Goal: Task Accomplishment & Management: Manage account settings

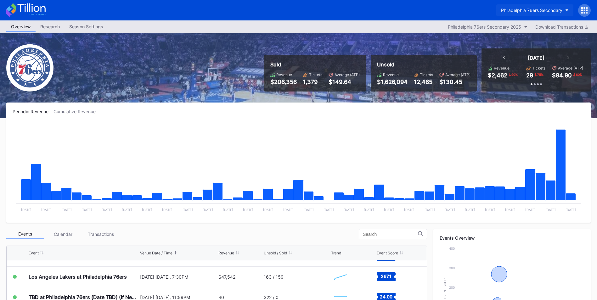
click at [544, 5] on button "Philadelphia 76ers Secondary" at bounding box center [534, 10] width 77 height 12
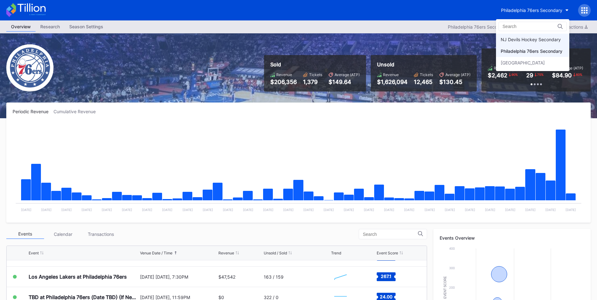
click at [534, 41] on div "NJ Devils Hockey Secondary" at bounding box center [531, 39] width 60 height 5
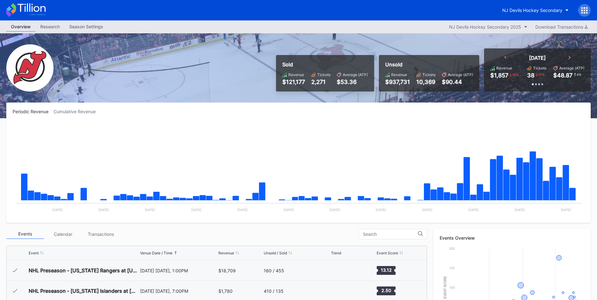
scroll to position [61, 0]
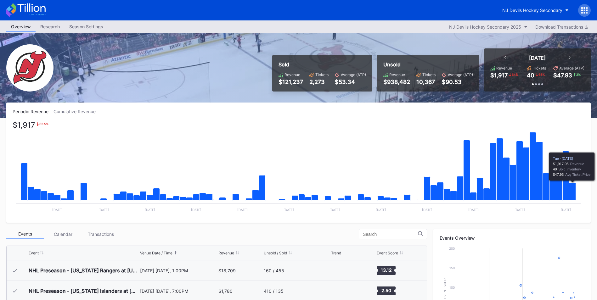
scroll to position [61, 0]
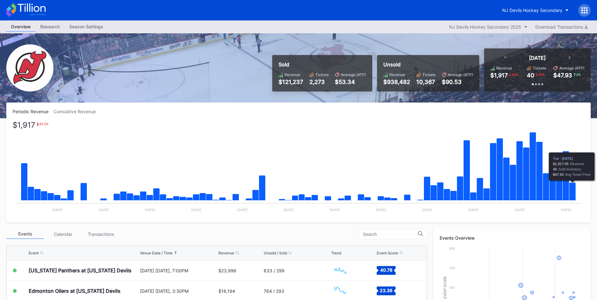
click at [570, 194] on icon "Chart title" at bounding box center [572, 192] width 7 height 18
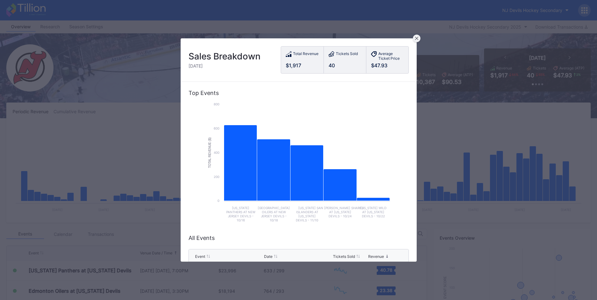
click at [417, 35] on div at bounding box center [417, 39] width 8 height 8
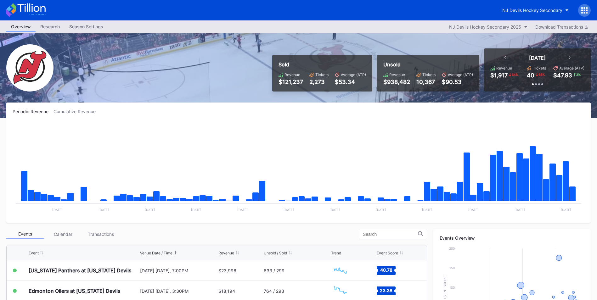
click at [580, 11] on div at bounding box center [584, 10] width 13 height 13
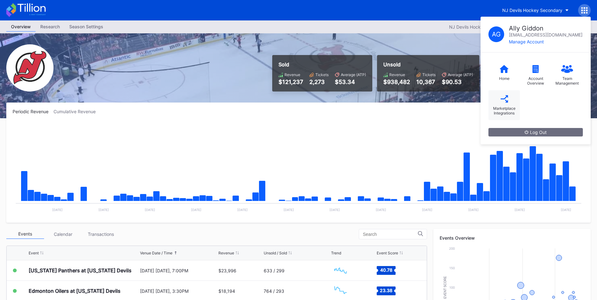
click at [510, 101] on div "Marketplace Integrations" at bounding box center [503, 105] width 31 height 30
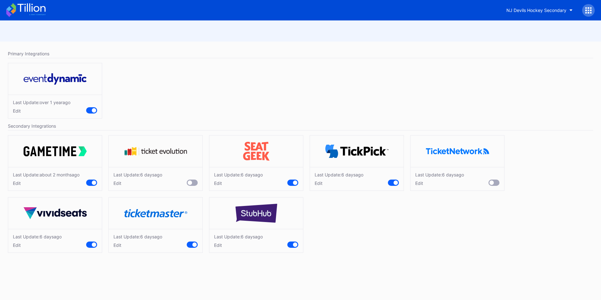
click at [222, 244] on div "Edit" at bounding box center [238, 245] width 49 height 5
click at [121, 244] on div "Edit" at bounding box center [138, 245] width 49 height 5
click at [12, 244] on div "Last Update: 6 days ago Edit" at bounding box center [55, 241] width 94 height 24
click at [18, 245] on div "Edit" at bounding box center [37, 245] width 49 height 5
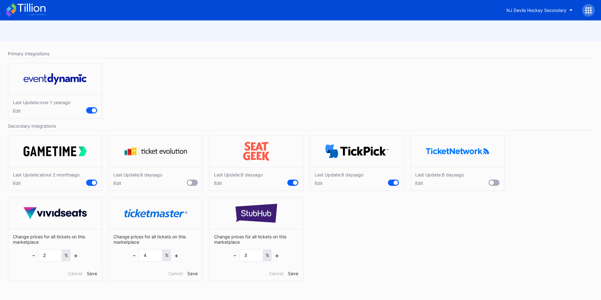
click at [119, 184] on div "Edit" at bounding box center [138, 183] width 49 height 5
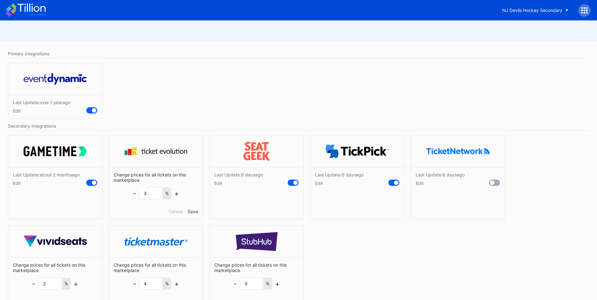
click at [219, 184] on div "Edit" at bounding box center [238, 183] width 49 height 5
click at [322, 184] on div "Edit" at bounding box center [339, 183] width 49 height 5
click at [424, 186] on div "Edit" at bounding box center [440, 183] width 49 height 5
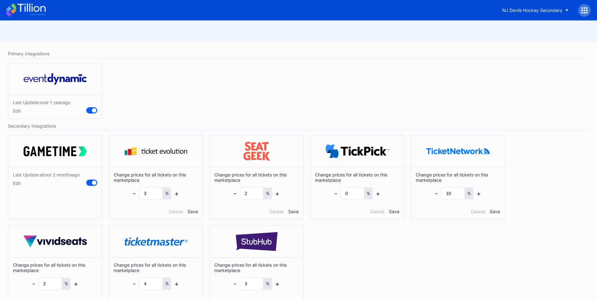
click at [20, 180] on div "Last Update: about 2 months ago Edit" at bounding box center [46, 179] width 67 height 14
click at [17, 182] on div "Edit" at bounding box center [46, 183] width 67 height 5
click at [28, 8] on icon at bounding box center [25, 10] width 39 height 14
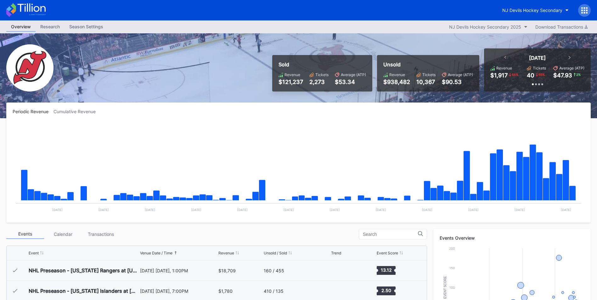
scroll to position [63, 0]
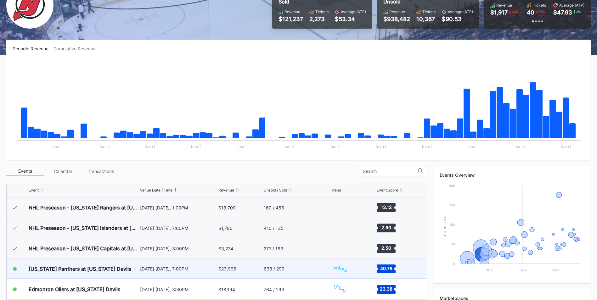
click at [102, 266] on div "[US_STATE] Panthers at [US_STATE] Devils" at bounding box center [80, 269] width 103 height 6
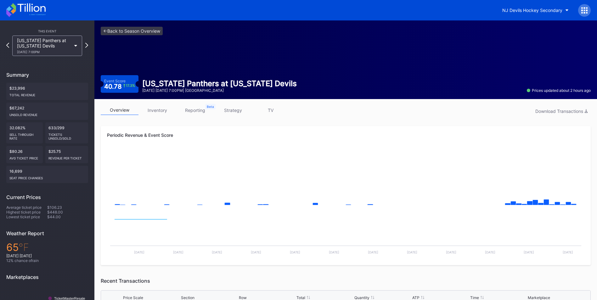
click at [157, 112] on link "inventory" at bounding box center [157, 110] width 38 height 10
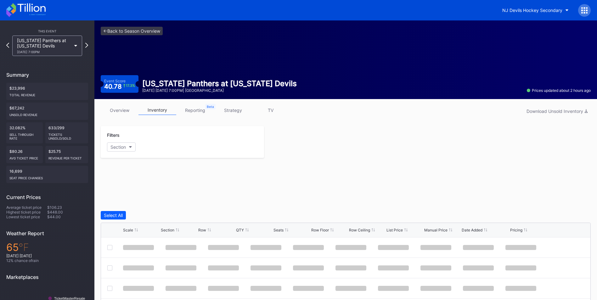
scroll to position [46, 0]
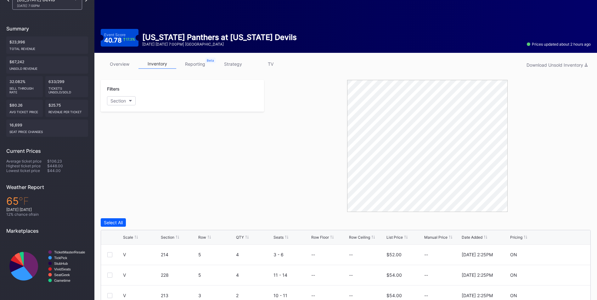
click at [135, 238] on icon at bounding box center [136, 237] width 3 height 3
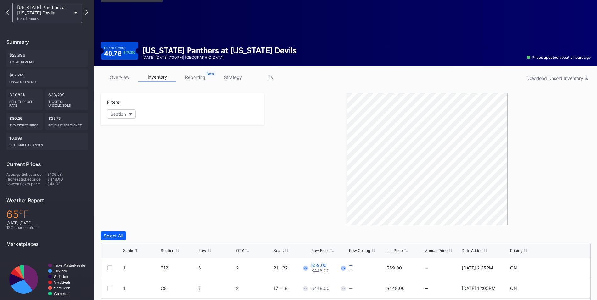
scroll to position [0, 0]
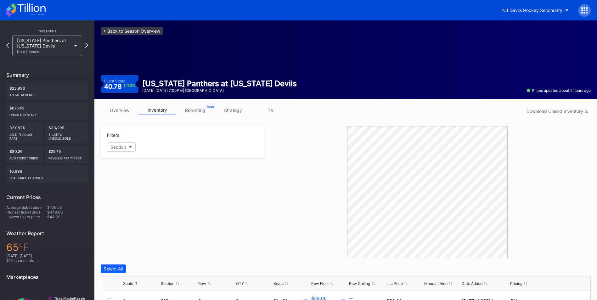
click at [145, 34] on link "<- Back to Season Overview" at bounding box center [132, 31] width 62 height 8
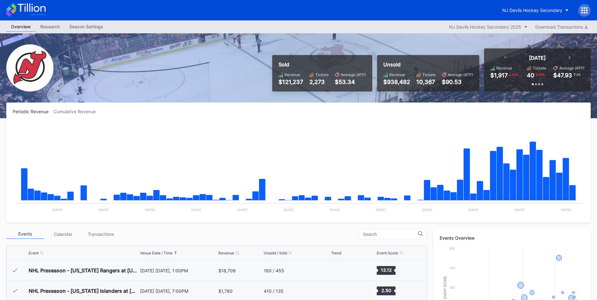
scroll to position [61, 0]
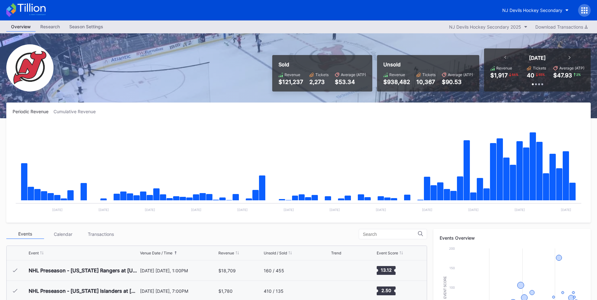
scroll to position [61, 0]
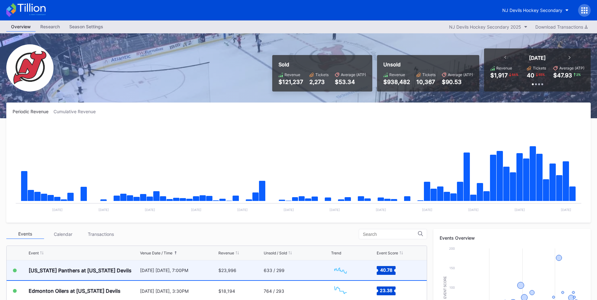
click at [302, 270] on div "633 / 299" at bounding box center [297, 270] width 66 height 20
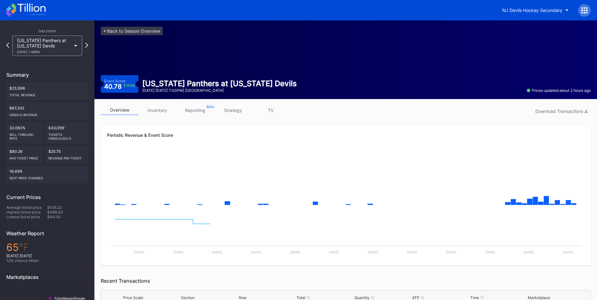
click at [153, 109] on link "inventory" at bounding box center [157, 110] width 38 height 10
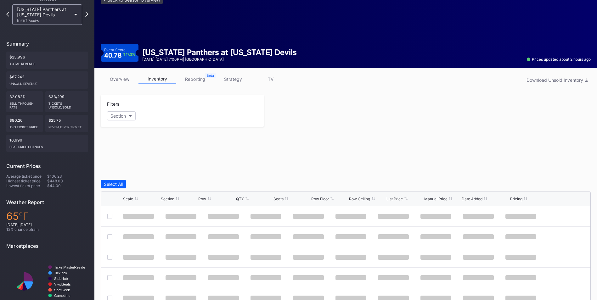
scroll to position [87, 0]
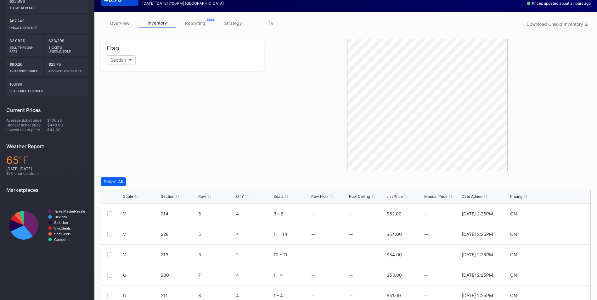
click at [400, 197] on div "List Price" at bounding box center [394, 196] width 16 height 5
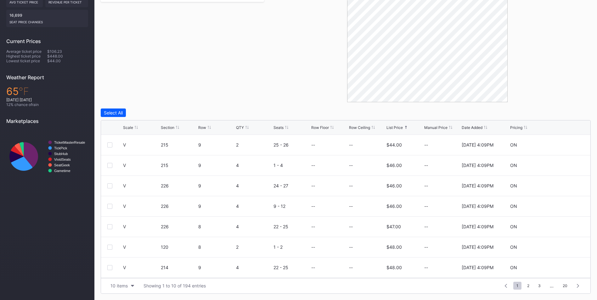
scroll to position [30, 0]
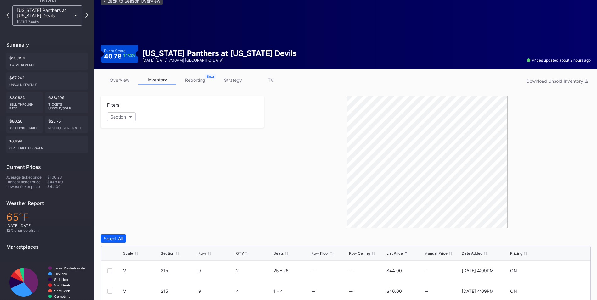
click at [241, 79] on link "strategy" at bounding box center [233, 80] width 38 height 10
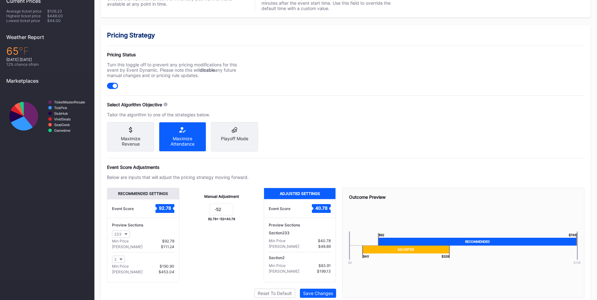
scroll to position [225, 0]
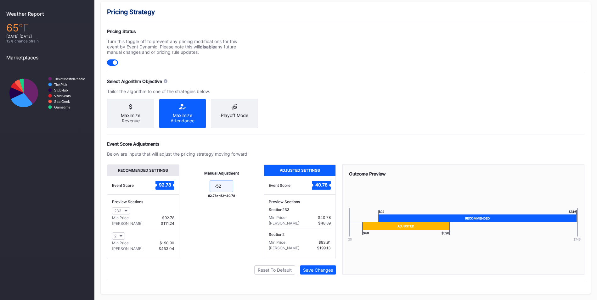
click at [225, 190] on input "-52" at bounding box center [222, 186] width 24 height 12
type input "-50"
click at [333, 271] on button "Save Changes" at bounding box center [318, 270] width 36 height 9
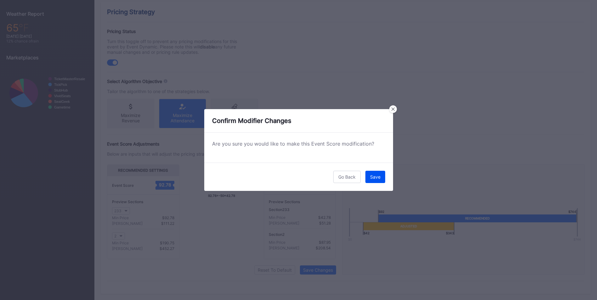
click at [380, 175] on div "Save" at bounding box center [375, 176] width 10 height 5
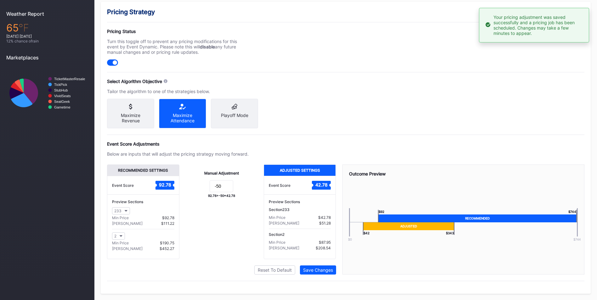
scroll to position [0, 0]
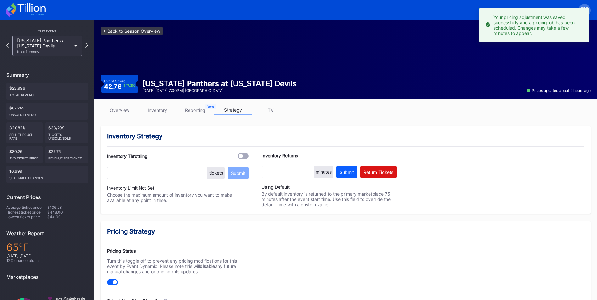
click at [131, 29] on link "<- Back to Season Overview" at bounding box center [132, 31] width 62 height 8
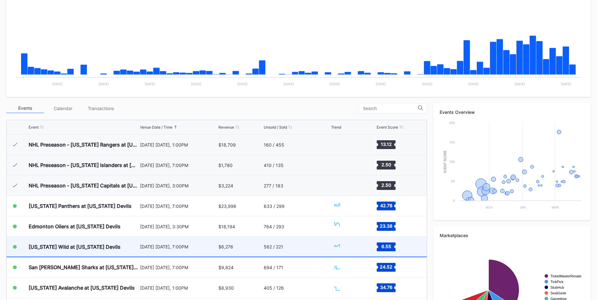
scroll to position [61, 0]
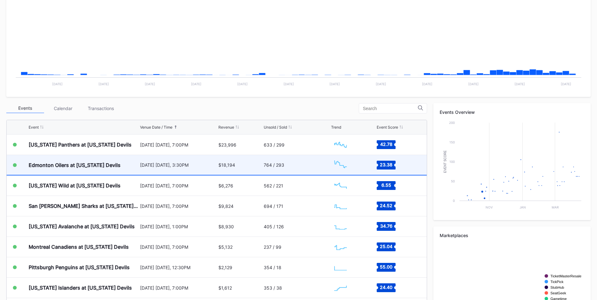
click at [90, 167] on div "Edmonton Oilers at [US_STATE] Devils" at bounding box center [75, 165] width 92 height 6
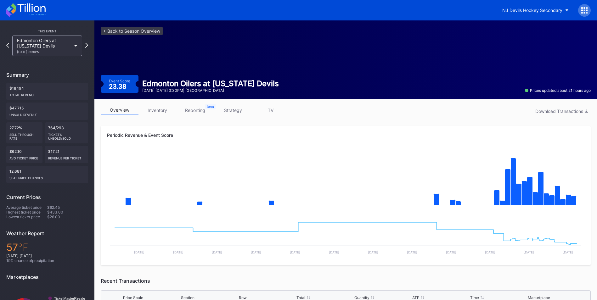
click at [161, 111] on link "inventory" at bounding box center [157, 110] width 38 height 10
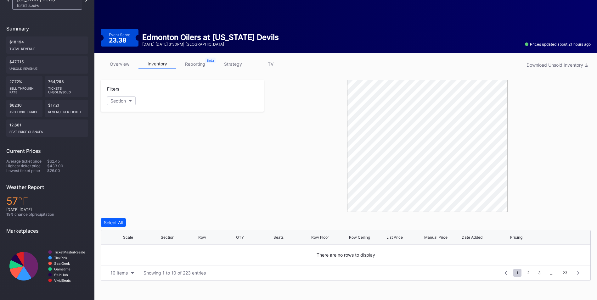
scroll to position [141, 0]
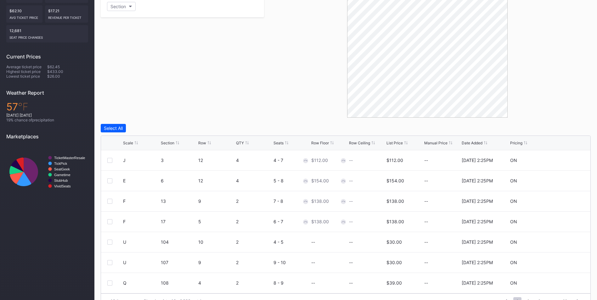
click at [394, 145] on div "List Price" at bounding box center [394, 143] width 16 height 5
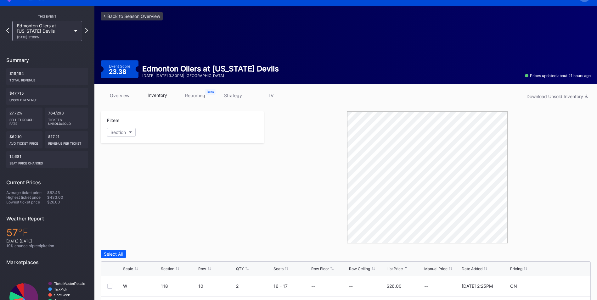
scroll to position [0, 0]
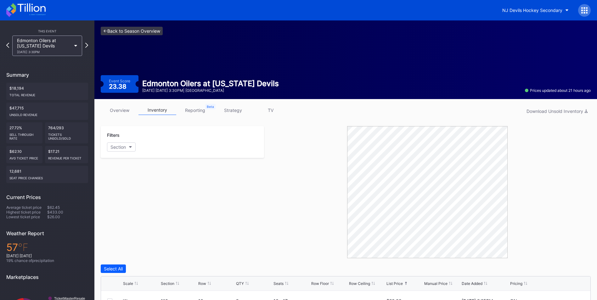
click at [132, 30] on link "<- Back to Season Overview" at bounding box center [132, 31] width 62 height 8
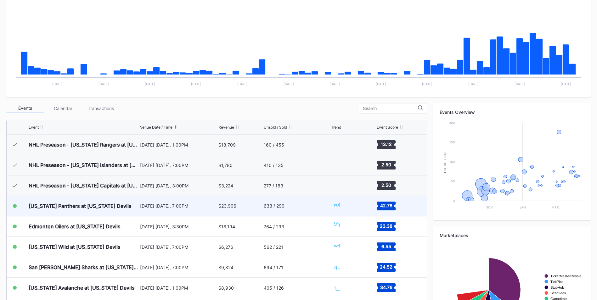
scroll to position [61, 0]
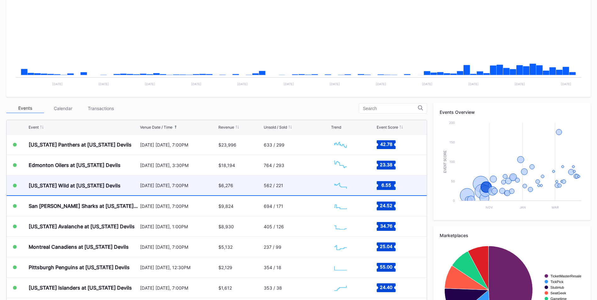
click at [140, 190] on div "[DATE] [DATE], 7:00PM" at bounding box center [178, 186] width 77 height 20
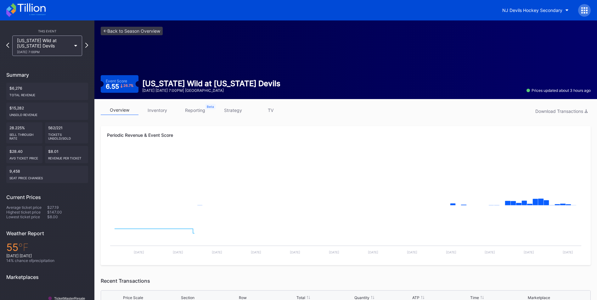
click at [149, 110] on link "inventory" at bounding box center [157, 110] width 38 height 10
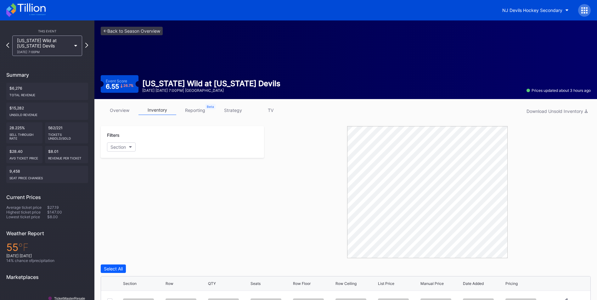
scroll to position [126, 0]
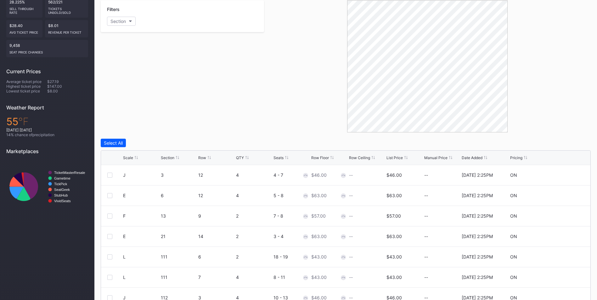
click at [402, 156] on div "List Price" at bounding box center [394, 157] width 16 height 5
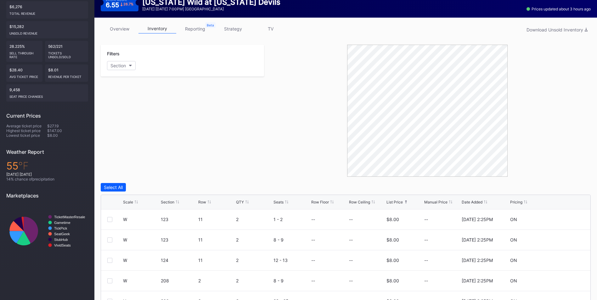
scroll to position [0, 0]
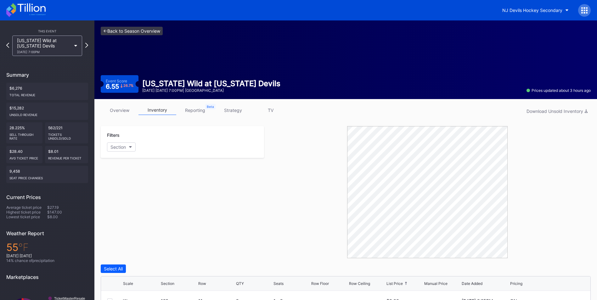
click at [147, 31] on link "<- Back to Season Overview" at bounding box center [132, 31] width 62 height 8
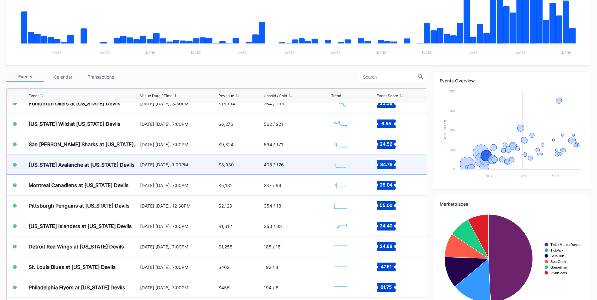
scroll to position [93, 0]
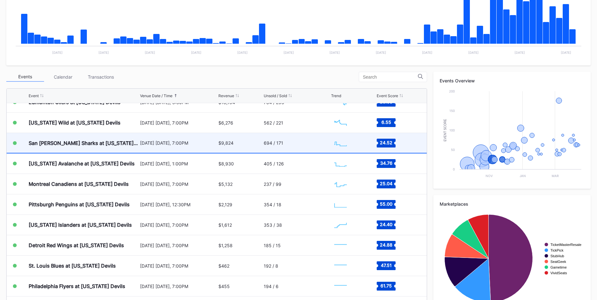
click at [97, 144] on div "San [PERSON_NAME] Sharks at [US_STATE] Devils" at bounding box center [84, 143] width 110 height 6
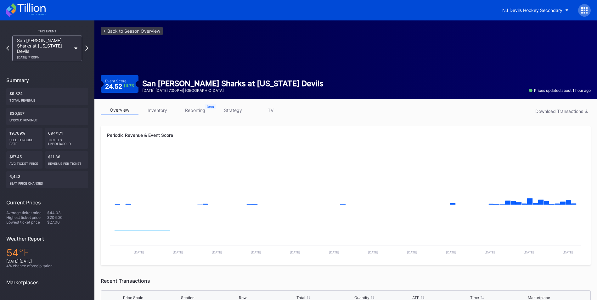
click at [148, 107] on link "inventory" at bounding box center [157, 110] width 38 height 10
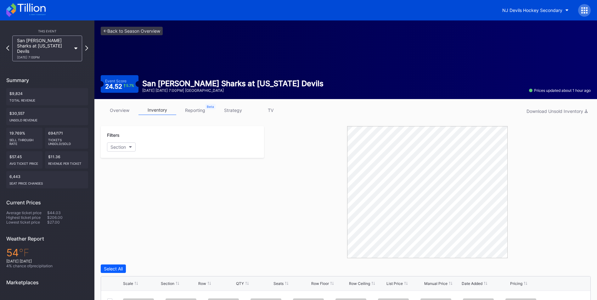
scroll to position [87, 0]
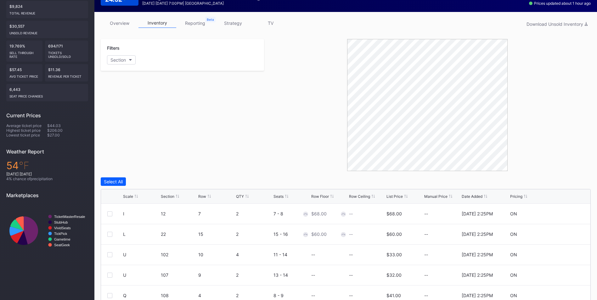
click at [404, 197] on icon at bounding box center [405, 196] width 3 height 3
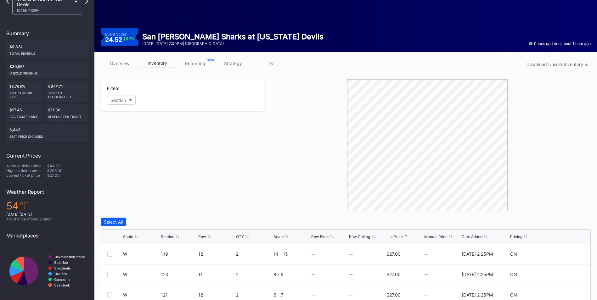
scroll to position [0, 0]
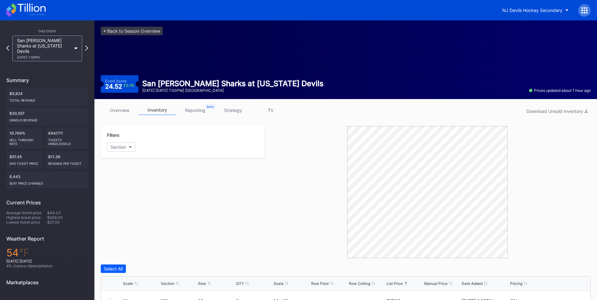
drag, startPoint x: 233, startPoint y: 110, endPoint x: 243, endPoint y: 125, distance: 17.7
click at [233, 110] on link "strategy" at bounding box center [233, 110] width 38 height 10
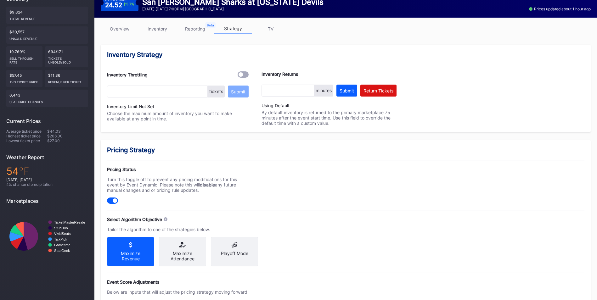
scroll to position [225, 0]
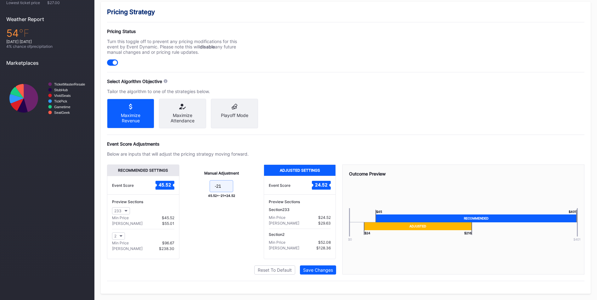
click at [214, 188] on input "-21" at bounding box center [222, 186] width 24 height 12
click at [220, 187] on input "-21" at bounding box center [222, 186] width 24 height 12
type input "-31"
click at [313, 267] on button "Save Changes" at bounding box center [318, 270] width 36 height 9
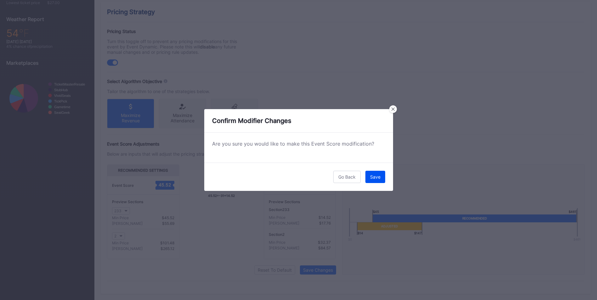
click at [372, 177] on div "Save" at bounding box center [375, 176] width 10 height 5
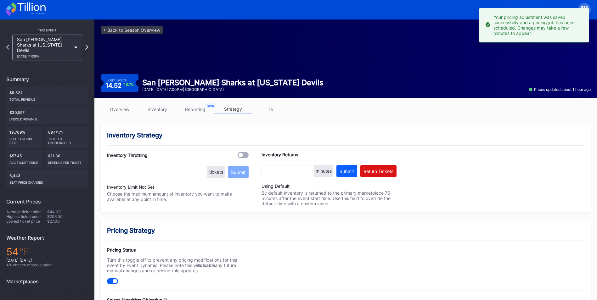
scroll to position [0, 0]
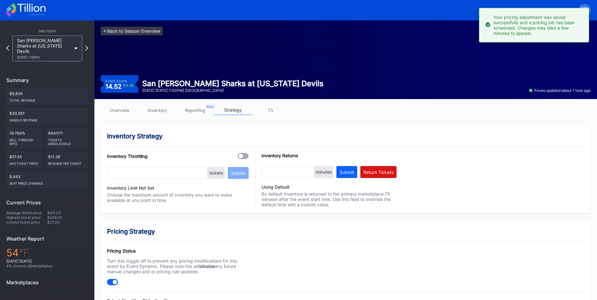
click at [125, 33] on link "<- Back to Season Overview" at bounding box center [132, 31] width 62 height 8
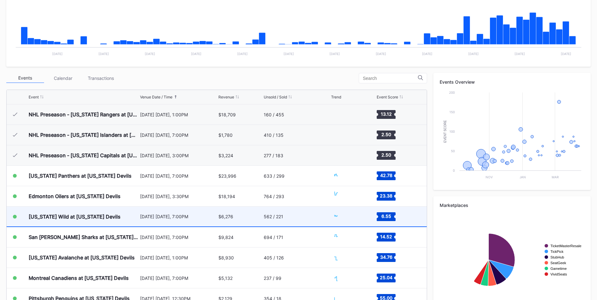
scroll to position [61, 0]
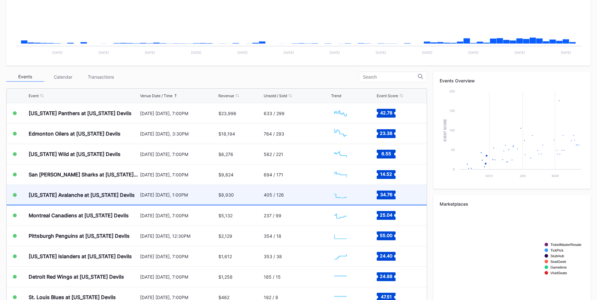
click at [172, 199] on div "[DATE] [DATE], 1:00PM" at bounding box center [178, 195] width 77 height 20
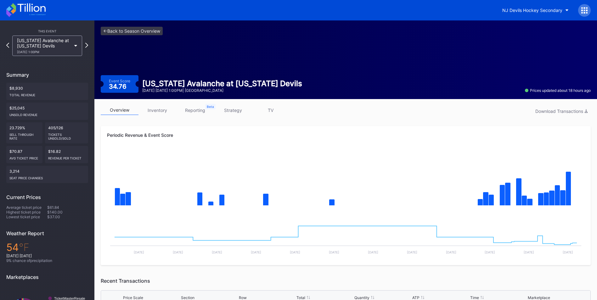
click at [155, 115] on link "inventory" at bounding box center [157, 110] width 38 height 10
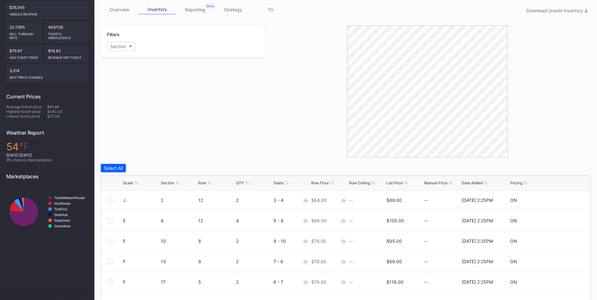
scroll to position [126, 0]
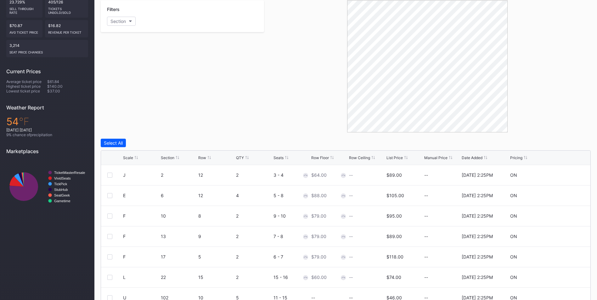
click at [392, 158] on div "List Price" at bounding box center [394, 157] width 16 height 5
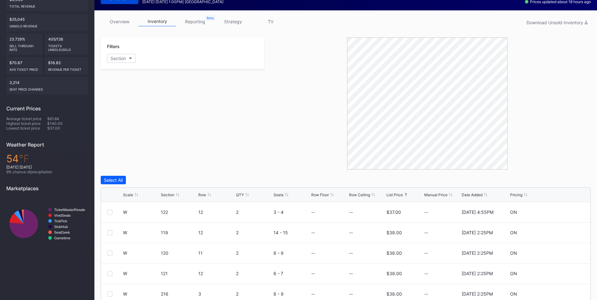
scroll to position [31, 0]
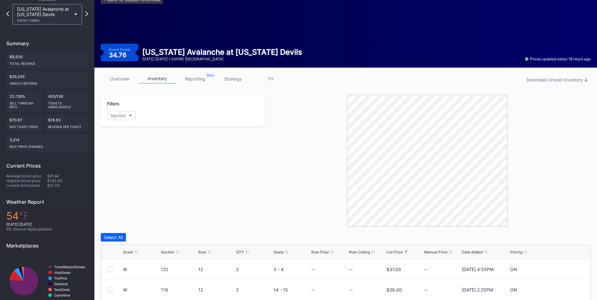
drag, startPoint x: 239, startPoint y: 79, endPoint x: 271, endPoint y: 106, distance: 41.5
click at [239, 79] on link "strategy" at bounding box center [233, 79] width 38 height 10
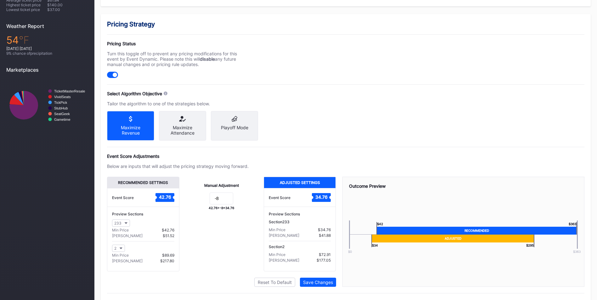
scroll to position [225, 0]
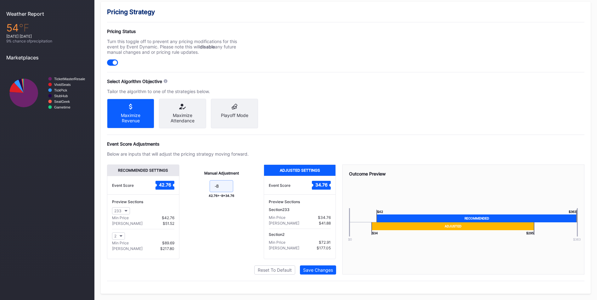
click at [229, 187] on input "-8" at bounding box center [222, 186] width 24 height 12
type input "-11"
click at [321, 275] on div "Pricing Strategy Pricing Status Turn this toggle off to prevent any pricing mod…" at bounding box center [346, 148] width 490 height 292
click at [325, 272] on div "Save Changes" at bounding box center [318, 269] width 30 height 5
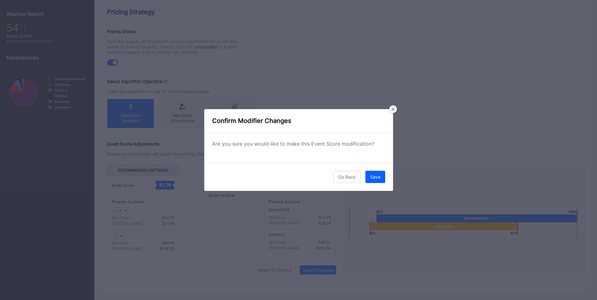
click at [380, 170] on div "Go Back Save" at bounding box center [298, 177] width 189 height 28
click at [378, 183] on div "Go Back Save" at bounding box center [298, 177] width 189 height 28
click at [374, 176] on div "Save" at bounding box center [375, 176] width 10 height 5
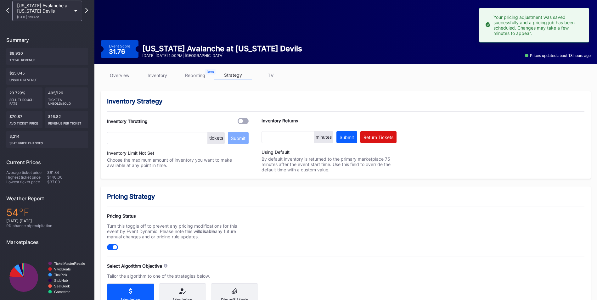
scroll to position [0, 0]
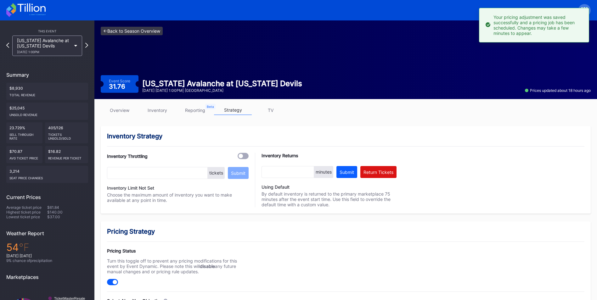
click at [130, 29] on link "<- Back to Season Overview" at bounding box center [132, 31] width 62 height 8
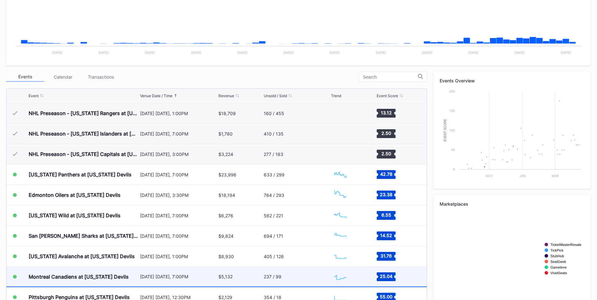
scroll to position [61, 0]
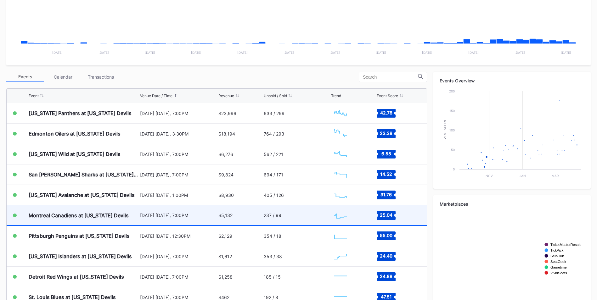
click at [89, 212] on div "Montreal Canadiens at [US_STATE] Devils" at bounding box center [84, 215] width 110 height 20
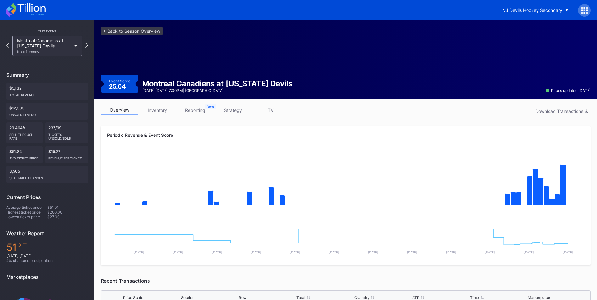
drag, startPoint x: 163, startPoint y: 109, endPoint x: 166, endPoint y: 112, distance: 4.7
click at [163, 109] on link "inventory" at bounding box center [157, 110] width 38 height 10
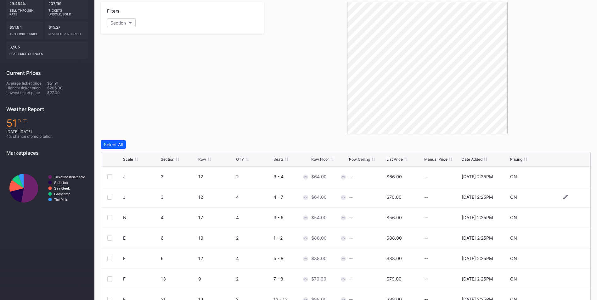
scroll to position [126, 0]
click at [390, 160] on div "Scale Section Row QTY Seats Row Floor Row Ceiling List Price Manual Price Date …" at bounding box center [345, 158] width 489 height 14
click at [390, 159] on div "List Price" at bounding box center [394, 157] width 16 height 5
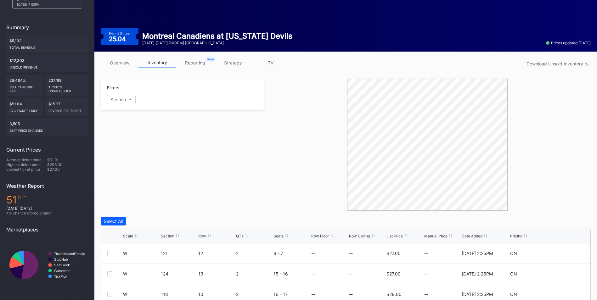
scroll to position [0, 0]
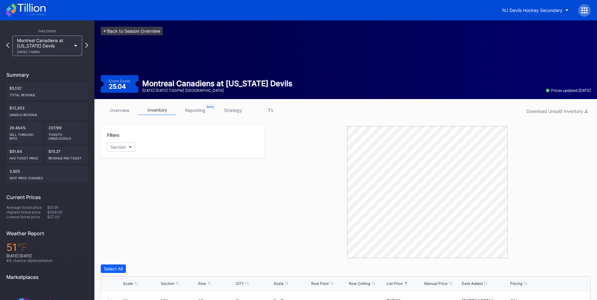
click at [114, 29] on link "<- Back to Season Overview" at bounding box center [132, 31] width 62 height 8
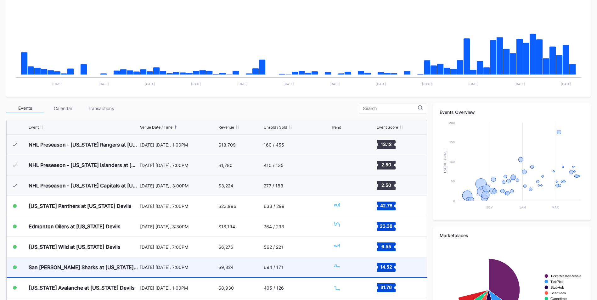
scroll to position [61, 0]
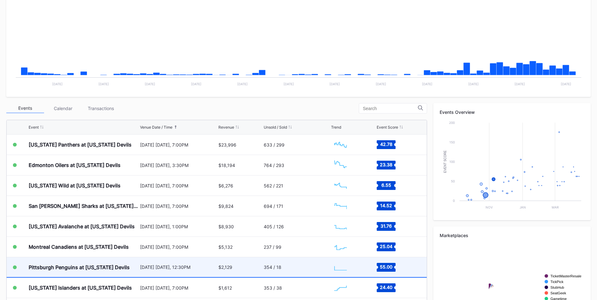
click at [248, 269] on div "$2,129" at bounding box center [240, 267] width 44 height 20
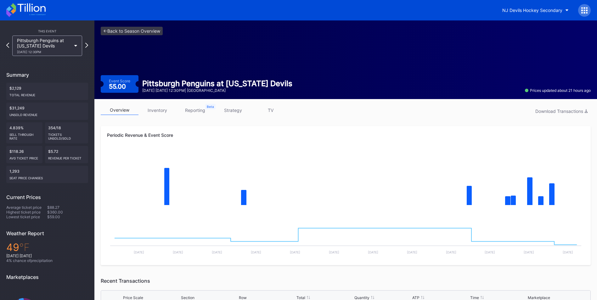
click at [153, 110] on link "inventory" at bounding box center [157, 110] width 38 height 10
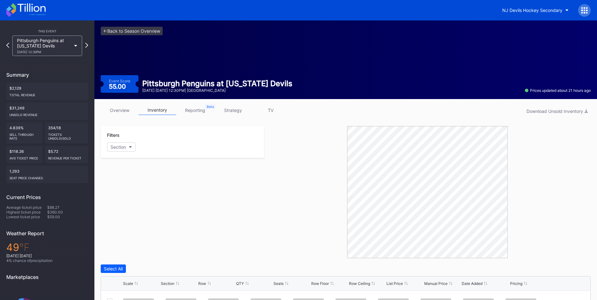
scroll to position [63, 0]
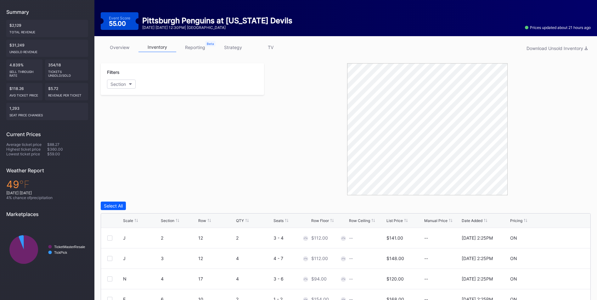
click at [391, 220] on div "List Price" at bounding box center [394, 220] width 16 height 5
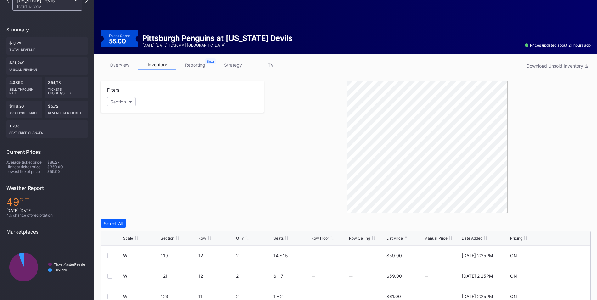
scroll to position [0, 0]
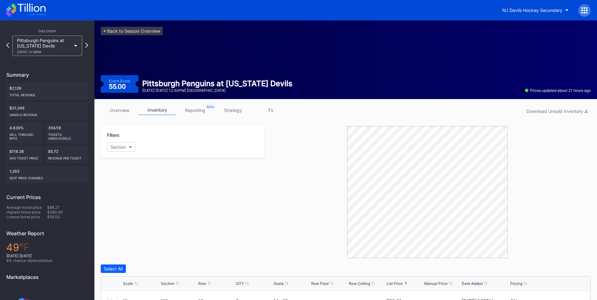
click at [245, 113] on link "strategy" at bounding box center [233, 110] width 38 height 10
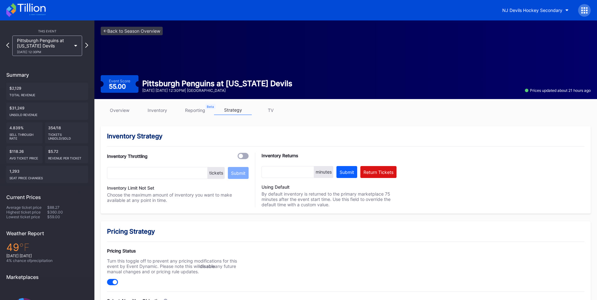
scroll to position [189, 0]
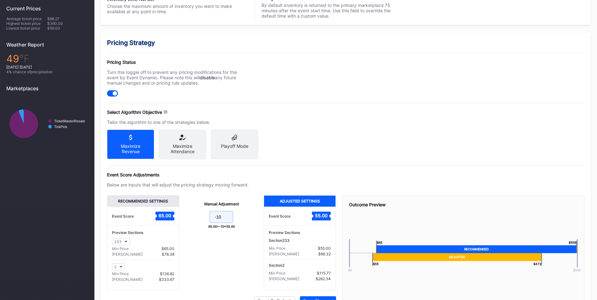
click at [221, 223] on input "-10" at bounding box center [222, 217] width 24 height 12
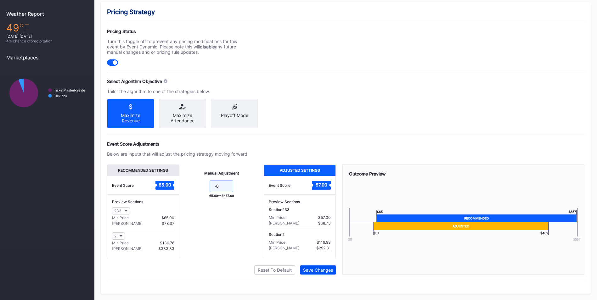
type input "-8"
click at [323, 269] on div "Save Changes" at bounding box center [318, 269] width 30 height 5
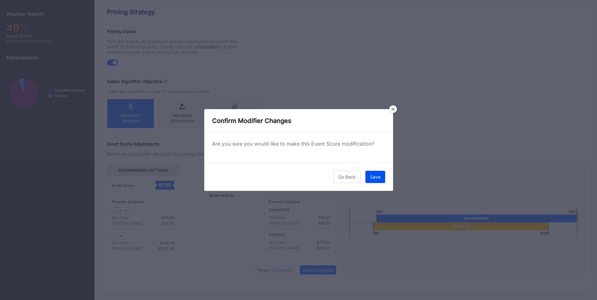
click at [379, 171] on button "Save" at bounding box center [375, 177] width 20 height 12
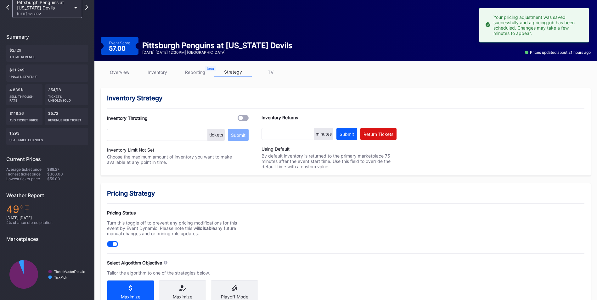
scroll to position [0, 0]
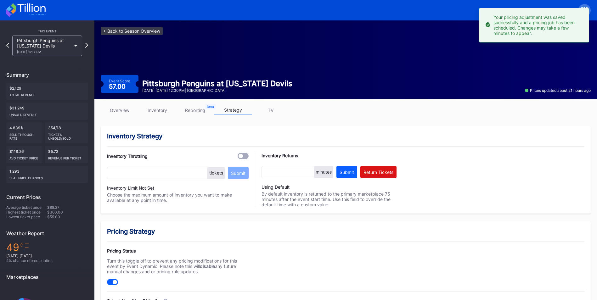
click at [137, 28] on link "<- Back to Season Overview" at bounding box center [132, 31] width 62 height 8
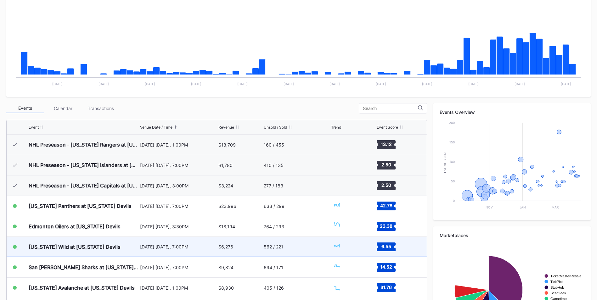
scroll to position [61, 0]
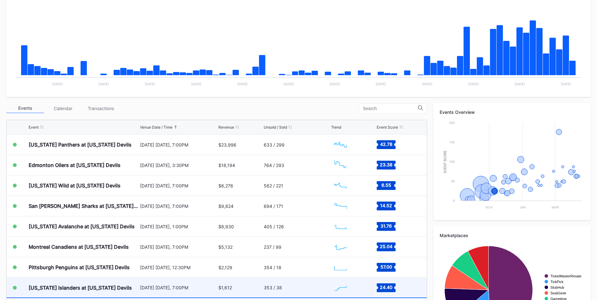
click at [125, 285] on div "[US_STATE] Islanders at [US_STATE] Devils" at bounding box center [80, 288] width 103 height 6
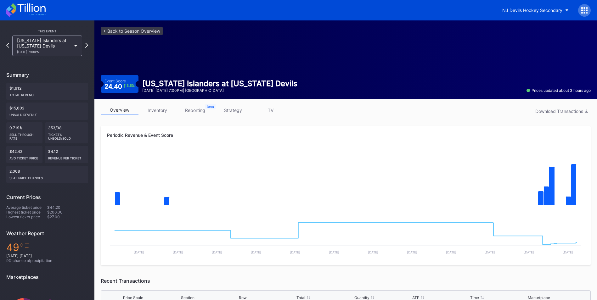
click at [159, 105] on div "overview inventory reporting strategy TV Download Transactions Periodic Revenue…" at bounding box center [345, 284] width 502 height 371
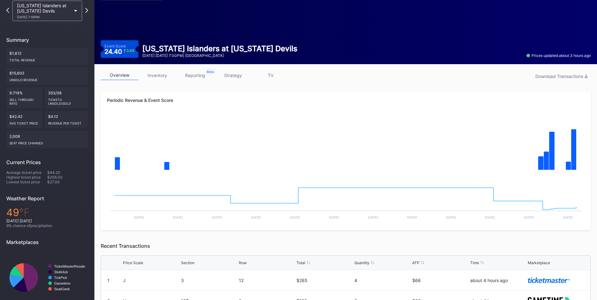
scroll to position [63, 0]
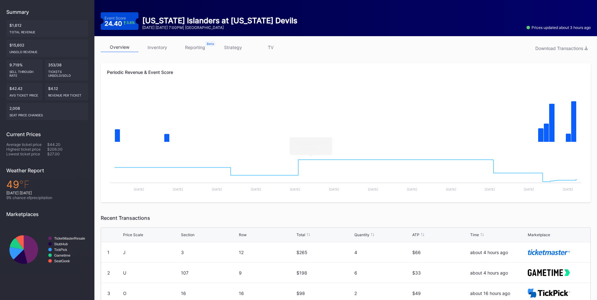
click at [158, 44] on link "inventory" at bounding box center [157, 47] width 38 height 10
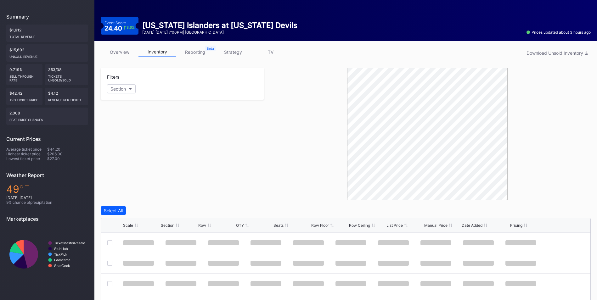
scroll to position [63, 0]
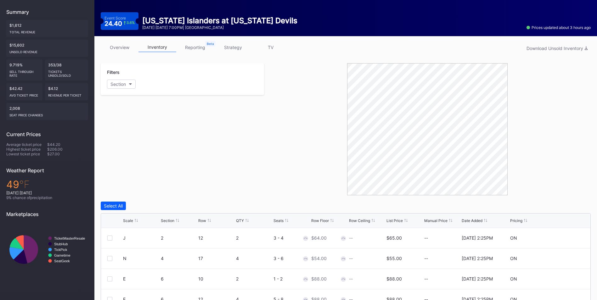
click at [394, 219] on div "List Price" at bounding box center [394, 220] width 16 height 5
click at [230, 43] on link "strategy" at bounding box center [233, 47] width 38 height 10
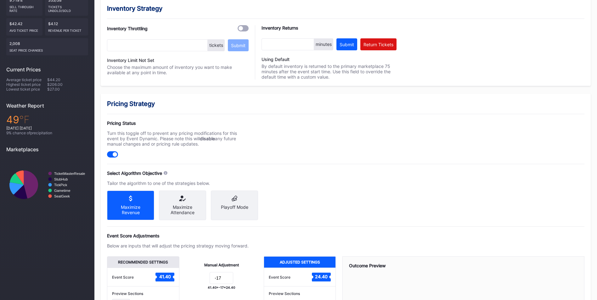
scroll to position [157, 0]
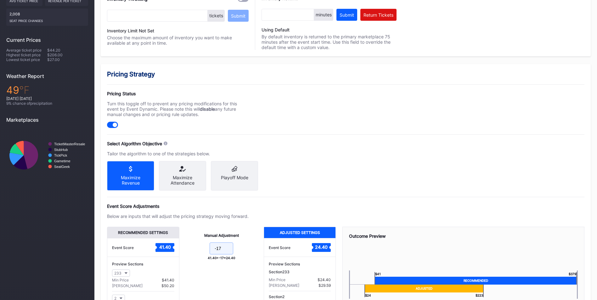
click at [230, 254] on input "-17" at bounding box center [222, 249] width 24 height 12
type input "-19"
click at [398, 212] on div "Event Score Adjustments Below are inputs that will adjust the pricing strategy …" at bounding box center [345, 270] width 477 height 133
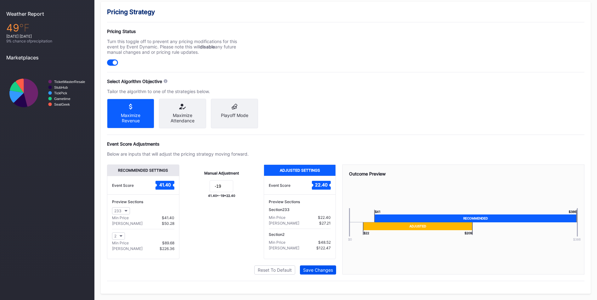
click at [323, 269] on div "Save Changes" at bounding box center [318, 269] width 30 height 5
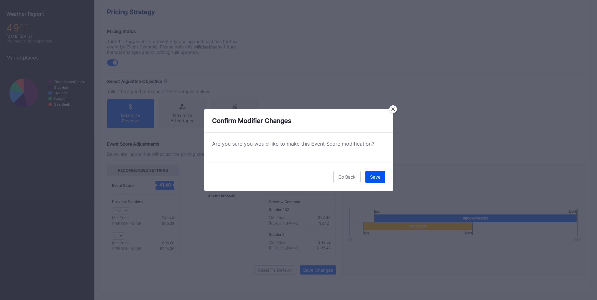
click at [379, 172] on button "Save" at bounding box center [375, 177] width 20 height 12
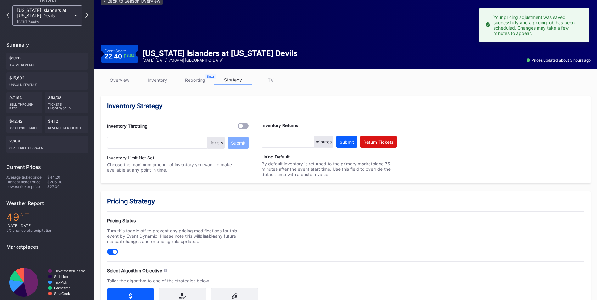
scroll to position [0, 0]
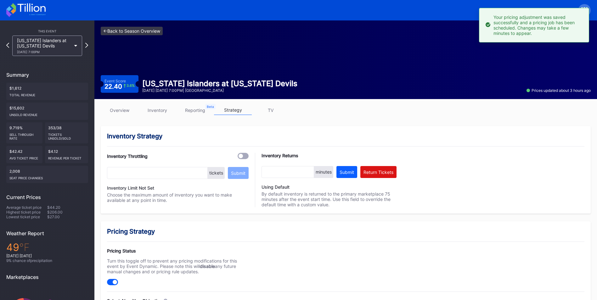
click at [124, 31] on link "<- Back to Season Overview" at bounding box center [132, 31] width 62 height 8
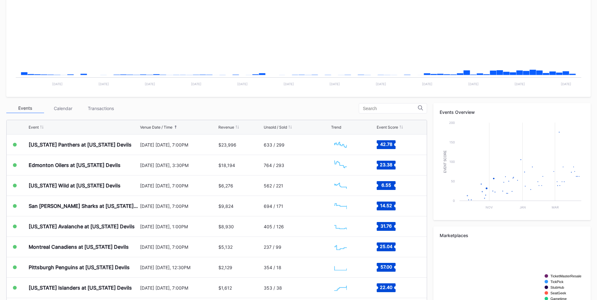
scroll to position [124, 0]
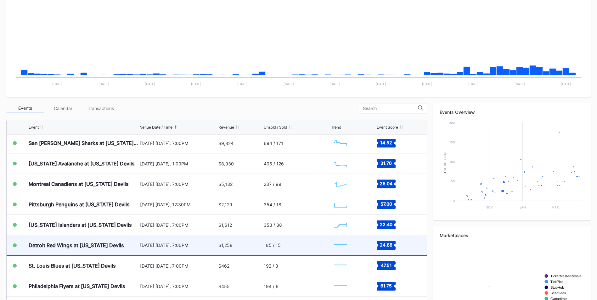
click at [137, 248] on div "Detroit Red Wings at [US_STATE] Devils" at bounding box center [84, 245] width 110 height 20
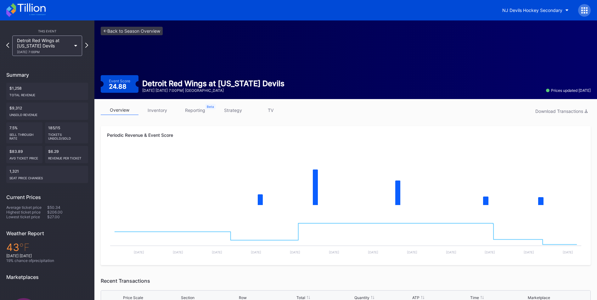
click at [164, 105] on link "inventory" at bounding box center [157, 110] width 38 height 10
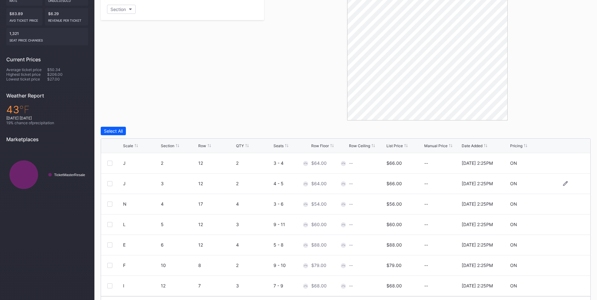
scroll to position [156, 0]
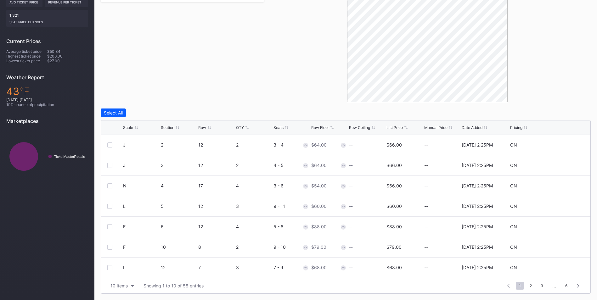
click at [401, 127] on div "List Price" at bounding box center [394, 127] width 16 height 5
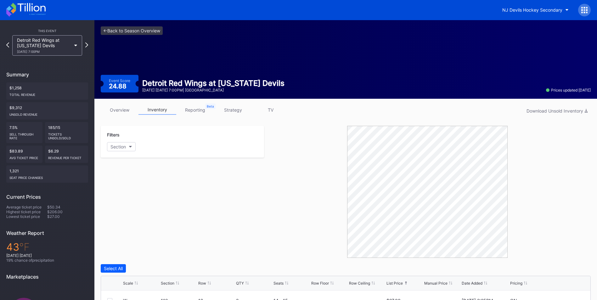
scroll to position [0, 0]
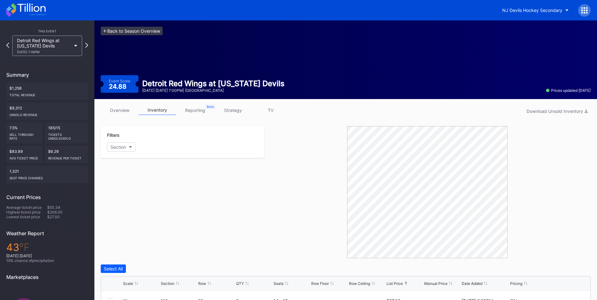
click at [138, 28] on link "<- Back to Season Overview" at bounding box center [132, 31] width 62 height 8
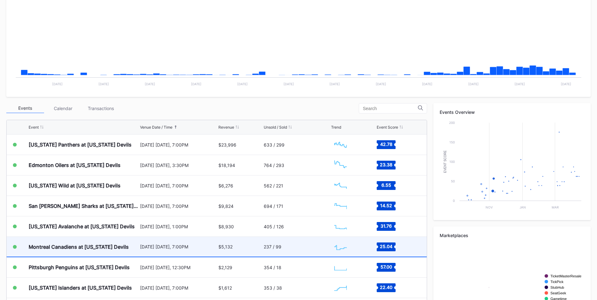
scroll to position [124, 0]
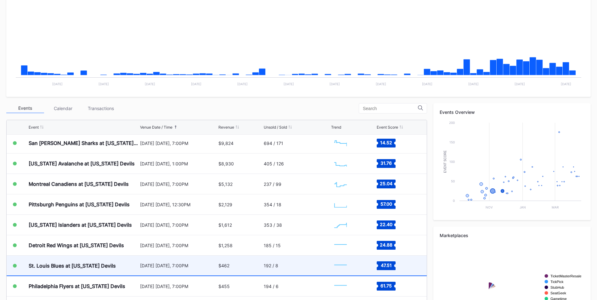
click at [123, 262] on div "St. Louis Blues at [US_STATE] Devils" at bounding box center [84, 266] width 110 height 20
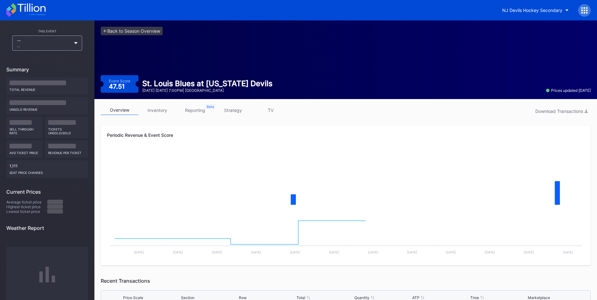
click at [166, 109] on link "inventory" at bounding box center [157, 110] width 38 height 10
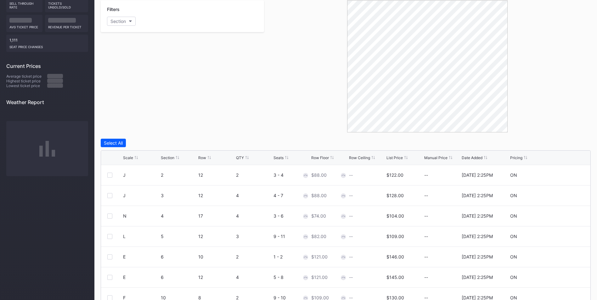
scroll to position [131, 0]
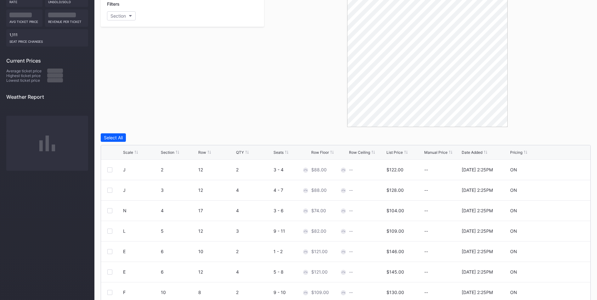
click at [397, 158] on div "Scale Section Row QTY Seats Row Floor Row Ceiling List Price Manual Price Date …" at bounding box center [345, 152] width 489 height 14
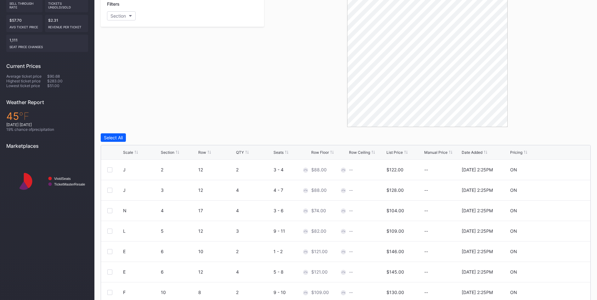
click at [396, 155] on div "Scale Section Row QTY Seats Row Floor Row Ceiling List Price Manual Price Date …" at bounding box center [345, 152] width 489 height 14
click at [395, 153] on div "List Price" at bounding box center [394, 152] width 16 height 5
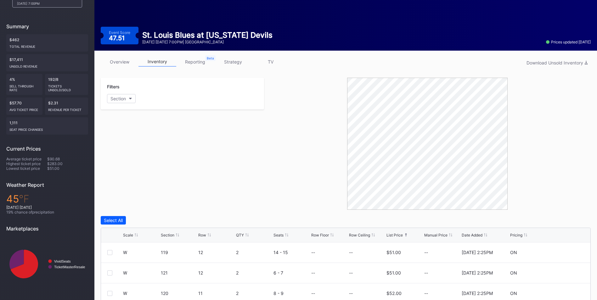
scroll to position [5, 0]
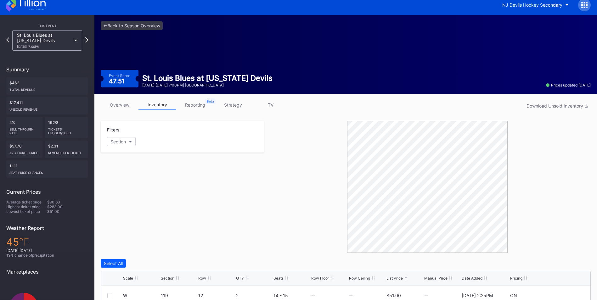
click at [236, 104] on link "strategy" at bounding box center [233, 105] width 38 height 10
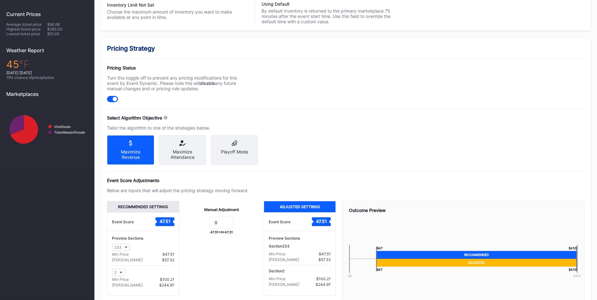
scroll to position [225, 0]
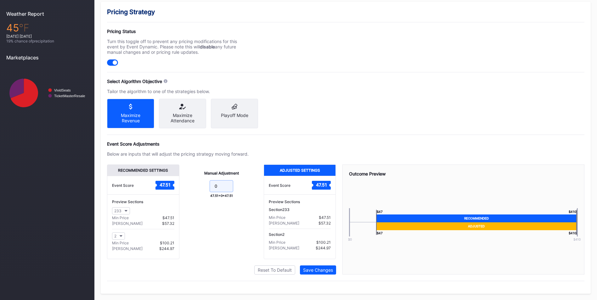
click at [219, 187] on input "0" at bounding box center [222, 186] width 24 height 12
type input "-5"
click at [325, 274] on button "Save Changes" at bounding box center [318, 270] width 36 height 9
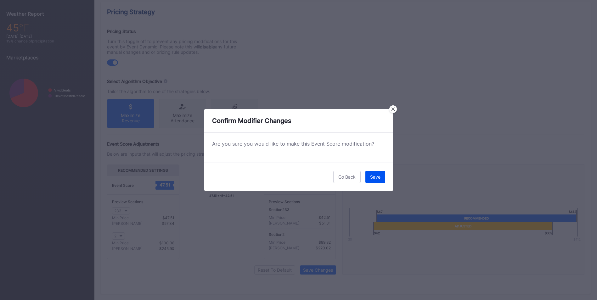
click at [375, 176] on div "Save" at bounding box center [375, 176] width 10 height 5
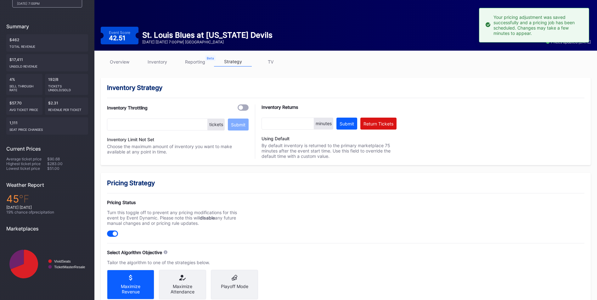
scroll to position [5, 0]
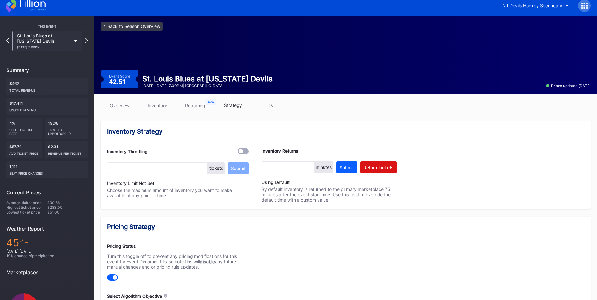
click at [144, 24] on link "<- Back to Season Overview" at bounding box center [132, 26] width 62 height 8
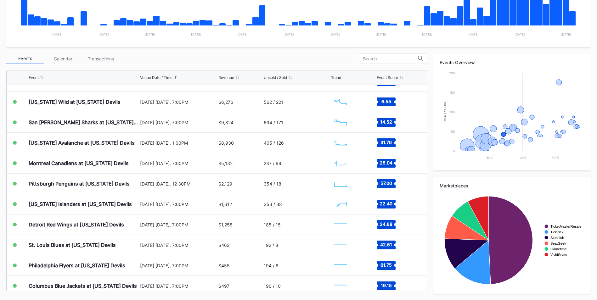
scroll to position [124, 0]
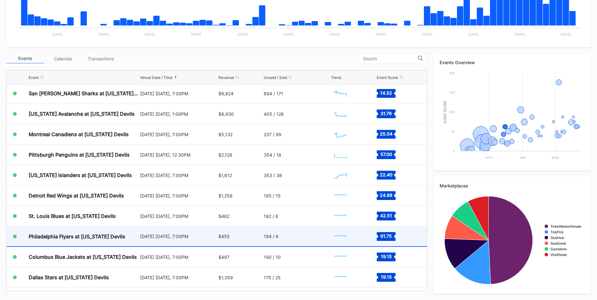
click at [104, 233] on div "Philadelphia Flyers at [US_STATE] Devils" at bounding box center [84, 237] width 110 height 20
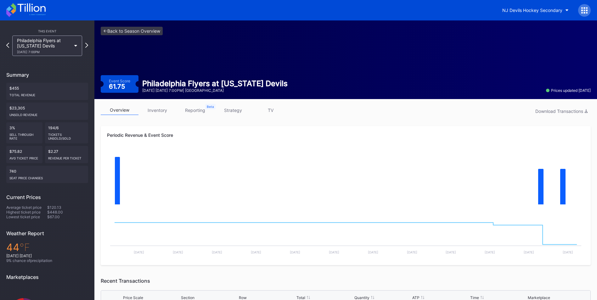
drag, startPoint x: 158, startPoint y: 108, endPoint x: 182, endPoint y: 108, distance: 24.5
click at [158, 108] on link "inventory" at bounding box center [157, 110] width 38 height 10
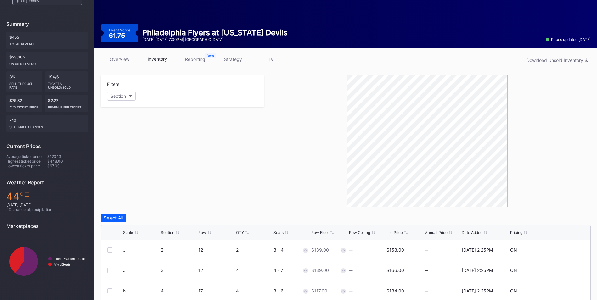
scroll to position [63, 0]
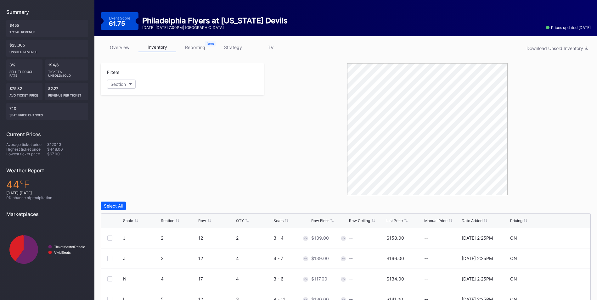
click at [395, 218] on div "List Price" at bounding box center [394, 220] width 16 height 5
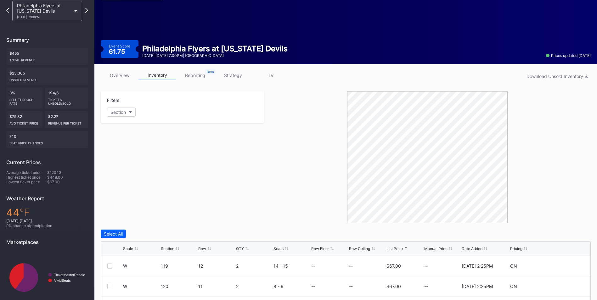
scroll to position [0, 0]
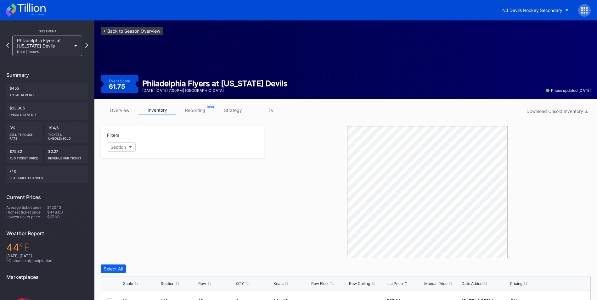
click at [133, 34] on link "<- Back to Season Overview" at bounding box center [132, 31] width 62 height 8
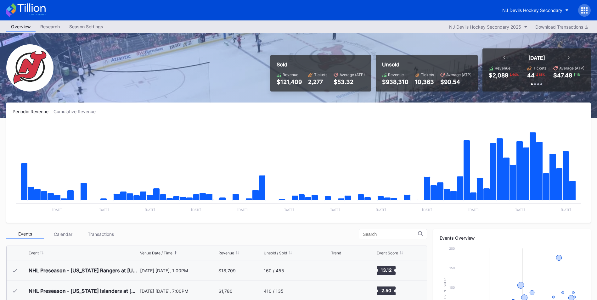
scroll to position [61, 0]
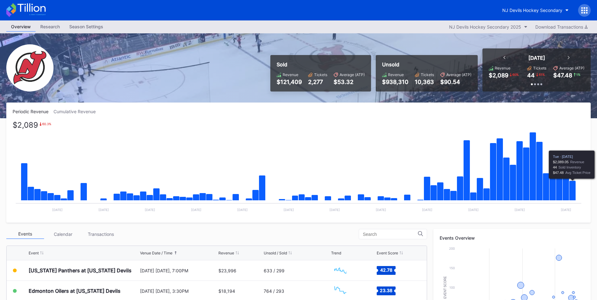
click at [573, 195] on icon "Chart title" at bounding box center [572, 191] width 7 height 20
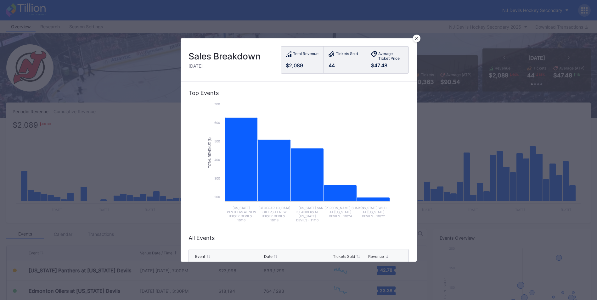
scroll to position [31, 0]
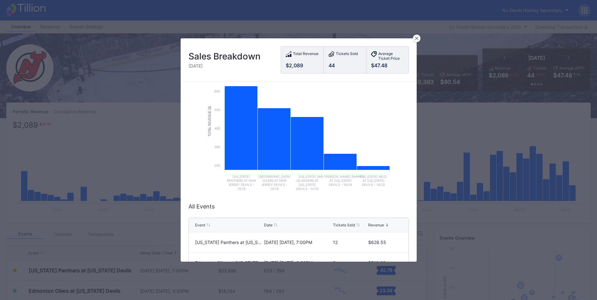
click at [414, 42] on div "Sales Breakdown Tuesday, Oct 7 Total Revenue $2,089 Tickets Sold 44 Average Tic…" at bounding box center [299, 59] width 236 height 43
click at [417, 36] on div at bounding box center [417, 39] width 8 height 8
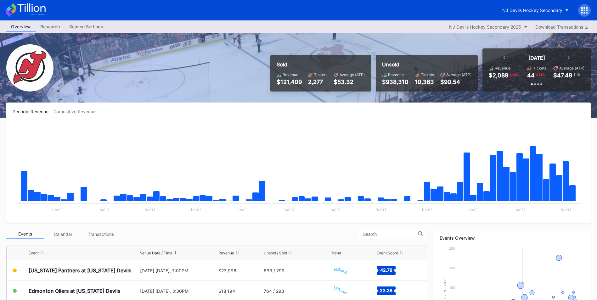
click at [96, 230] on div "Transactions" at bounding box center [101, 234] width 38 height 10
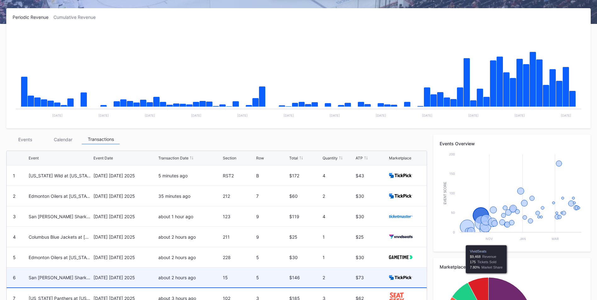
scroll to position [186, 0]
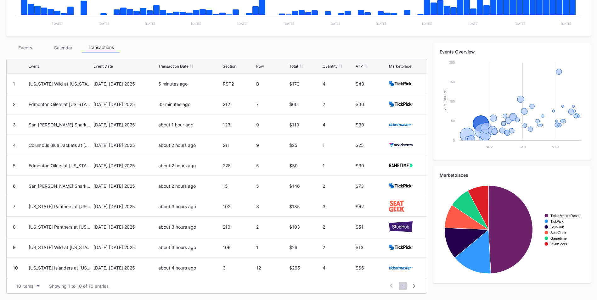
click at [36, 47] on div "Events" at bounding box center [25, 48] width 38 height 10
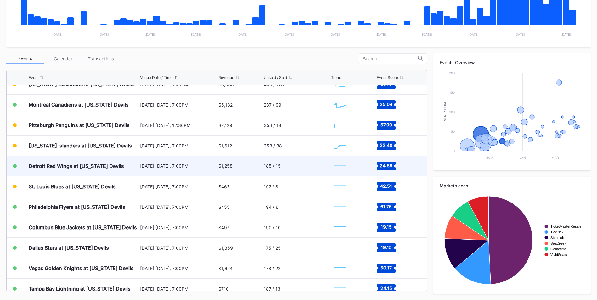
scroll to position [217, 0]
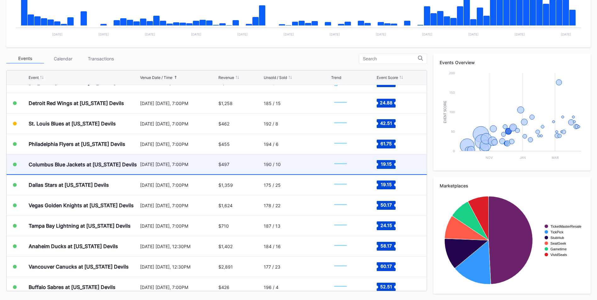
click at [197, 164] on div "[DATE] [DATE], 7:00PM" at bounding box center [178, 164] width 77 height 5
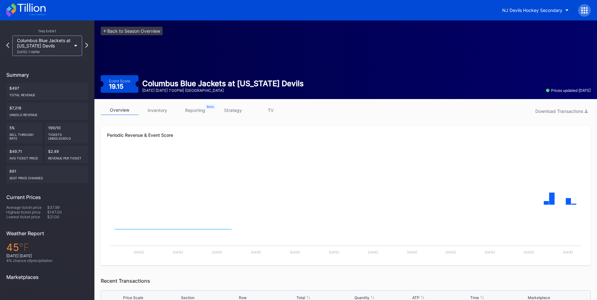
click at [159, 106] on link "inventory" at bounding box center [157, 110] width 38 height 10
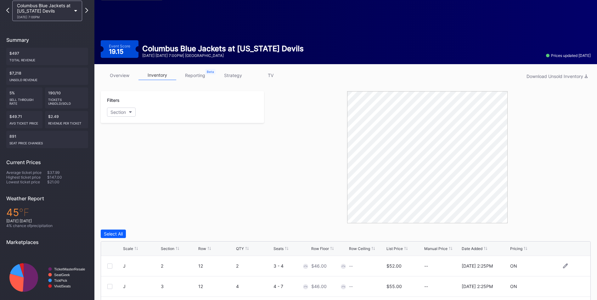
scroll to position [94, 0]
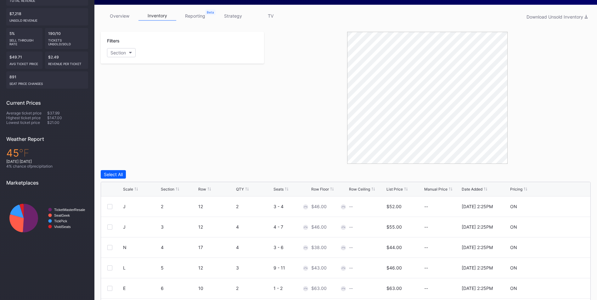
click at [394, 187] on div "List Price" at bounding box center [394, 189] width 16 height 5
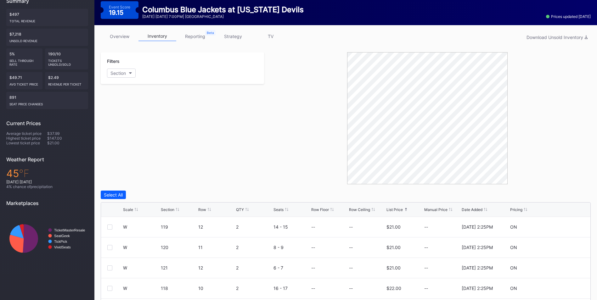
scroll to position [0, 0]
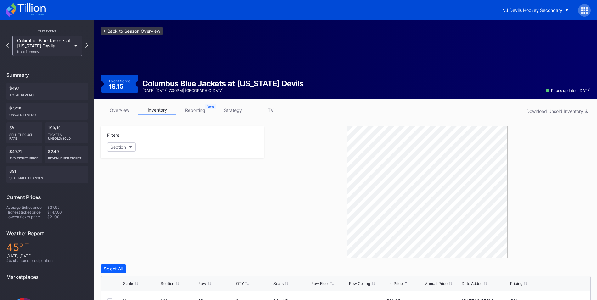
click at [117, 28] on link "<- Back to Season Overview" at bounding box center [132, 31] width 62 height 8
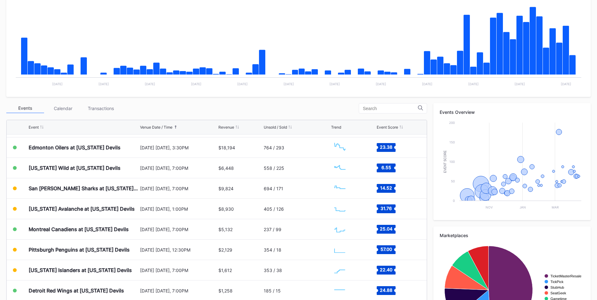
scroll to position [187, 0]
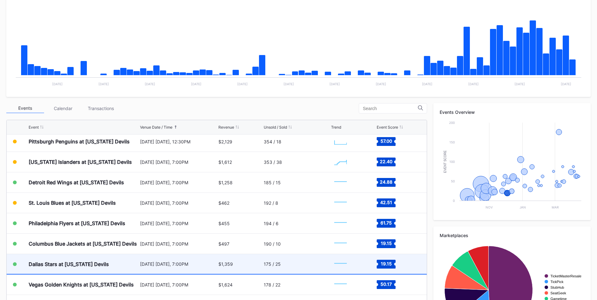
click at [198, 264] on div "[DATE] [DATE], 7:00PM" at bounding box center [178, 263] width 77 height 5
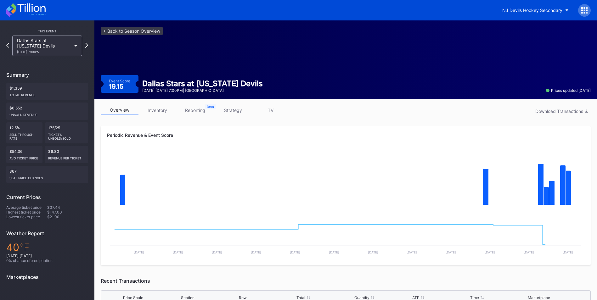
click at [158, 112] on link "inventory" at bounding box center [157, 110] width 38 height 10
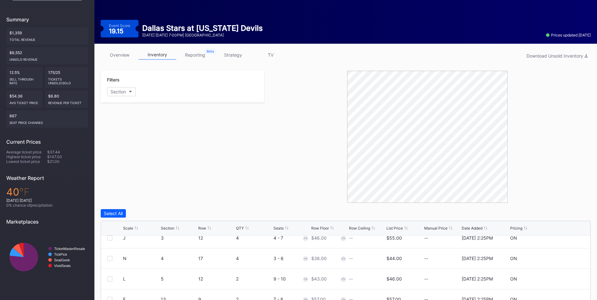
scroll to position [94, 0]
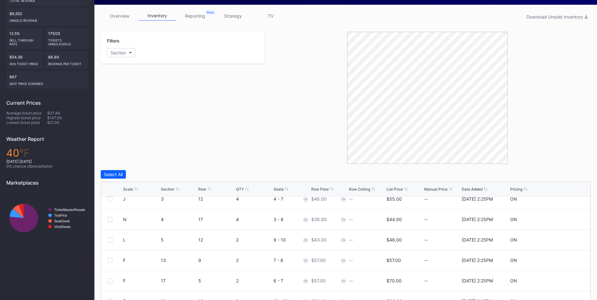
click at [390, 187] on div "List Price" at bounding box center [394, 189] width 16 height 5
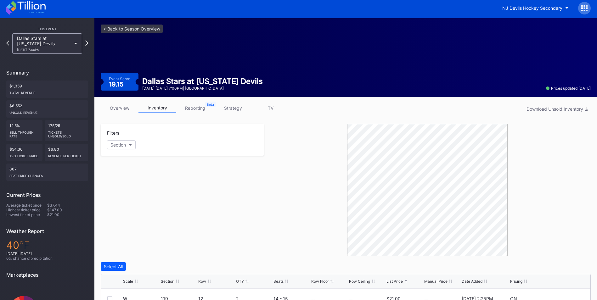
scroll to position [0, 0]
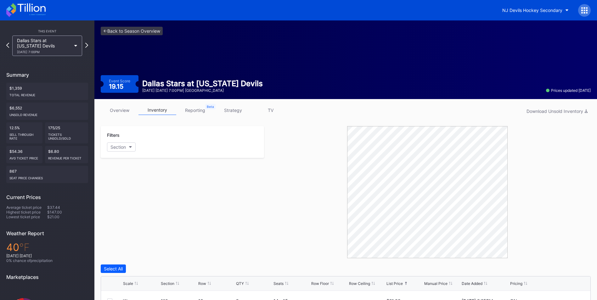
click at [105, 25] on div "<- Back to Season Overview Event Score 19.15 Dallas Stars at New Jersey Devils …" at bounding box center [345, 59] width 502 height 79
click at [152, 33] on link "<- Back to Season Overview" at bounding box center [132, 31] width 62 height 8
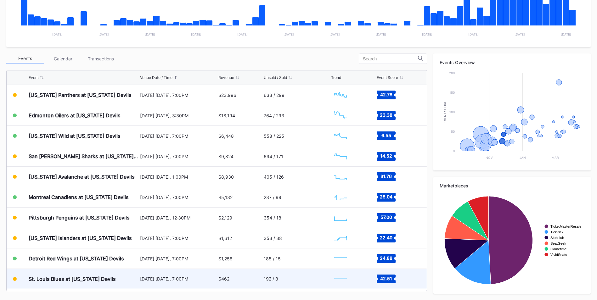
scroll to position [187, 0]
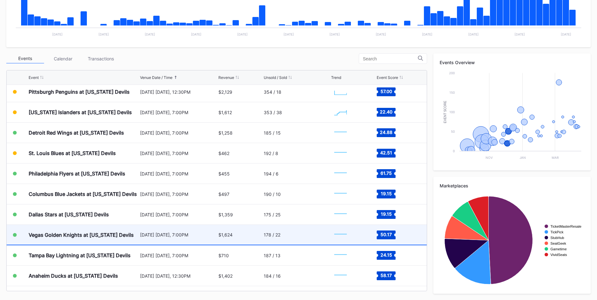
click at [103, 232] on div "Vegas Golden Knights at [US_STATE] Devils" at bounding box center [81, 235] width 105 height 6
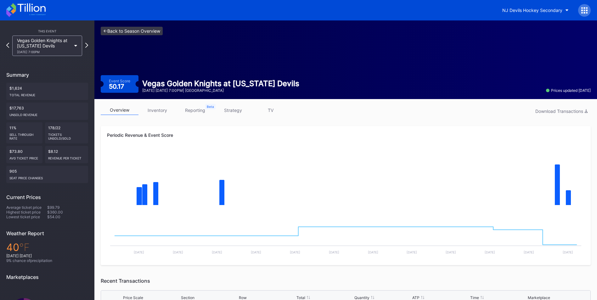
click at [148, 29] on link "<- Back to Season Overview" at bounding box center [132, 31] width 62 height 8
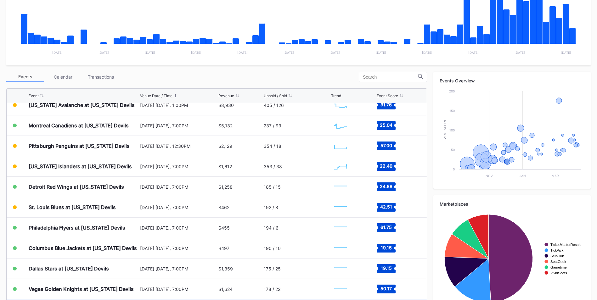
scroll to position [187, 0]
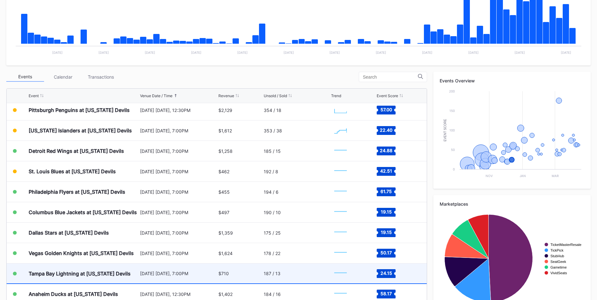
click at [169, 268] on div "[DATE] [DATE], 7:00PM" at bounding box center [178, 274] width 77 height 20
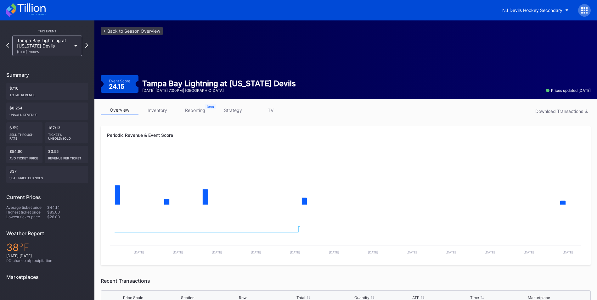
click at [159, 109] on link "inventory" at bounding box center [157, 110] width 38 height 10
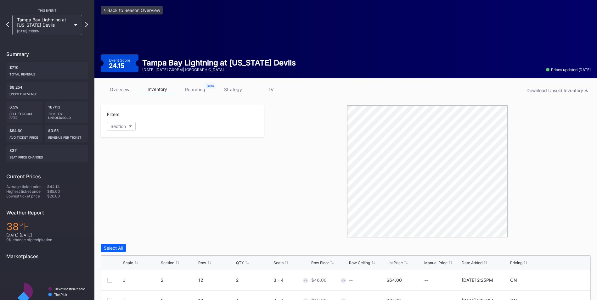
scroll to position [31, 0]
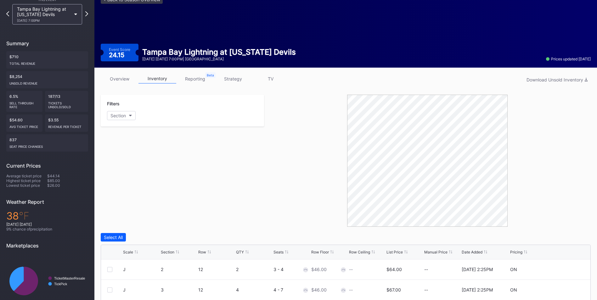
click at [394, 254] on div "List Price" at bounding box center [394, 252] width 16 height 5
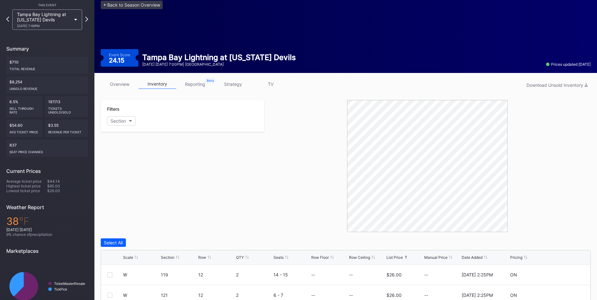
scroll to position [0, 0]
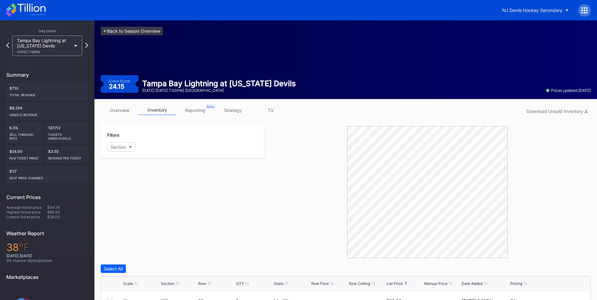
click at [147, 29] on link "<- Back to Season Overview" at bounding box center [132, 31] width 62 height 8
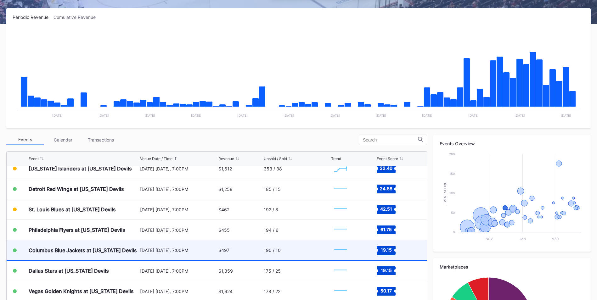
scroll to position [250, 0]
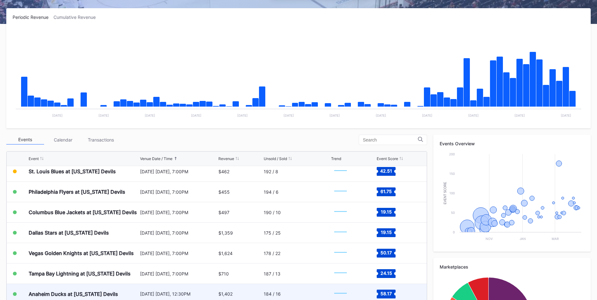
click at [274, 293] on div "184 / 16" at bounding box center [272, 293] width 17 height 5
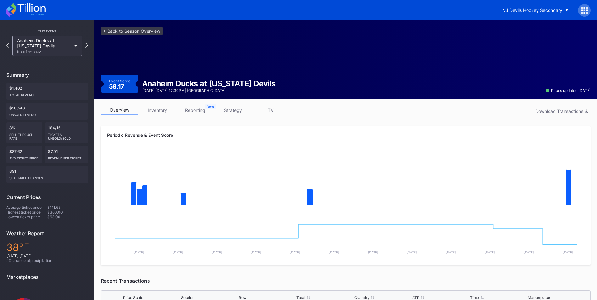
click at [166, 108] on link "inventory" at bounding box center [157, 110] width 38 height 10
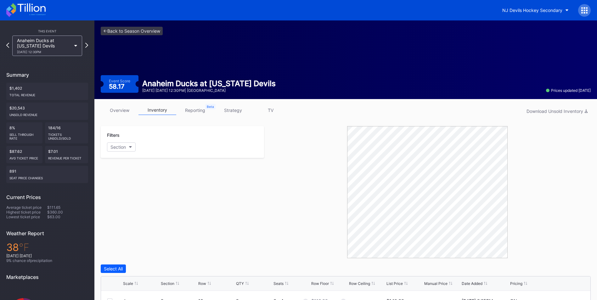
click at [402, 283] on div "List Price" at bounding box center [394, 283] width 16 height 5
click at [153, 34] on link "<- Back to Season Overview" at bounding box center [132, 31] width 62 height 8
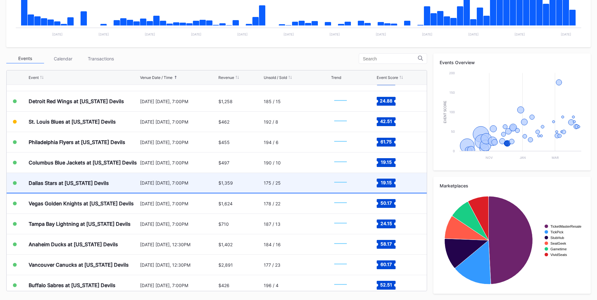
scroll to position [250, 0]
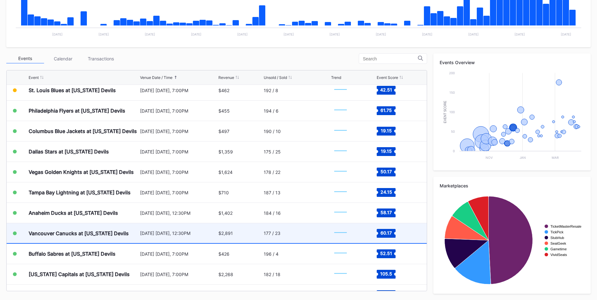
click at [252, 240] on div "$2,891" at bounding box center [240, 233] width 44 height 20
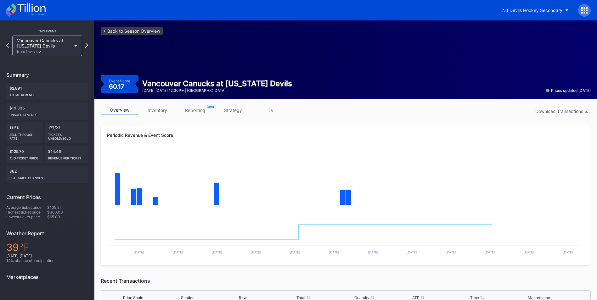
click at [163, 107] on link "inventory" at bounding box center [157, 110] width 38 height 10
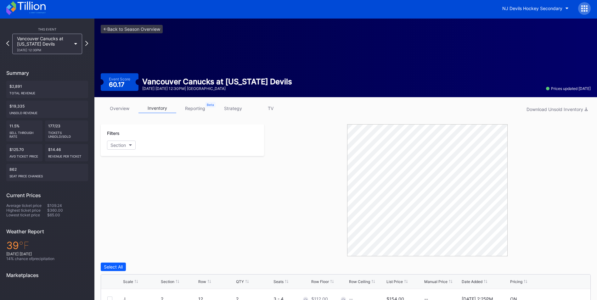
scroll to position [126, 0]
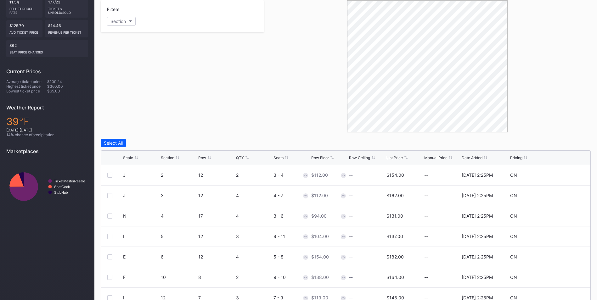
click at [394, 157] on div "List Price" at bounding box center [394, 157] width 16 height 5
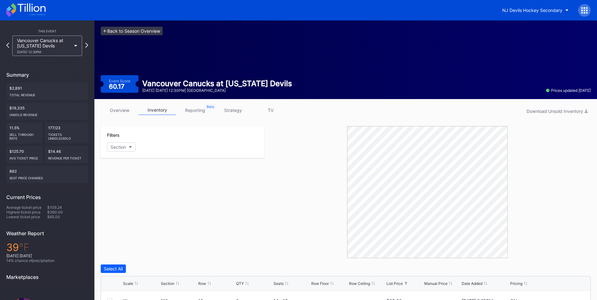
click at [141, 29] on link "<- Back to Season Overview" at bounding box center [132, 31] width 62 height 8
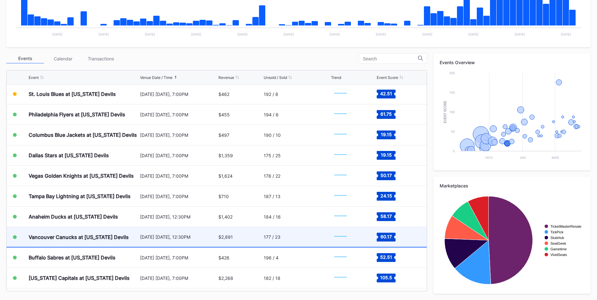
scroll to position [250, 0]
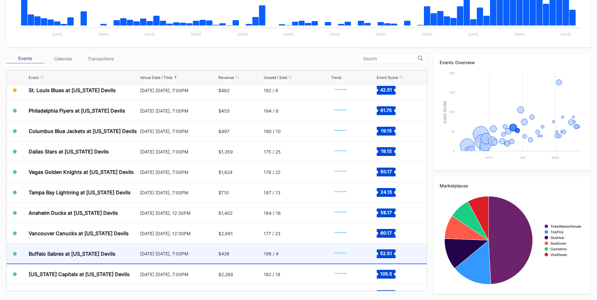
click at [251, 250] on div "$426" at bounding box center [240, 254] width 44 height 20
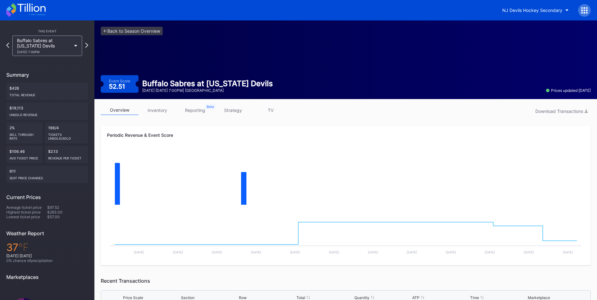
click at [156, 111] on link "inventory" at bounding box center [157, 110] width 38 height 10
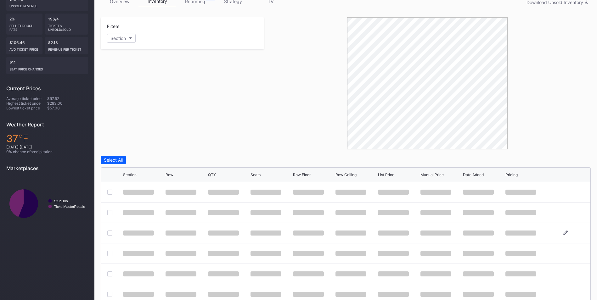
scroll to position [141, 0]
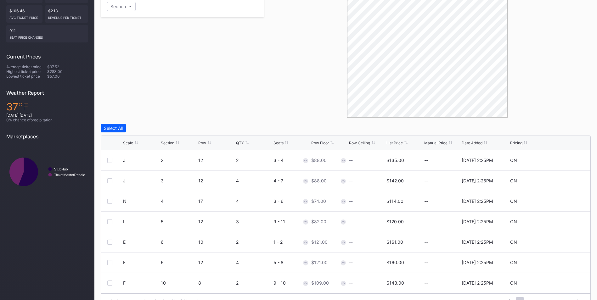
click at [388, 143] on div "List Price" at bounding box center [394, 143] width 16 height 5
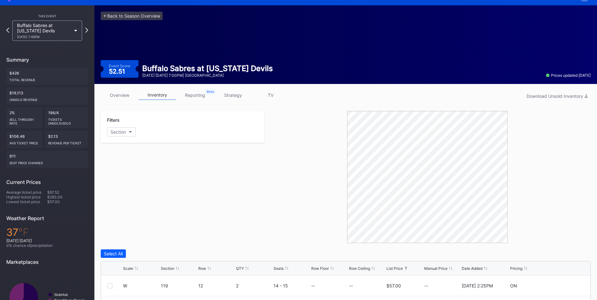
scroll to position [15, 0]
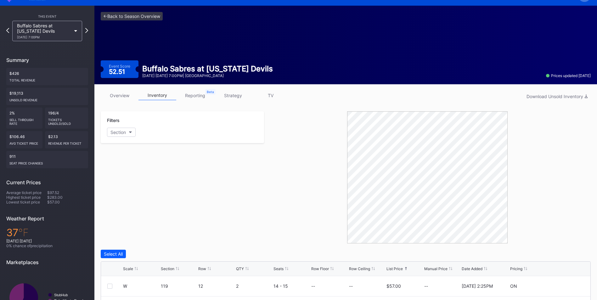
click at [231, 94] on link "strategy" at bounding box center [233, 96] width 38 height 10
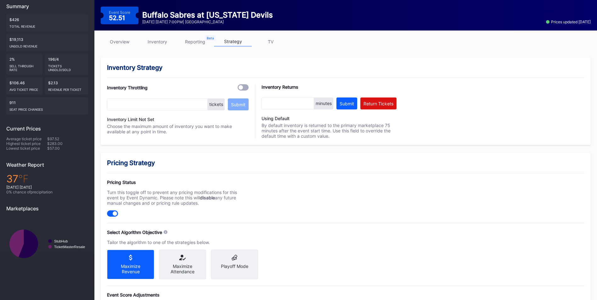
scroll to position [194, 0]
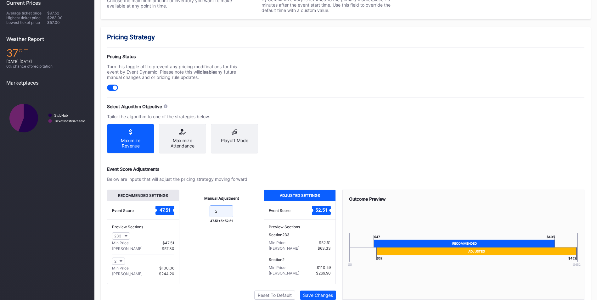
drag, startPoint x: 230, startPoint y: 215, endPoint x: 233, endPoint y: 192, distance: 23.1
click at [230, 215] on input "5" at bounding box center [222, 211] width 24 height 12
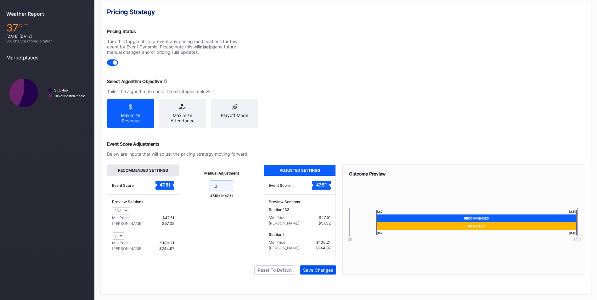
type input "0"
click at [321, 269] on div "Save Changes" at bounding box center [318, 269] width 30 height 5
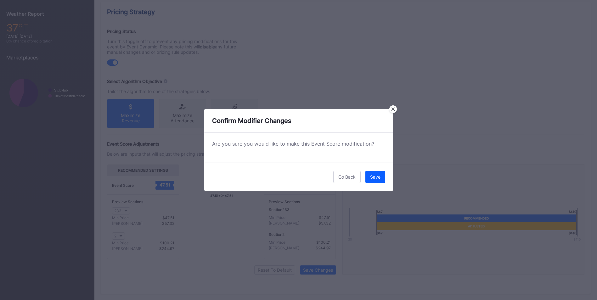
click at [381, 170] on div "Go Back Save" at bounding box center [298, 177] width 189 height 28
click at [376, 177] on div "Save" at bounding box center [375, 176] width 10 height 5
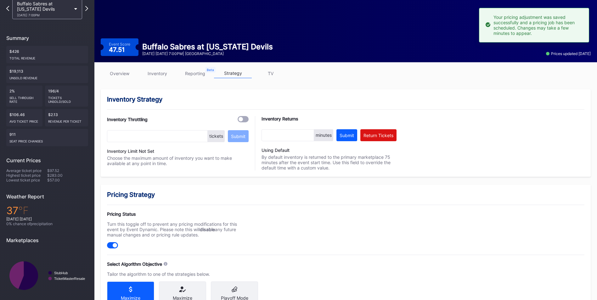
scroll to position [0, 0]
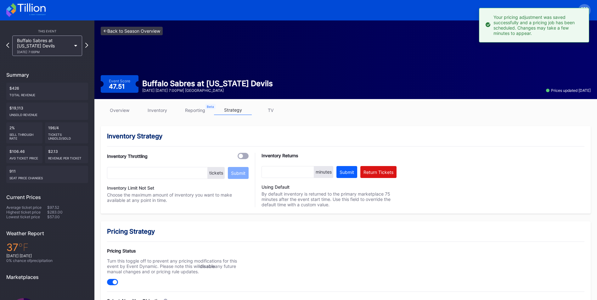
click at [138, 31] on link "<- Back to Season Overview" at bounding box center [132, 31] width 62 height 8
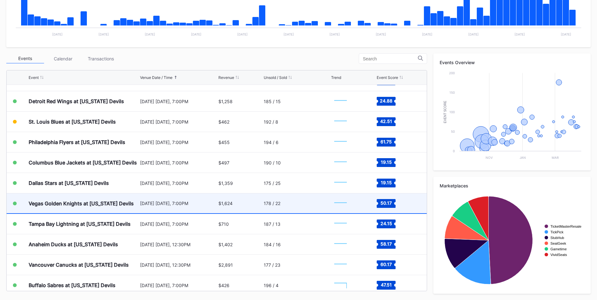
scroll to position [282, 0]
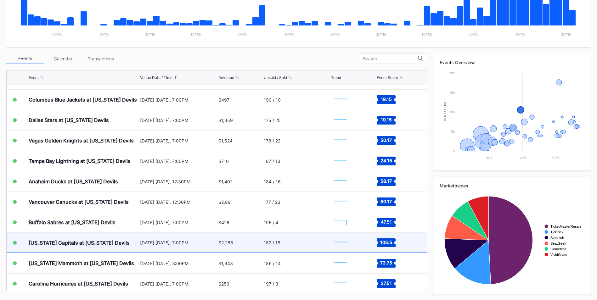
click at [87, 243] on div "[US_STATE] Capitals at [US_STATE] Devils" at bounding box center [79, 243] width 101 height 6
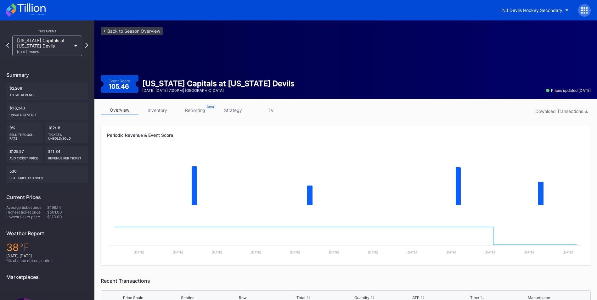
click at [231, 107] on link "strategy" at bounding box center [233, 110] width 38 height 10
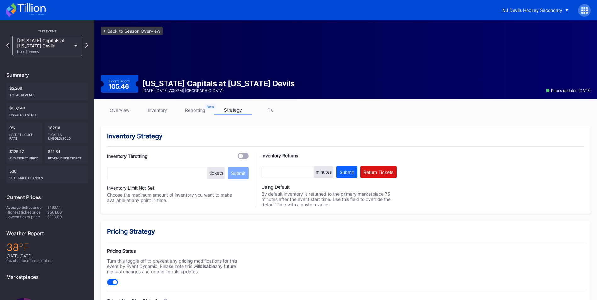
click at [161, 109] on link "inventory" at bounding box center [157, 110] width 38 height 10
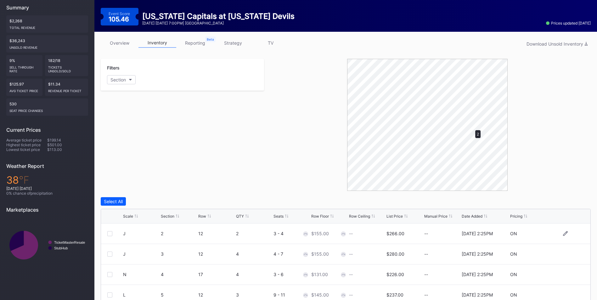
scroll to position [94, 0]
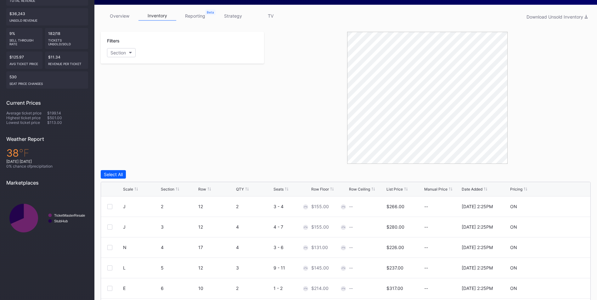
click at [398, 190] on div "List Price" at bounding box center [394, 189] width 16 height 5
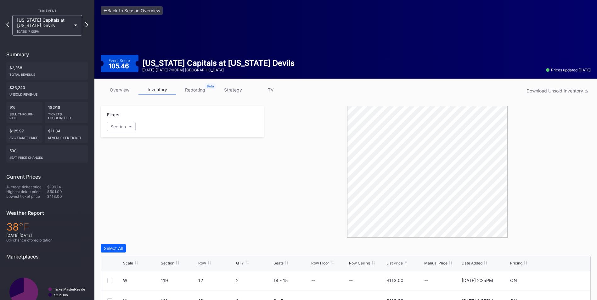
scroll to position [0, 0]
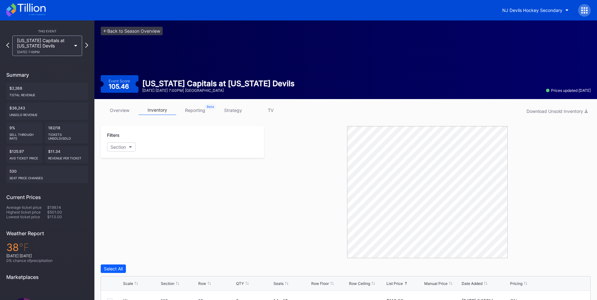
click at [237, 111] on link "strategy" at bounding box center [233, 110] width 38 height 10
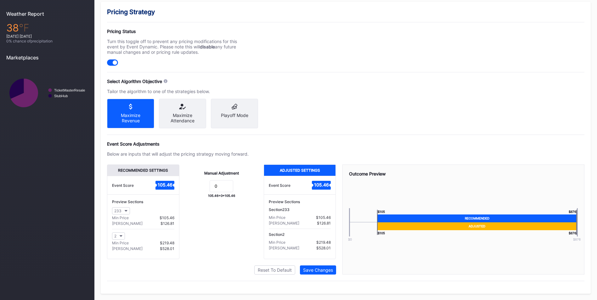
scroll to position [225, 0]
click at [227, 186] on input "0" at bounding box center [222, 186] width 24 height 12
type input "-15"
click at [326, 268] on div "Save Changes" at bounding box center [318, 269] width 30 height 5
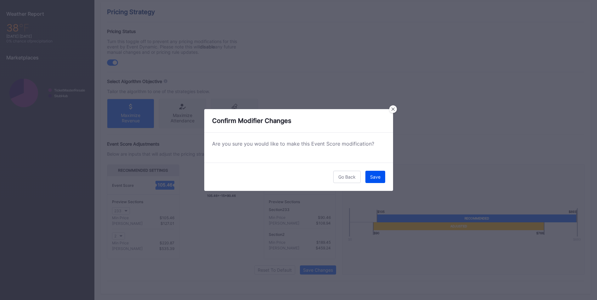
click at [376, 176] on div "Save" at bounding box center [375, 176] width 10 height 5
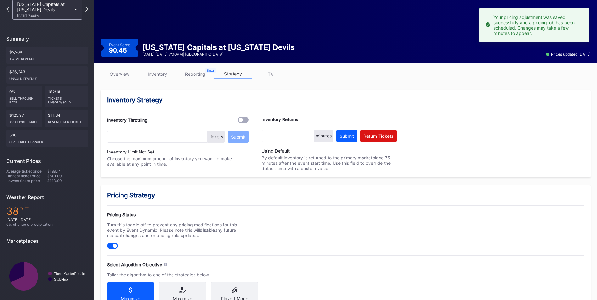
scroll to position [0, 0]
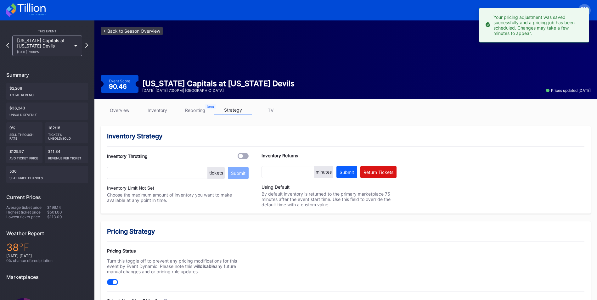
click at [153, 28] on link "<- Back to Season Overview" at bounding box center [132, 31] width 62 height 8
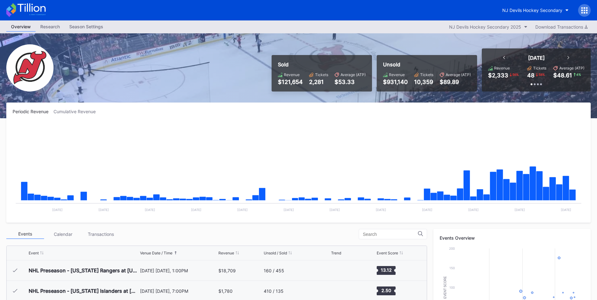
scroll to position [61, 0]
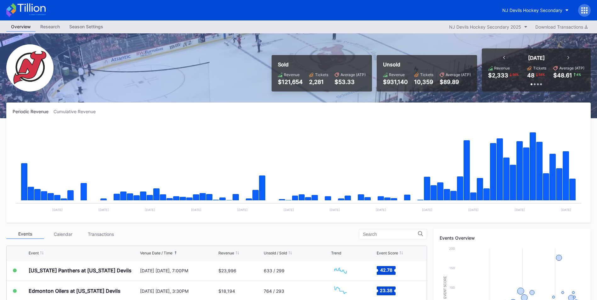
click at [103, 236] on div "Transactions" at bounding box center [101, 234] width 38 height 10
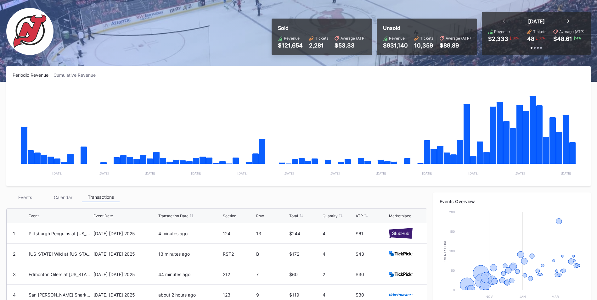
scroll to position [63, 0]
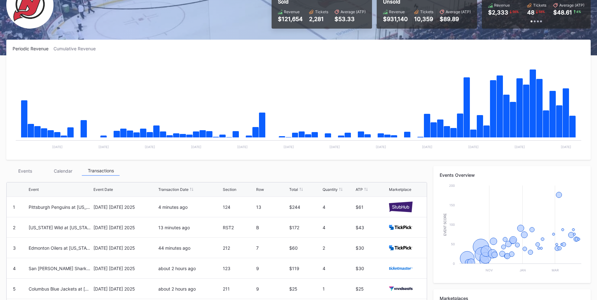
click at [25, 169] on div "Events" at bounding box center [25, 171] width 38 height 10
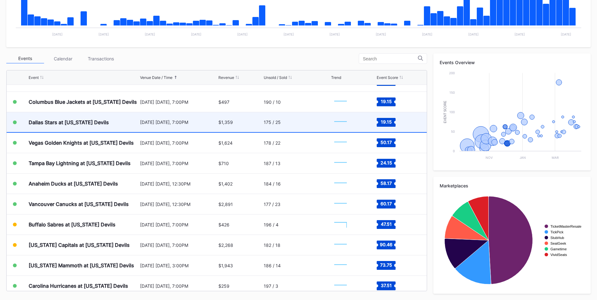
scroll to position [282, 0]
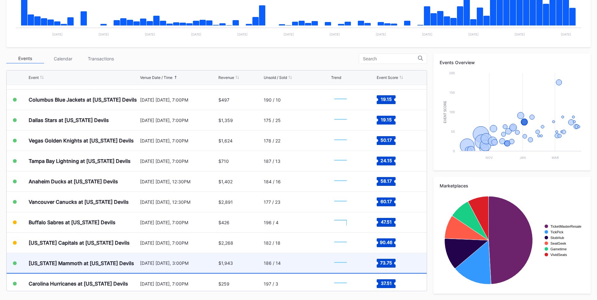
click at [143, 259] on div "[DATE] [DATE], 3:00PM" at bounding box center [178, 263] width 77 height 20
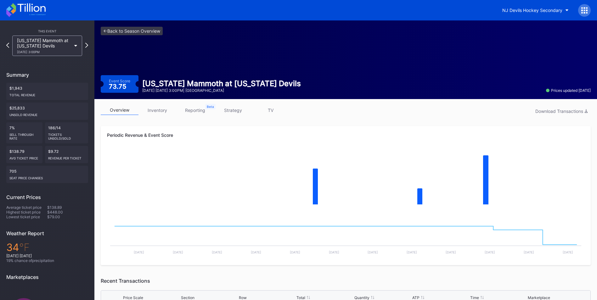
drag, startPoint x: 167, startPoint y: 113, endPoint x: 192, endPoint y: 111, distance: 25.2
click at [167, 113] on link "inventory" at bounding box center [157, 110] width 38 height 10
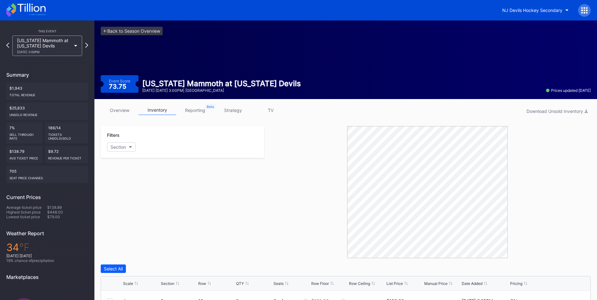
scroll to position [126, 0]
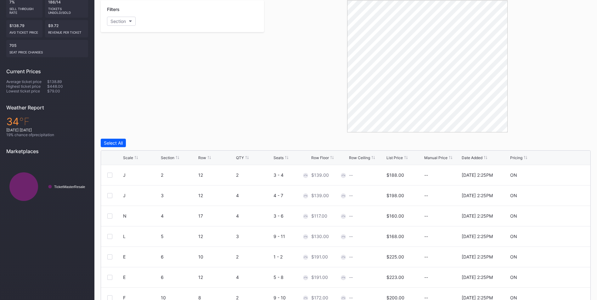
click at [394, 157] on div "List Price" at bounding box center [394, 157] width 16 height 5
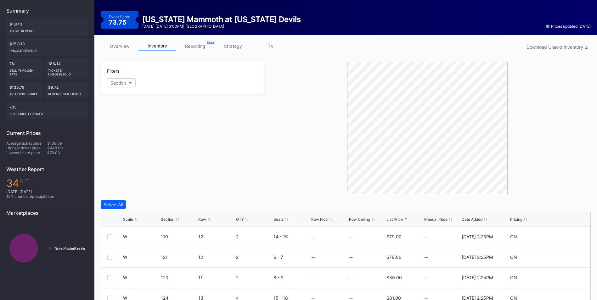
scroll to position [0, 0]
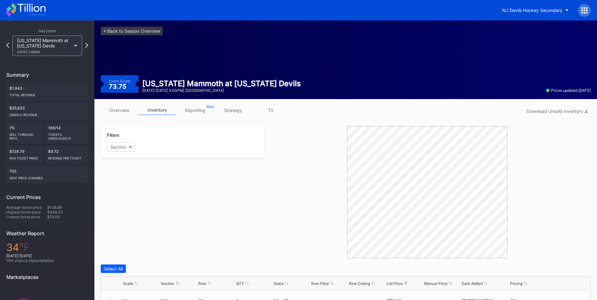
click at [232, 110] on link "strategy" at bounding box center [233, 110] width 38 height 10
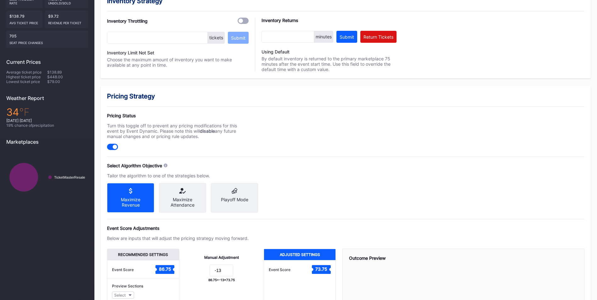
scroll to position [188, 0]
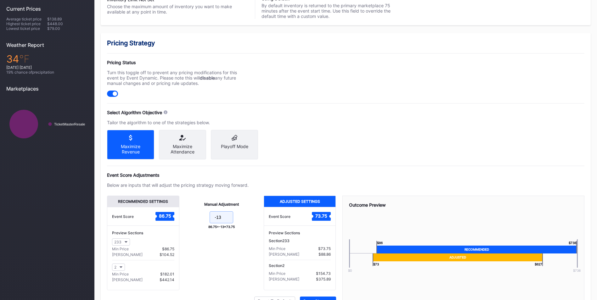
click at [224, 223] on input "-13" at bounding box center [222, 217] width 24 height 12
click at [219, 223] on input "-13" at bounding box center [222, 217] width 24 height 12
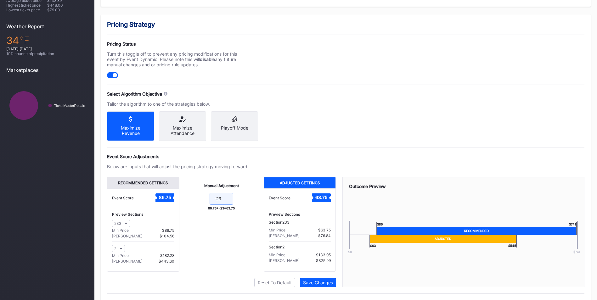
scroll to position [225, 0]
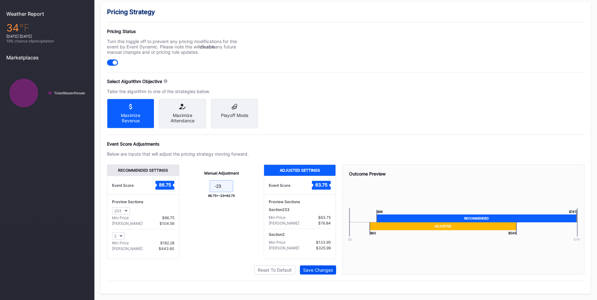
type input "-23"
click at [324, 274] on button "Save Changes" at bounding box center [318, 270] width 36 height 9
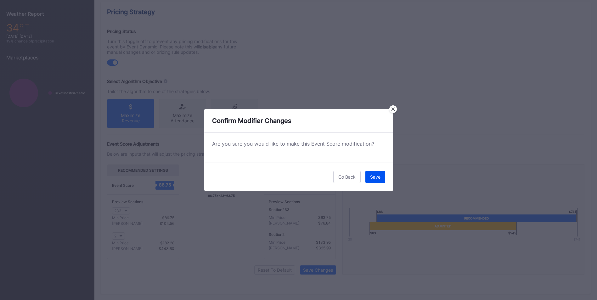
click at [378, 182] on button "Save" at bounding box center [375, 177] width 20 height 12
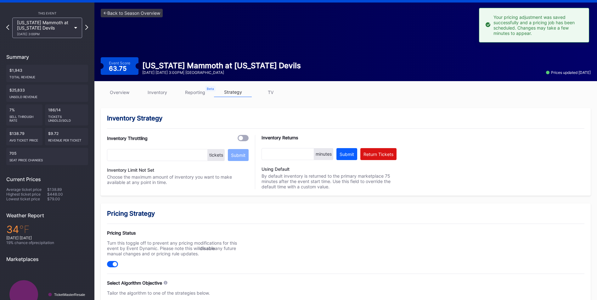
scroll to position [0, 0]
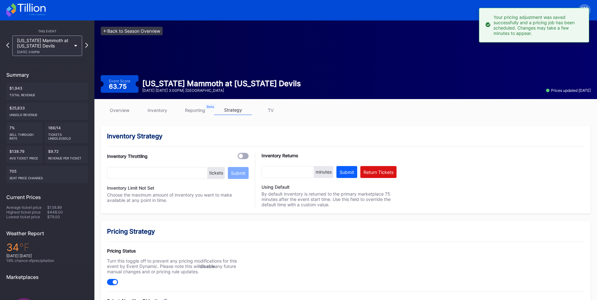
click at [142, 33] on link "<- Back to Season Overview" at bounding box center [132, 31] width 62 height 8
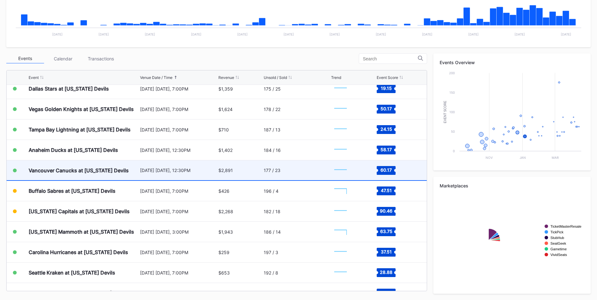
scroll to position [376, 0]
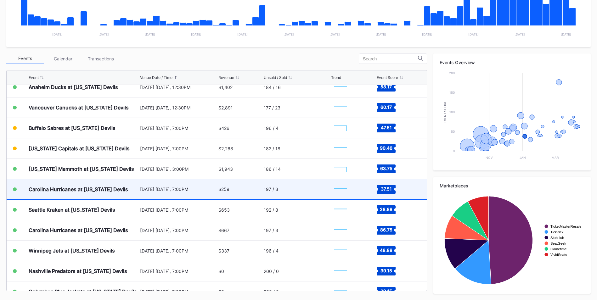
click at [229, 189] on div "$259" at bounding box center [240, 189] width 44 height 20
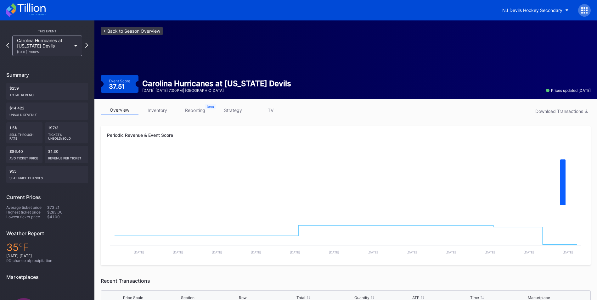
click at [151, 27] on link "<- Back to Season Overview" at bounding box center [132, 31] width 62 height 8
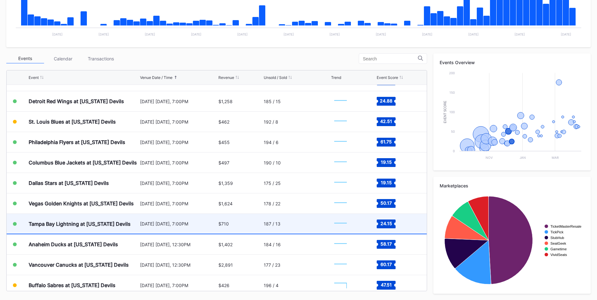
scroll to position [344, 0]
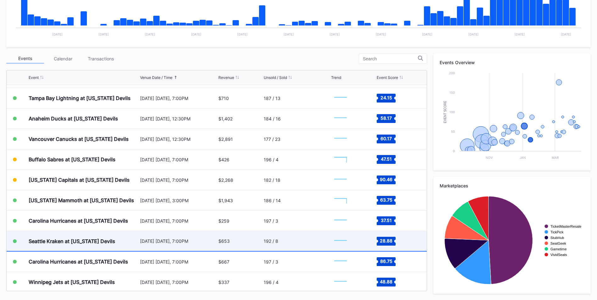
click at [79, 240] on div "Seattle Kraken at [US_STATE] Devils" at bounding box center [72, 241] width 87 height 6
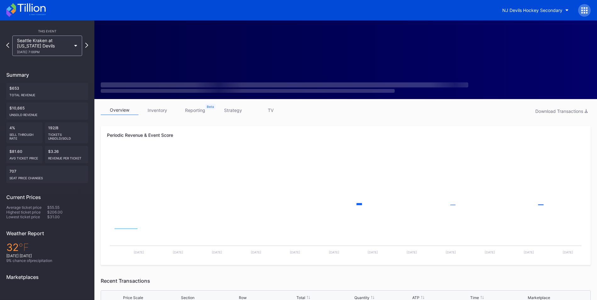
click at [151, 111] on link "inventory" at bounding box center [157, 110] width 38 height 10
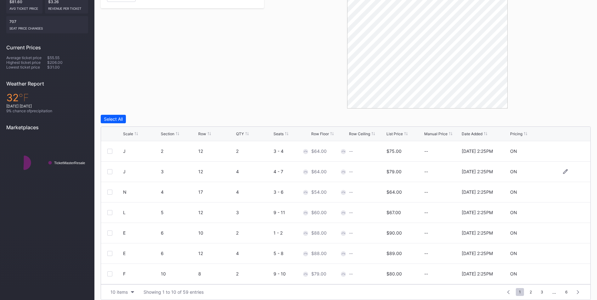
scroll to position [156, 0]
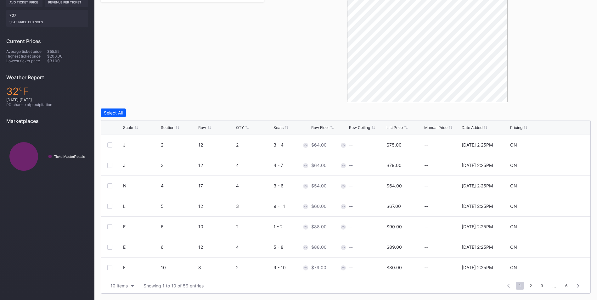
click at [395, 128] on div "List Price" at bounding box center [394, 127] width 16 height 5
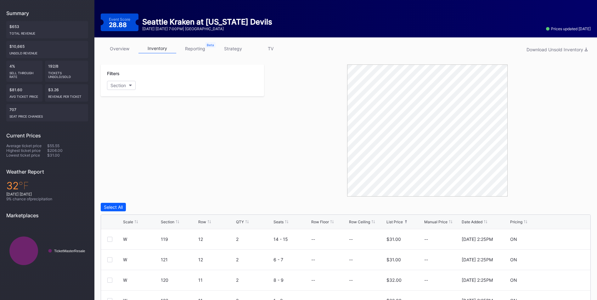
scroll to position [0, 0]
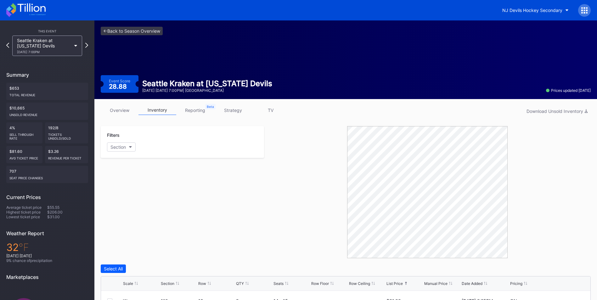
click at [158, 25] on div "<- Back to Season Overview Event Score 28.88 Seattle Kraken at New Jersey Devil…" at bounding box center [345, 59] width 502 height 79
click at [154, 31] on link "<- Back to Season Overview" at bounding box center [132, 31] width 62 height 8
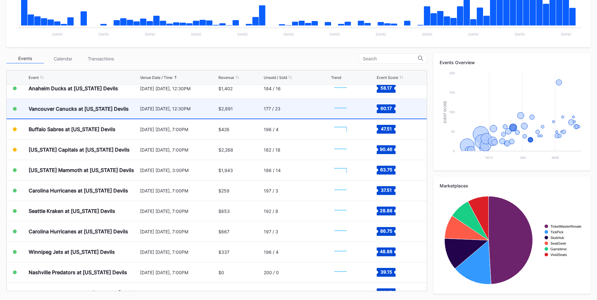
scroll to position [376, 0]
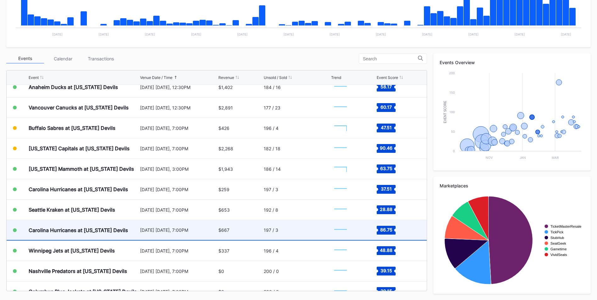
click at [126, 232] on div "Carolina Hurricanes at [US_STATE] Devils" at bounding box center [78, 230] width 99 height 6
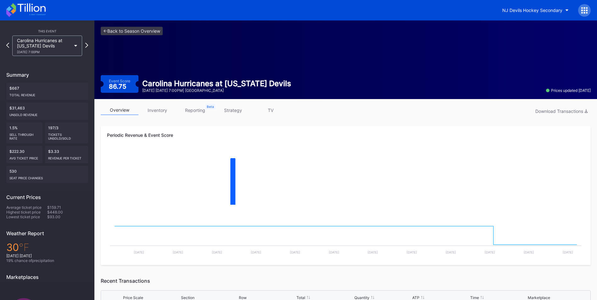
click at [163, 111] on link "inventory" at bounding box center [157, 110] width 38 height 10
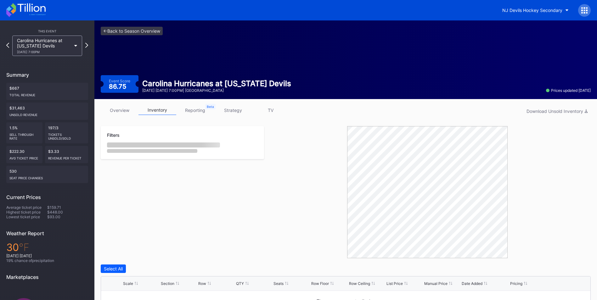
scroll to position [46, 0]
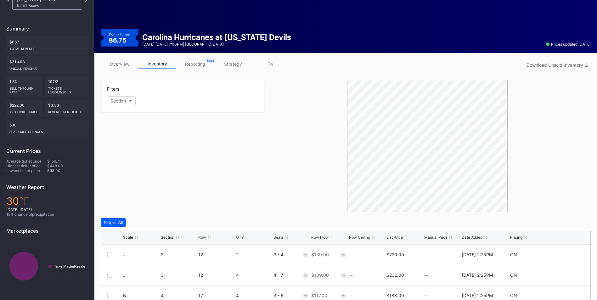
click at [394, 238] on div "List Price" at bounding box center [394, 237] width 16 height 5
click at [235, 61] on link "strategy" at bounding box center [233, 64] width 38 height 10
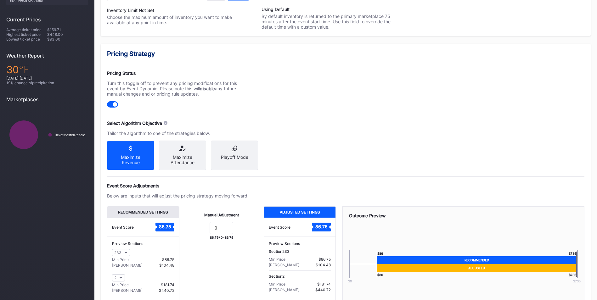
scroll to position [225, 0]
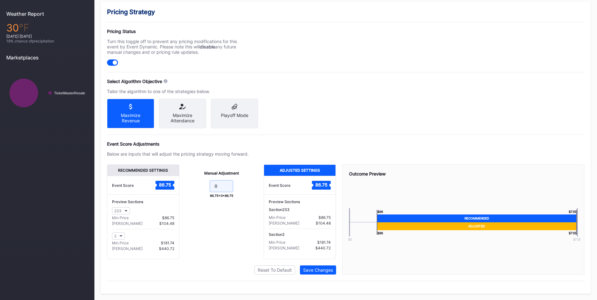
click at [225, 186] on input "0" at bounding box center [222, 186] width 24 height 12
type input "-20"
click at [330, 270] on div "Save Changes" at bounding box center [318, 269] width 30 height 5
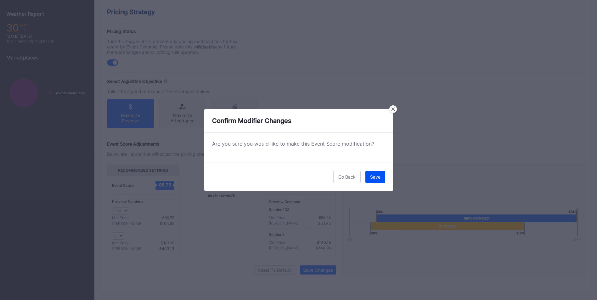
click at [370, 173] on button "Save" at bounding box center [375, 177] width 20 height 12
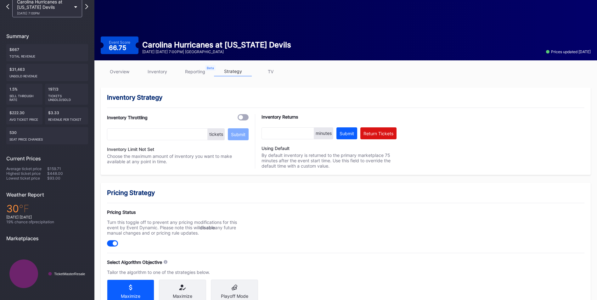
scroll to position [0, 0]
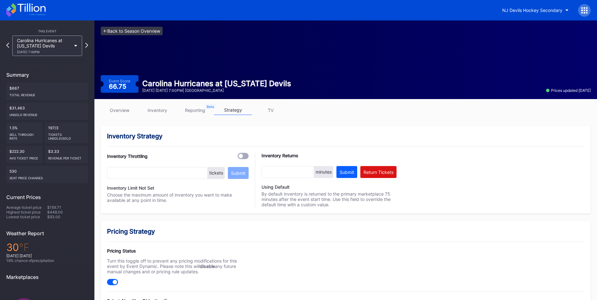
click at [157, 30] on link "<- Back to Season Overview" at bounding box center [132, 31] width 62 height 8
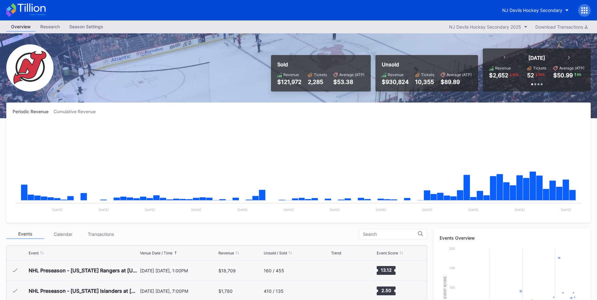
scroll to position [61, 0]
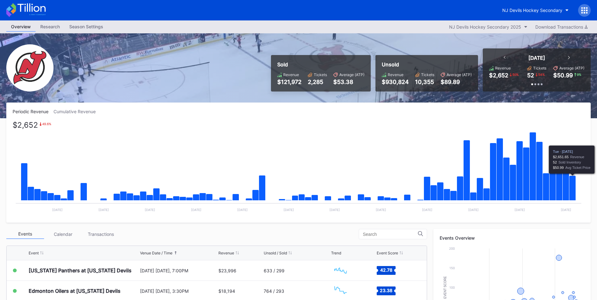
click at [571, 185] on icon "Chart title" at bounding box center [572, 188] width 7 height 25
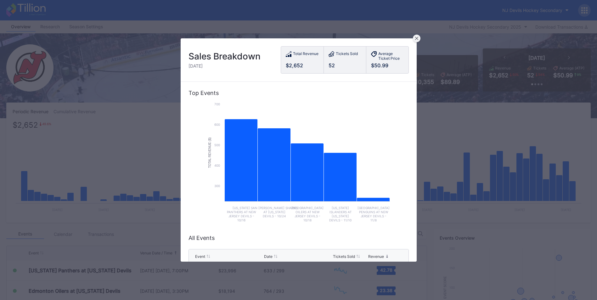
click at [416, 37] on icon at bounding box center [416, 38] width 3 height 3
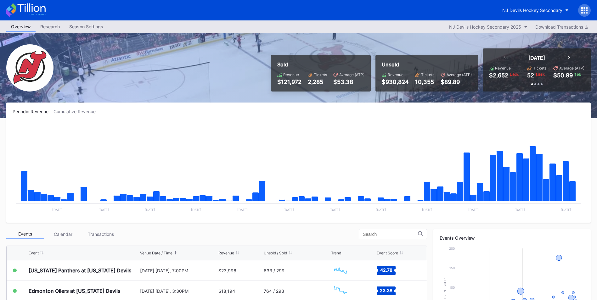
click at [97, 229] on div "Events Calendar Transactions" at bounding box center [216, 234] width 421 height 10
click at [101, 230] on div "Transactions" at bounding box center [101, 234] width 38 height 10
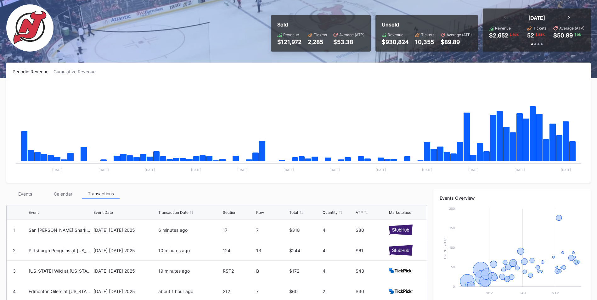
scroll to position [94, 0]
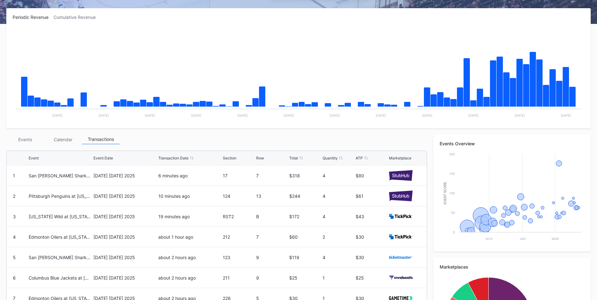
click at [32, 137] on div "Events" at bounding box center [25, 140] width 38 height 10
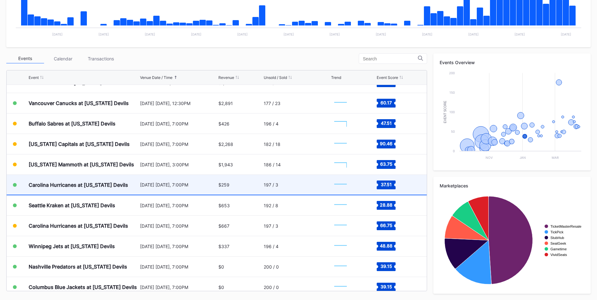
scroll to position [439, 0]
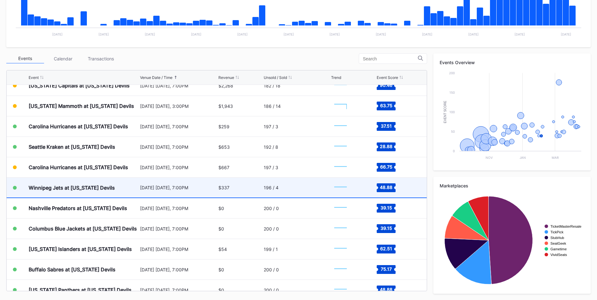
click at [238, 189] on div "$337" at bounding box center [240, 188] width 44 height 20
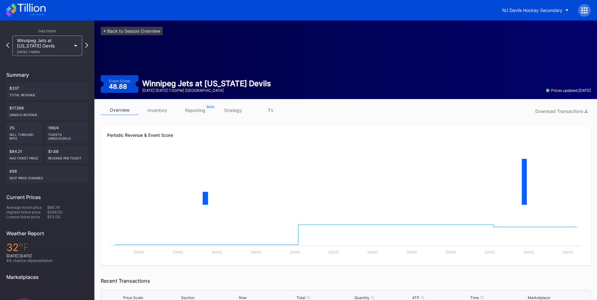
click at [158, 108] on link "inventory" at bounding box center [157, 110] width 38 height 10
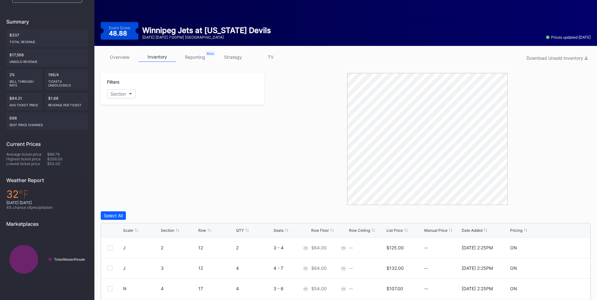
scroll to position [87, 0]
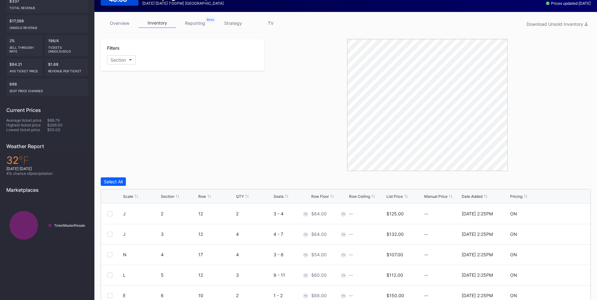
click at [400, 194] on div "List Price" at bounding box center [394, 196] width 16 height 5
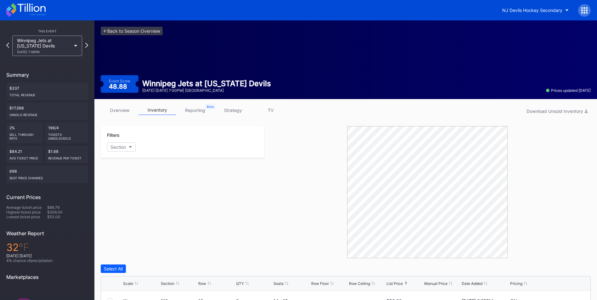
click at [236, 109] on link "strategy" at bounding box center [233, 110] width 38 height 10
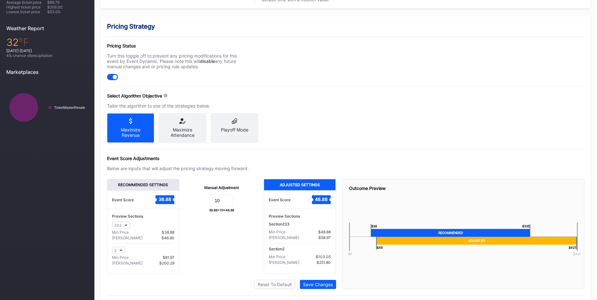
scroll to position [225, 0]
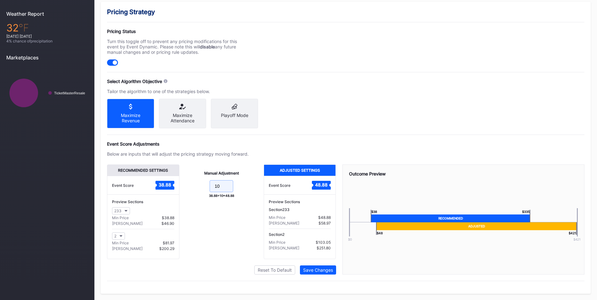
click at [224, 184] on input "10" at bounding box center [222, 186] width 24 height 12
drag, startPoint x: 224, startPoint y: 184, endPoint x: 125, endPoint y: 176, distance: 99.4
click at [129, 185] on div "Recommended Settings Event Score 38.88 Preview Sections 233 Min Price $38.88 Ma…" at bounding box center [221, 212] width 229 height 95
type input "0"
click at [325, 271] on div "Save Changes" at bounding box center [318, 269] width 30 height 5
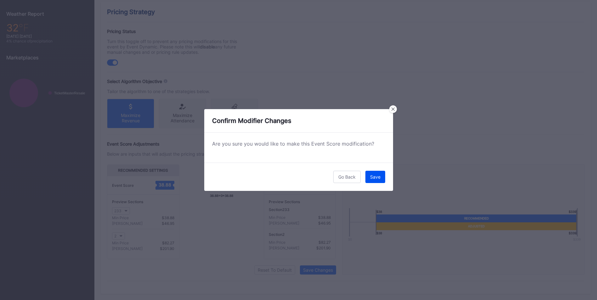
click at [378, 173] on button "Save" at bounding box center [375, 177] width 20 height 12
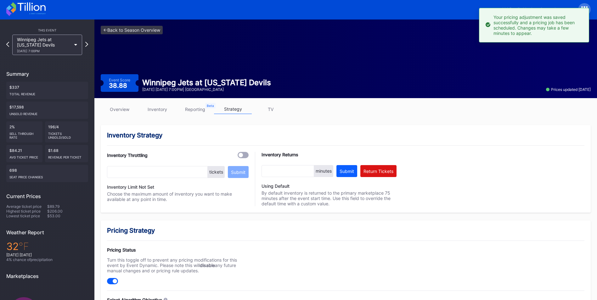
scroll to position [0, 0]
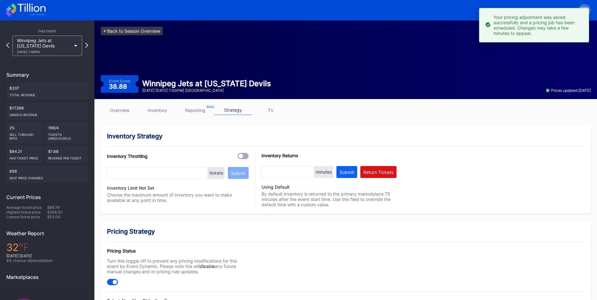
click at [109, 33] on link "<- Back to Season Overview" at bounding box center [132, 31] width 62 height 8
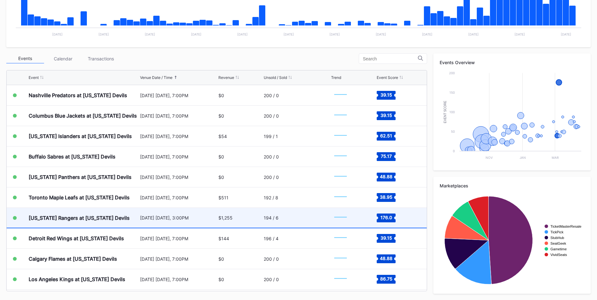
scroll to position [502, 0]
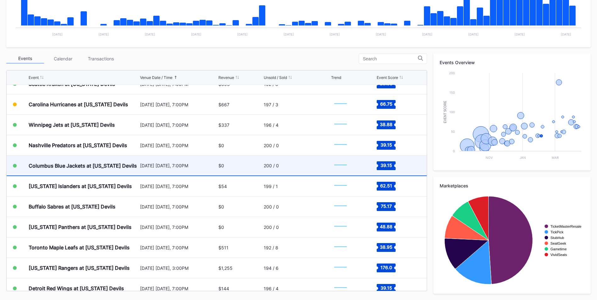
click at [179, 161] on div "[DATE] [DATE], 7:00PM" at bounding box center [178, 166] width 77 height 20
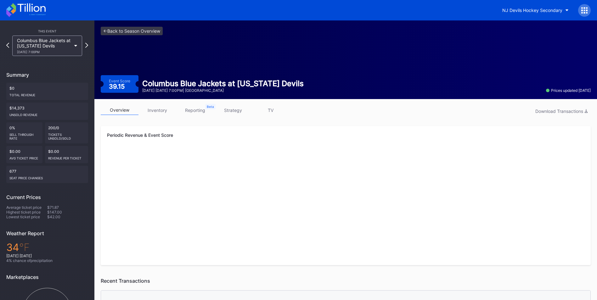
click at [162, 109] on link "inventory" at bounding box center [157, 110] width 38 height 10
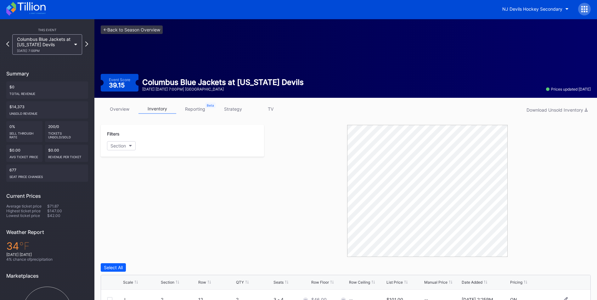
scroll to position [156, 0]
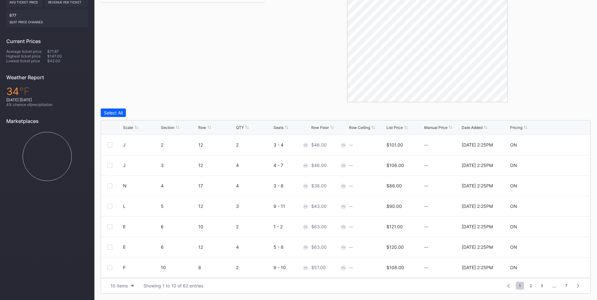
click at [389, 129] on div "List Price" at bounding box center [394, 127] width 16 height 5
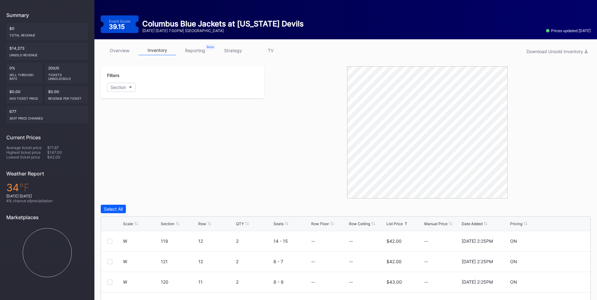
scroll to position [0, 0]
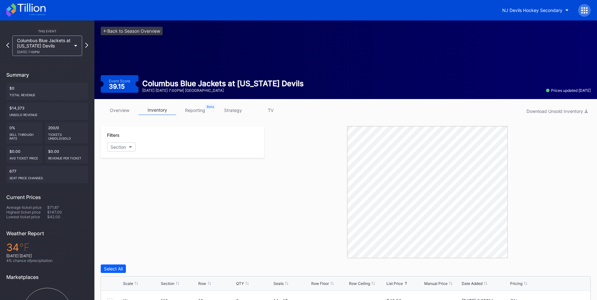
click at [232, 108] on link "strategy" at bounding box center [233, 110] width 38 height 10
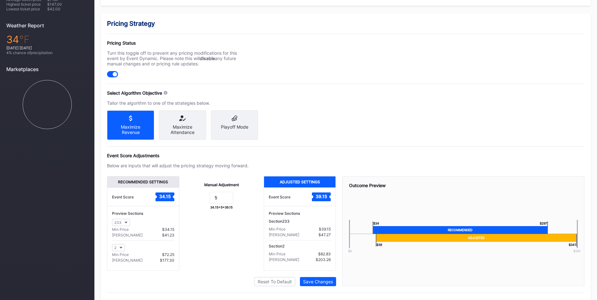
scroll to position [225, 0]
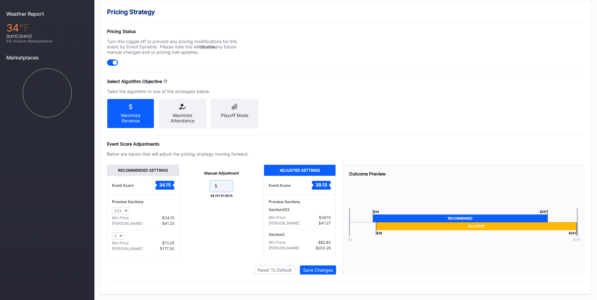
click at [226, 182] on input "5" at bounding box center [222, 186] width 24 height 12
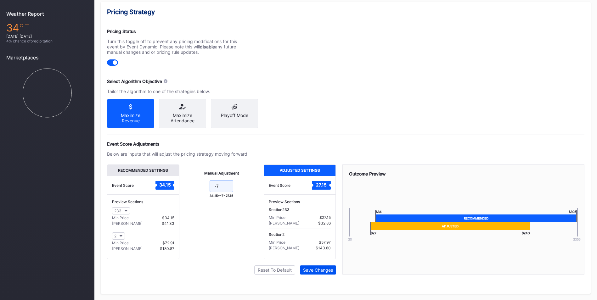
type input "-7"
click at [328, 273] on button "Save Changes" at bounding box center [318, 270] width 36 height 9
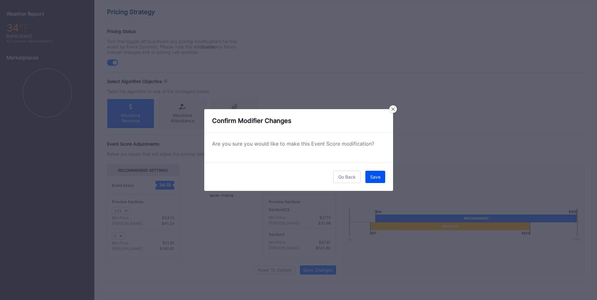
click at [379, 175] on div "Save" at bounding box center [375, 176] width 10 height 5
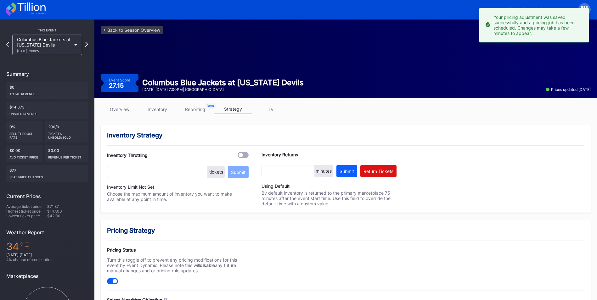
scroll to position [0, 0]
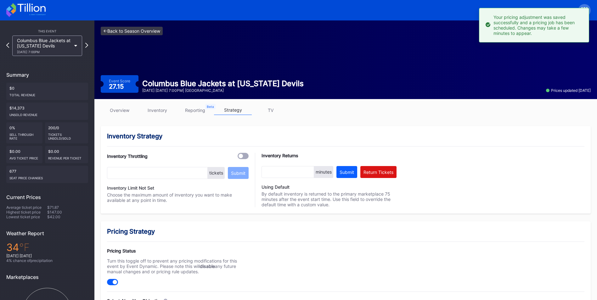
click at [147, 32] on link "<- Back to Season Overview" at bounding box center [132, 31] width 62 height 8
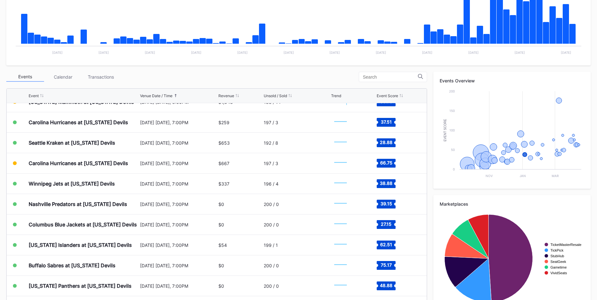
scroll to position [502, 0]
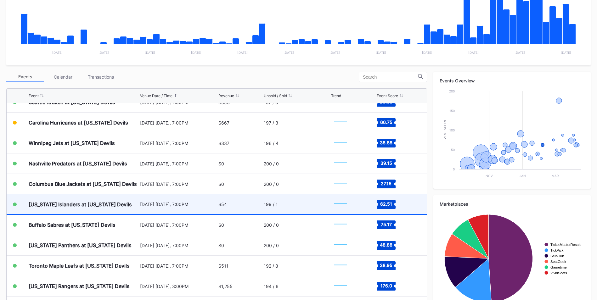
click at [276, 206] on div "199 / 1" at bounding box center [297, 204] width 66 height 20
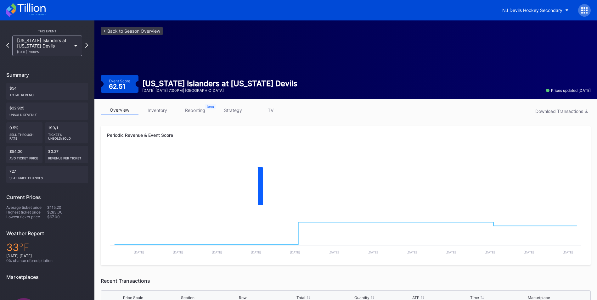
click at [161, 107] on link "inventory" at bounding box center [157, 110] width 38 height 10
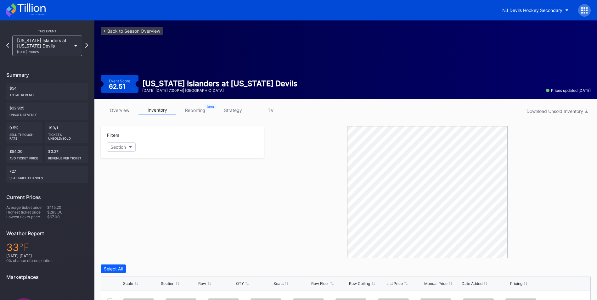
scroll to position [141, 0]
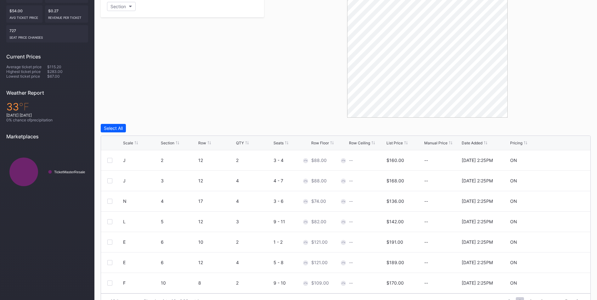
click at [382, 142] on div "Row Ceiling" at bounding box center [367, 143] width 36 height 5
click at [395, 142] on div "List Price" at bounding box center [394, 143] width 16 height 5
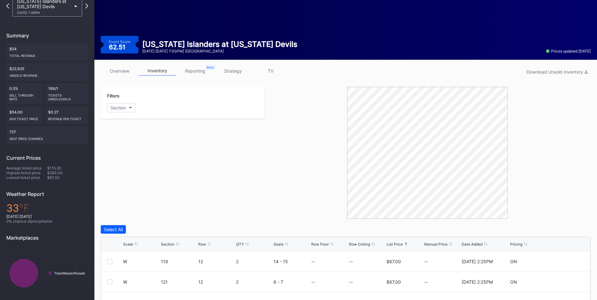
scroll to position [15, 0]
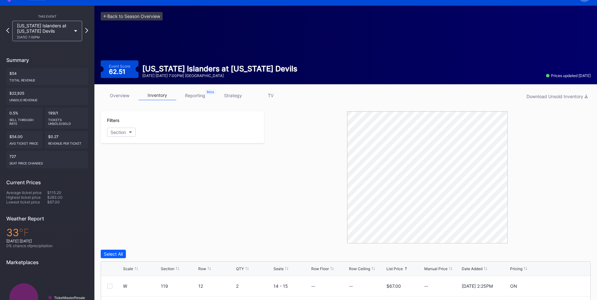
click at [247, 99] on link "strategy" at bounding box center [233, 96] width 38 height 10
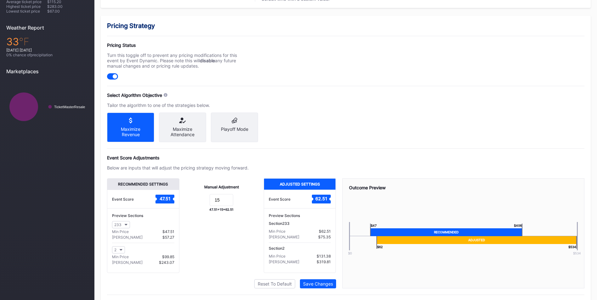
scroll to position [225, 0]
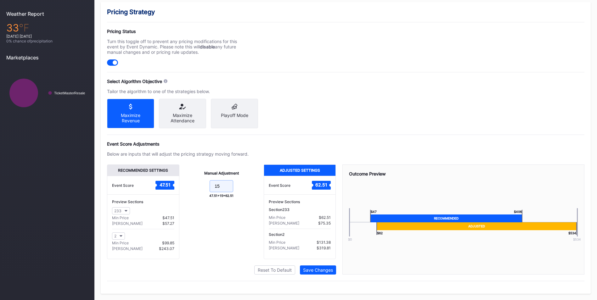
drag, startPoint x: 223, startPoint y: 188, endPoint x: -120, endPoint y: 137, distance: 346.8
type input "="
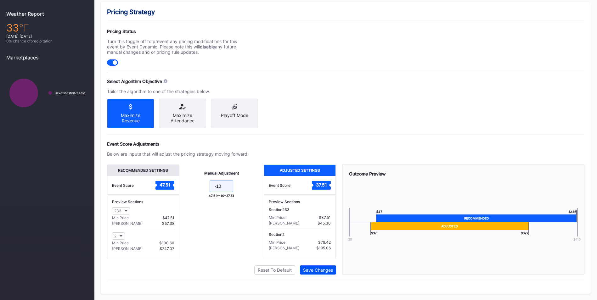
type input "-10"
click at [316, 272] on div "Save Changes" at bounding box center [318, 269] width 30 height 5
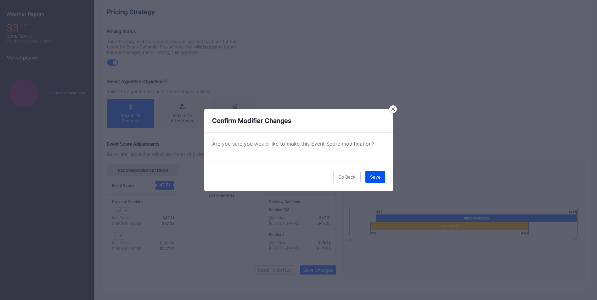
click at [379, 175] on div "Save" at bounding box center [375, 176] width 10 height 5
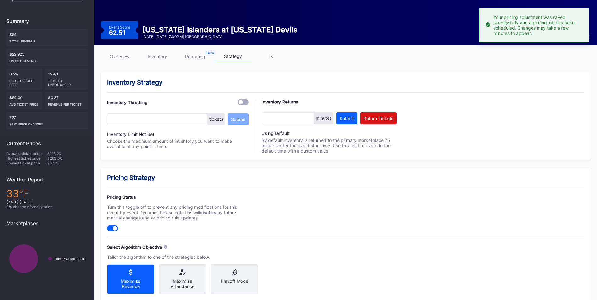
scroll to position [0, 0]
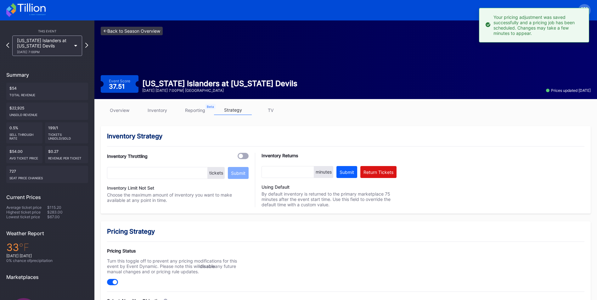
click at [135, 33] on link "<- Back to Season Overview" at bounding box center [132, 31] width 62 height 8
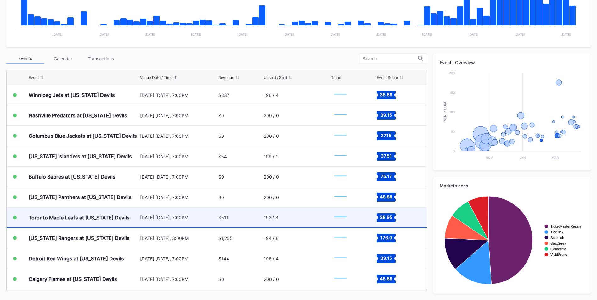
scroll to position [533, 0]
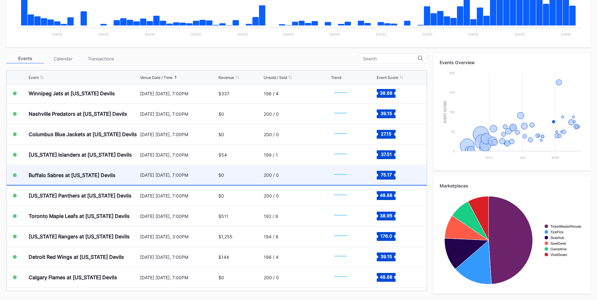
click at [128, 171] on div "Buffalo Sabres at [US_STATE] Devils" at bounding box center [84, 175] width 110 height 20
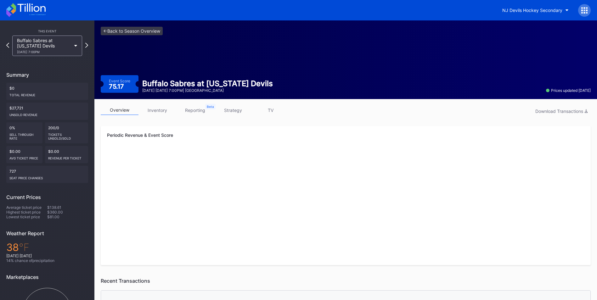
click at [166, 110] on link "inventory" at bounding box center [157, 110] width 38 height 10
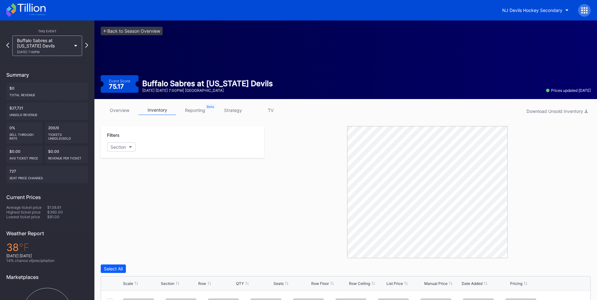
click at [239, 107] on link "strategy" at bounding box center [233, 110] width 38 height 10
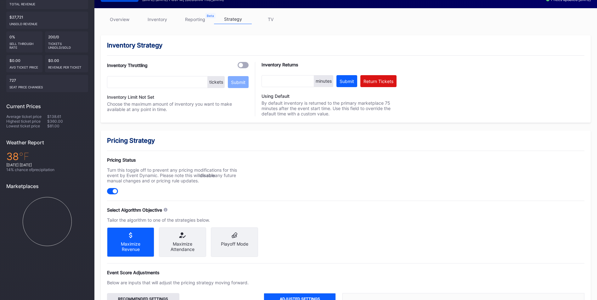
scroll to position [63, 0]
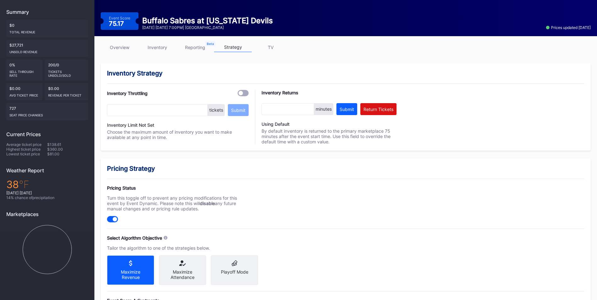
click at [168, 48] on link "inventory" at bounding box center [157, 47] width 38 height 10
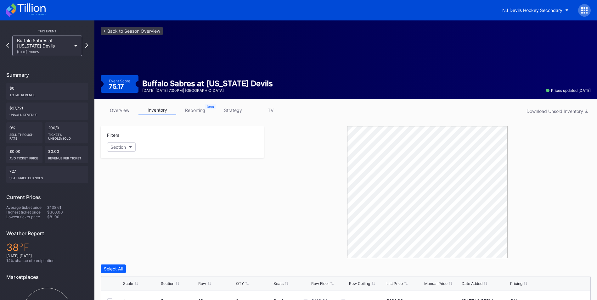
scroll to position [63, 0]
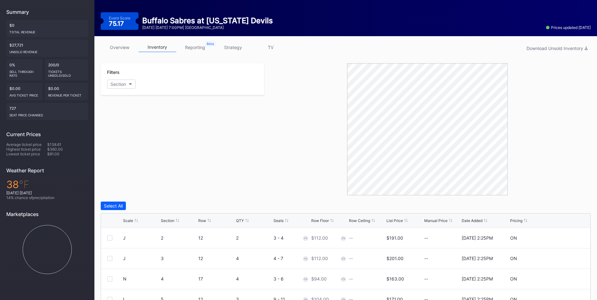
click at [396, 220] on div "List Price" at bounding box center [394, 220] width 16 height 5
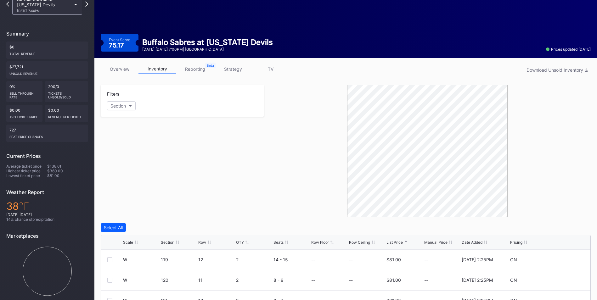
scroll to position [0, 0]
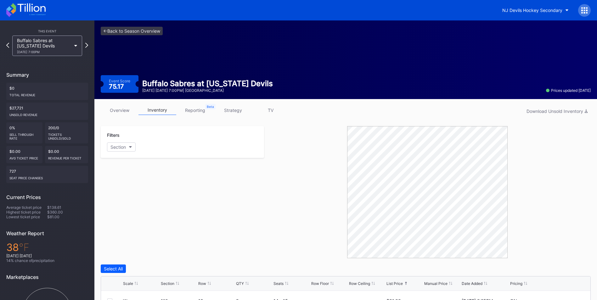
click at [231, 111] on link "strategy" at bounding box center [233, 110] width 38 height 10
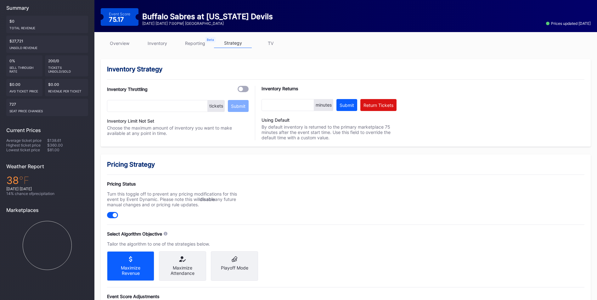
scroll to position [220, 0]
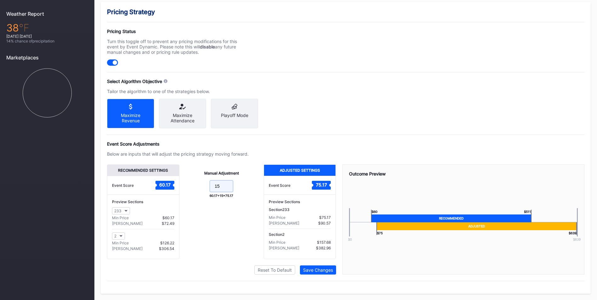
drag, startPoint x: 211, startPoint y: 192, endPoint x: 167, endPoint y: 182, distance: 45.2
click at [167, 182] on div "Recommended Settings Event Score 60.17 Preview Sections 233 Min Price $60.17 Ma…" at bounding box center [221, 212] width 229 height 95
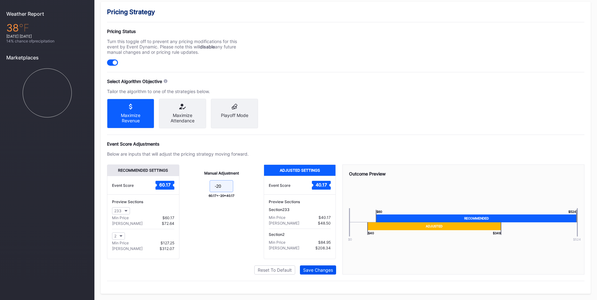
type input "-20"
click at [332, 272] on button "Save Changes" at bounding box center [318, 270] width 36 height 9
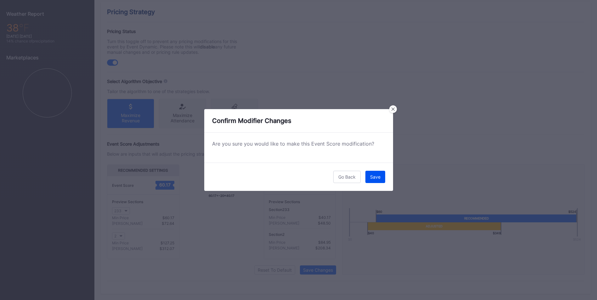
click at [375, 175] on div "Save" at bounding box center [375, 176] width 10 height 5
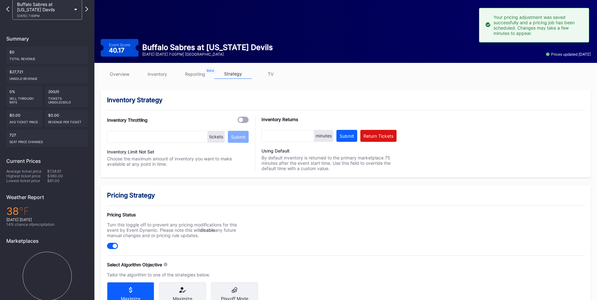
scroll to position [0, 0]
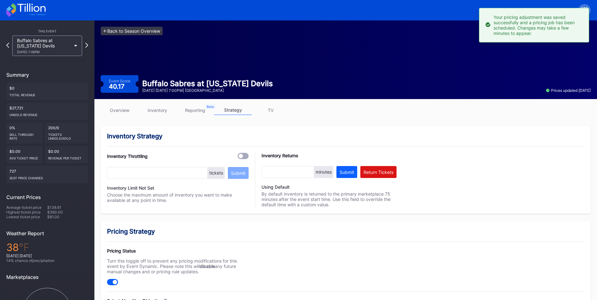
click at [129, 28] on link "<- Back to Season Overview" at bounding box center [132, 31] width 62 height 8
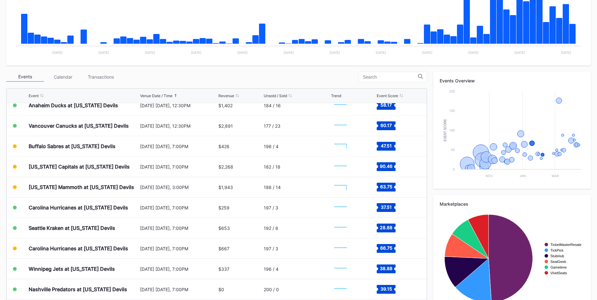
scroll to position [470, 0]
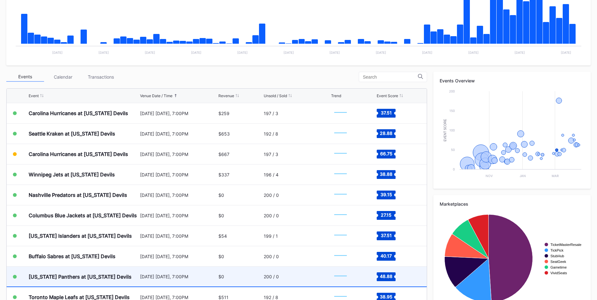
click at [243, 279] on div "$0" at bounding box center [240, 277] width 44 height 20
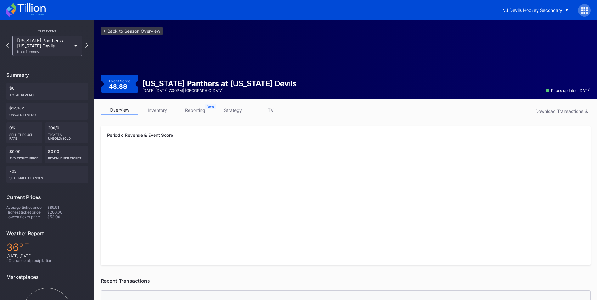
click at [221, 108] on link "strategy" at bounding box center [233, 110] width 38 height 10
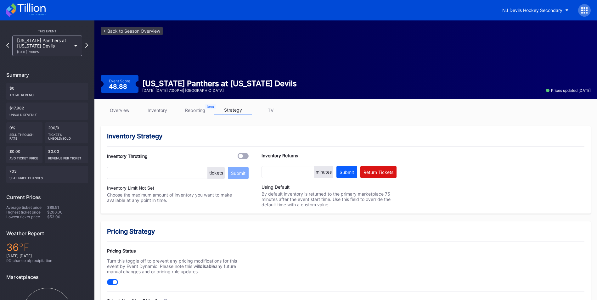
click at [154, 112] on link "inventory" at bounding box center [157, 110] width 38 height 10
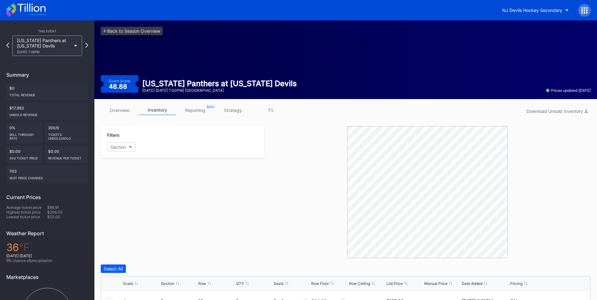
click at [234, 111] on link "strategy" at bounding box center [233, 110] width 38 height 10
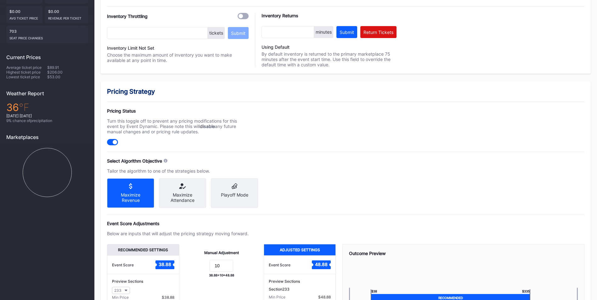
scroll to position [189, 0]
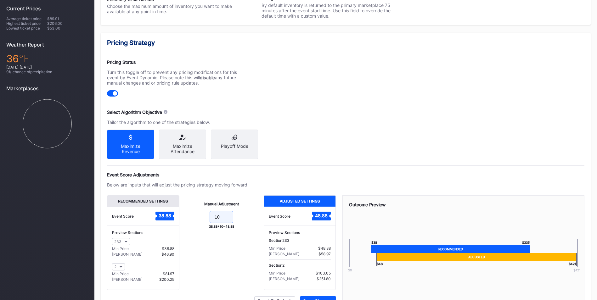
click at [229, 220] on input "10" at bounding box center [222, 217] width 24 height 12
type input "1"
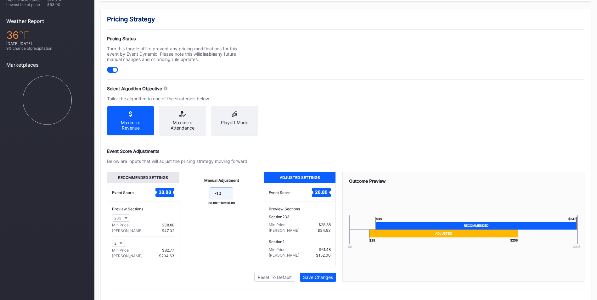
scroll to position [225, 0]
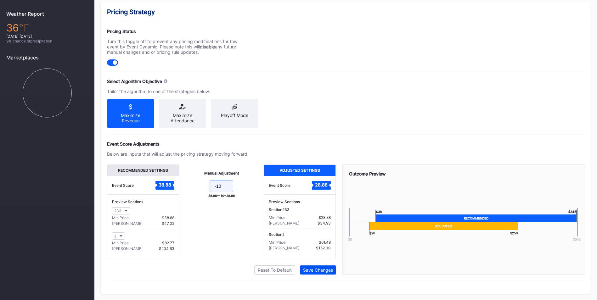
type input "-10"
click at [319, 271] on div "Save Changes" at bounding box center [318, 269] width 30 height 5
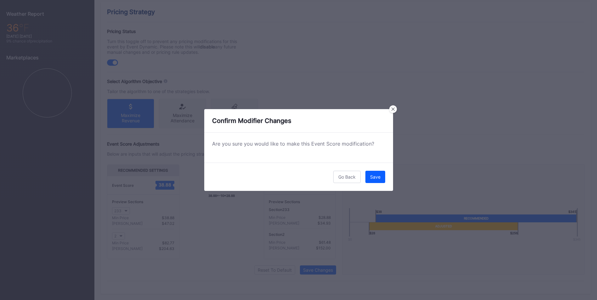
click at [371, 179] on div "Save" at bounding box center [375, 176] width 10 height 5
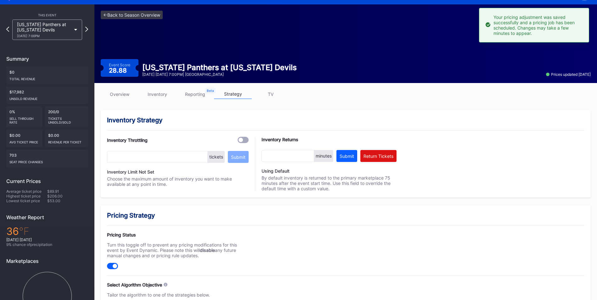
scroll to position [0, 0]
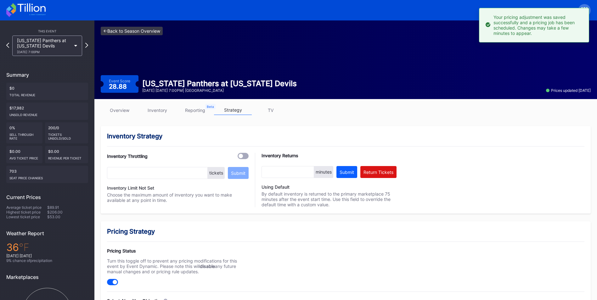
click at [148, 28] on link "<- Back to Season Overview" at bounding box center [132, 31] width 62 height 8
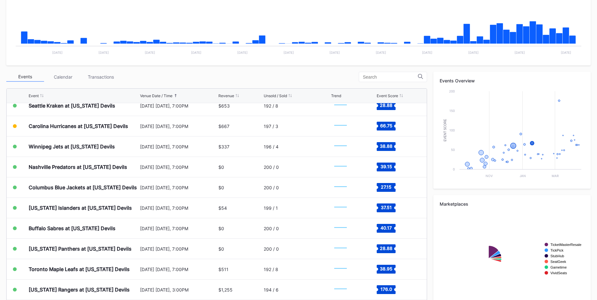
scroll to position [565, 0]
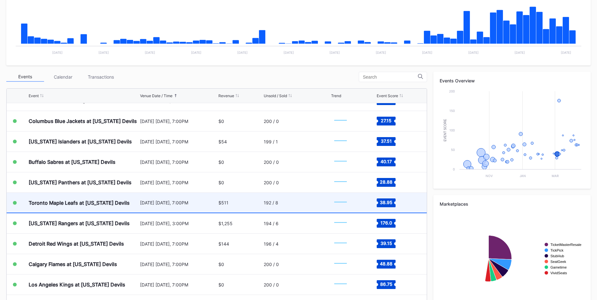
click at [157, 209] on div "[DATE] [DATE], 7:00PM" at bounding box center [178, 203] width 77 height 20
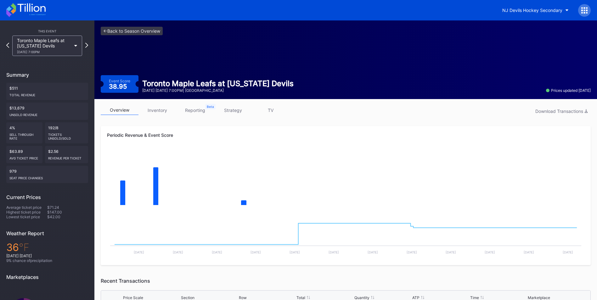
click at [162, 113] on link "inventory" at bounding box center [157, 110] width 38 height 10
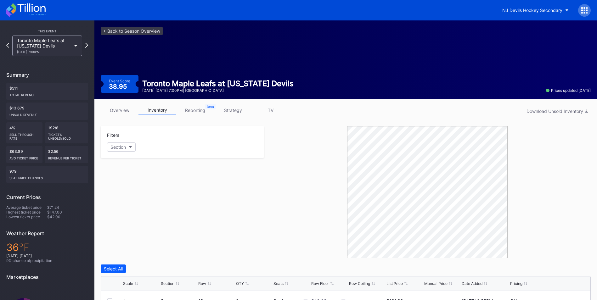
scroll to position [126, 0]
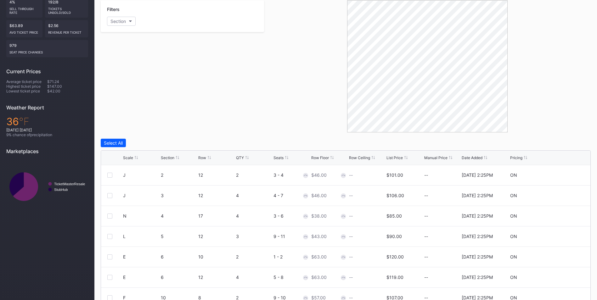
click at [387, 155] on div "List Price" at bounding box center [394, 157] width 16 height 5
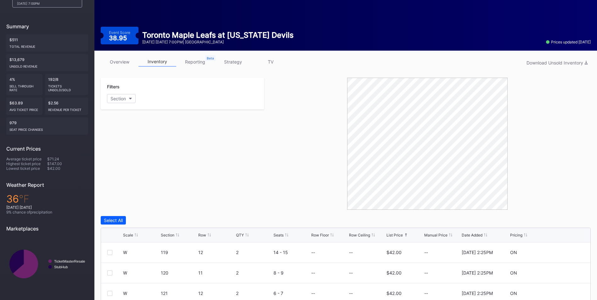
scroll to position [0, 0]
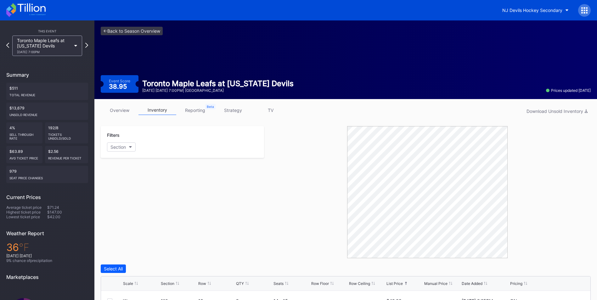
click at [241, 106] on link "strategy" at bounding box center [233, 110] width 38 height 10
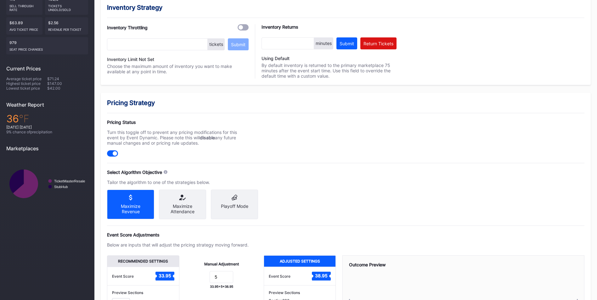
scroll to position [225, 0]
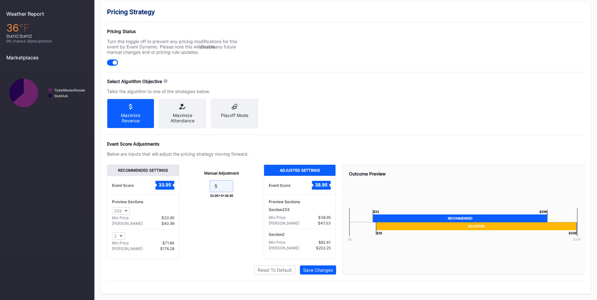
drag, startPoint x: 224, startPoint y: 187, endPoint x: 165, endPoint y: 170, distance: 61.7
click at [165, 170] on div "Recommended Settings Event Score 33.95 Preview Sections 233 Min Price $33.95 Ma…" at bounding box center [221, 212] width 229 height 95
type input "0"
type input "-2"
click at [329, 271] on div "Save Changes" at bounding box center [318, 269] width 30 height 5
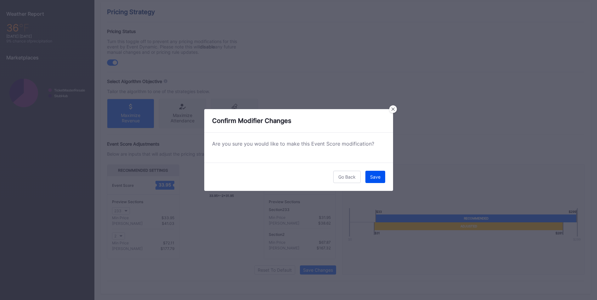
click at [377, 176] on div "Save" at bounding box center [375, 176] width 10 height 5
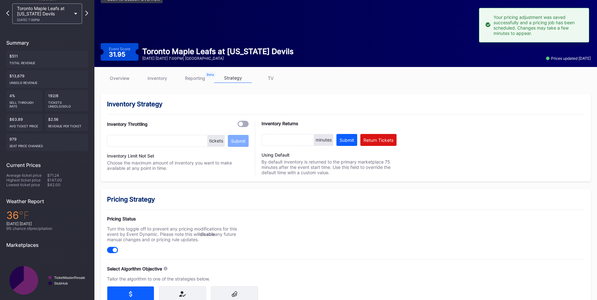
scroll to position [0, 0]
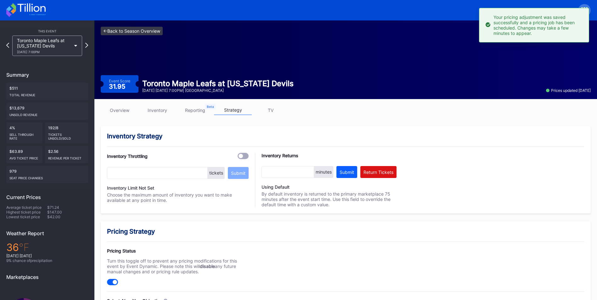
click at [143, 27] on link "<- Back to Season Overview" at bounding box center [132, 31] width 62 height 8
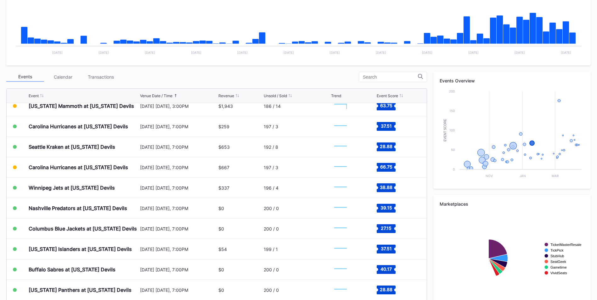
scroll to position [502, 0]
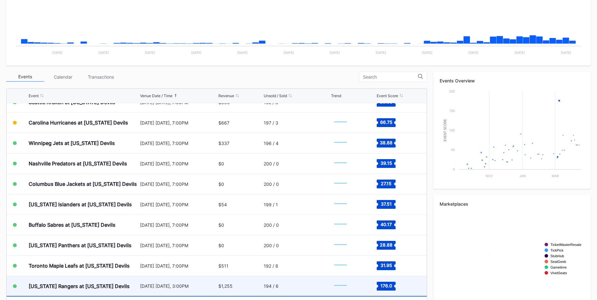
click at [294, 285] on div "194 / 6" at bounding box center [297, 286] width 66 height 20
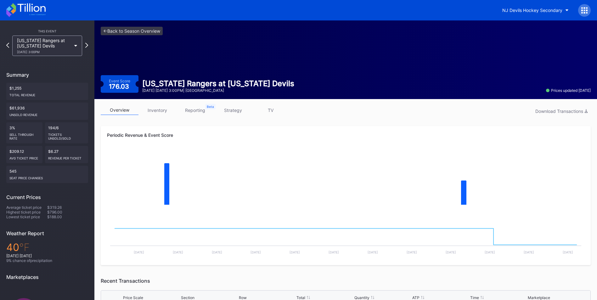
drag, startPoint x: 167, startPoint y: 114, endPoint x: 171, endPoint y: 114, distance: 3.8
click at [167, 114] on link "inventory" at bounding box center [157, 110] width 38 height 10
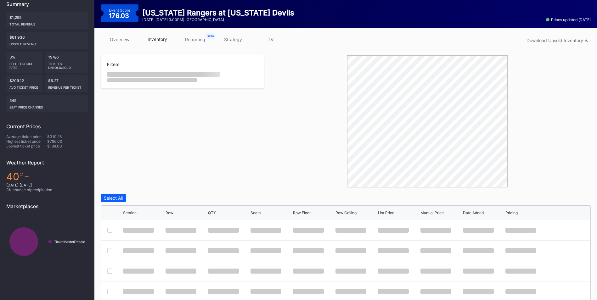
scroll to position [141, 0]
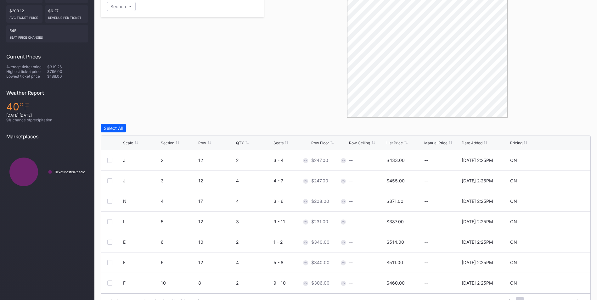
click at [398, 143] on div "List Price" at bounding box center [394, 143] width 16 height 5
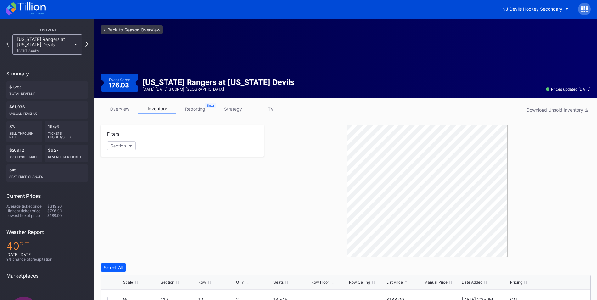
scroll to position [0, 0]
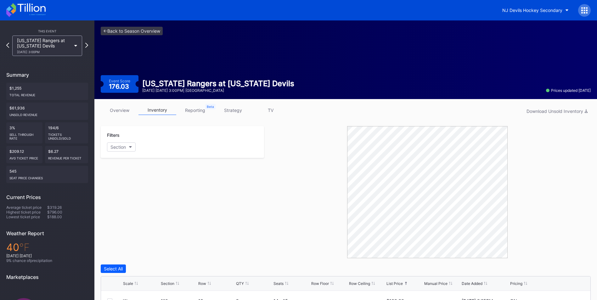
click at [224, 108] on link "strategy" at bounding box center [233, 110] width 38 height 10
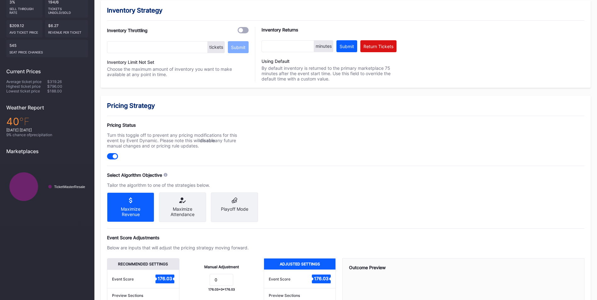
scroll to position [225, 0]
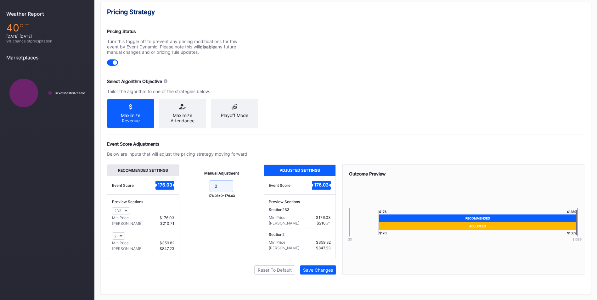
click at [227, 186] on input "0" at bounding box center [222, 186] width 24 height 12
type input "-10"
click at [313, 271] on div "Save Changes" at bounding box center [318, 269] width 30 height 5
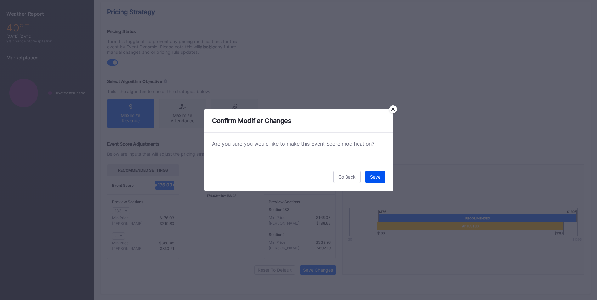
click at [380, 180] on button "Save" at bounding box center [375, 177] width 20 height 12
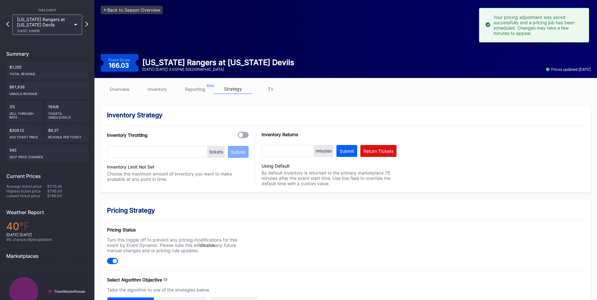
scroll to position [0, 0]
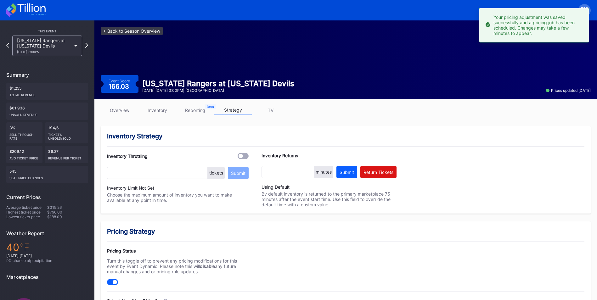
click at [154, 31] on link "<- Back to Season Overview" at bounding box center [132, 31] width 62 height 8
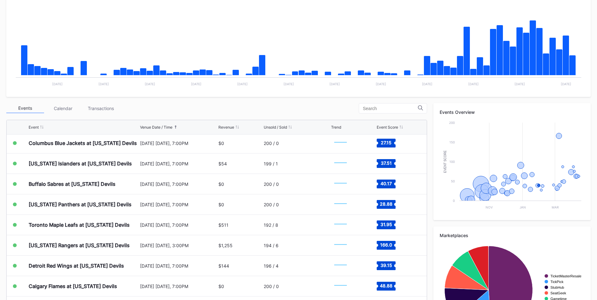
scroll to position [628, 0]
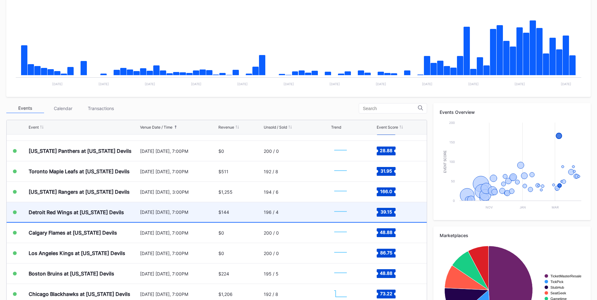
click at [198, 211] on div "[DATE] [DATE], 7:00PM" at bounding box center [178, 212] width 77 height 5
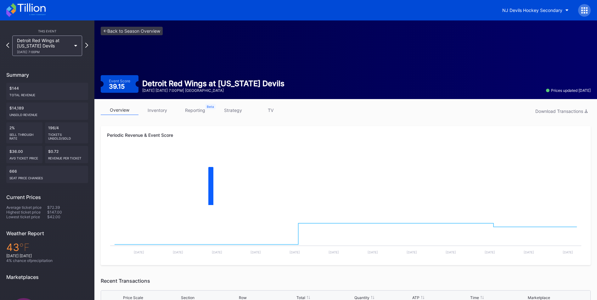
click at [164, 109] on link "inventory" at bounding box center [157, 110] width 38 height 10
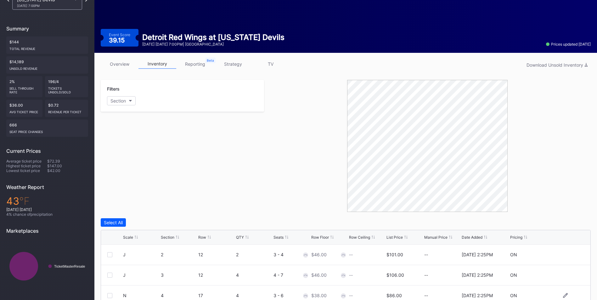
scroll to position [141, 0]
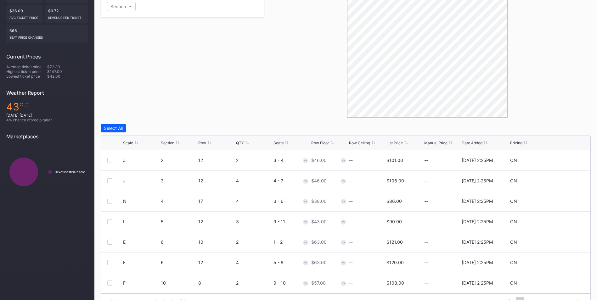
click at [392, 144] on div "List Price" at bounding box center [394, 143] width 16 height 5
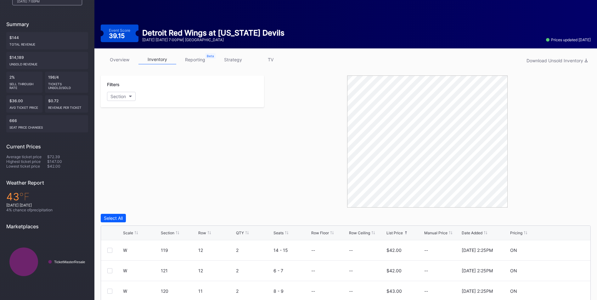
scroll to position [46, 0]
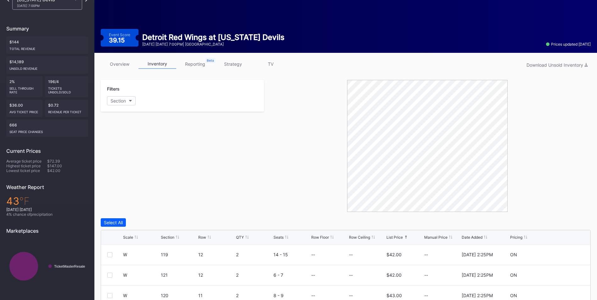
click at [241, 66] on link "strategy" at bounding box center [233, 64] width 38 height 10
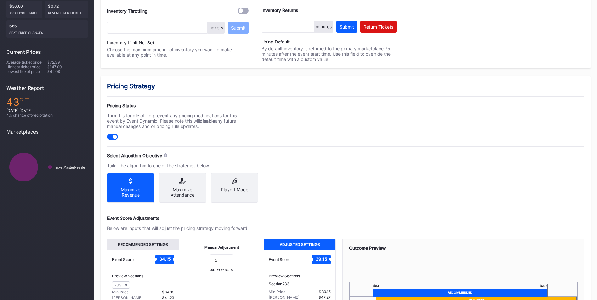
scroll to position [194, 0]
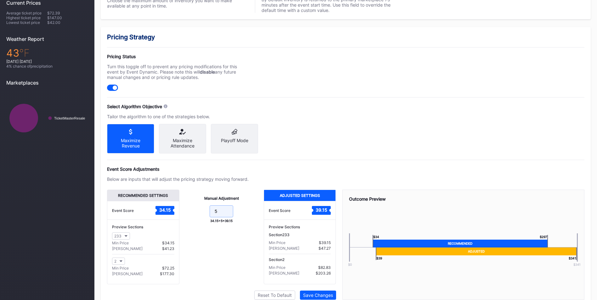
drag, startPoint x: 221, startPoint y: 216, endPoint x: 192, endPoint y: 206, distance: 30.9
click at [192, 206] on div "Manual Adjustment 5 34.15 + 5 = 39.15" at bounding box center [221, 237] width 84 height 95
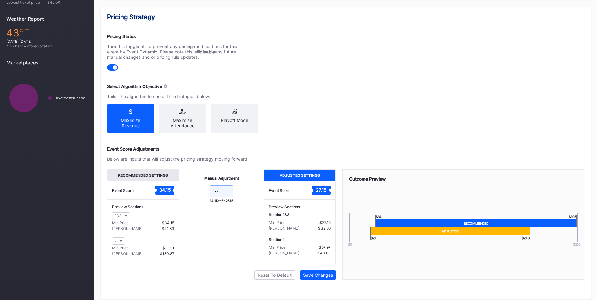
scroll to position [225, 0]
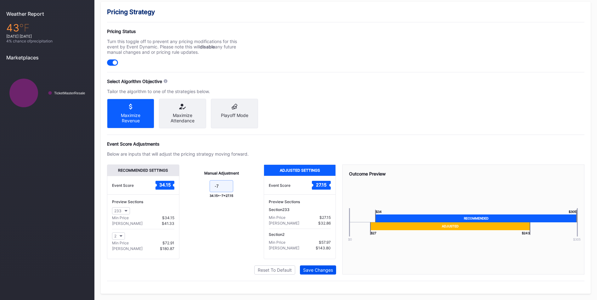
type input "-7"
click at [326, 271] on div "Save Changes" at bounding box center [318, 269] width 30 height 5
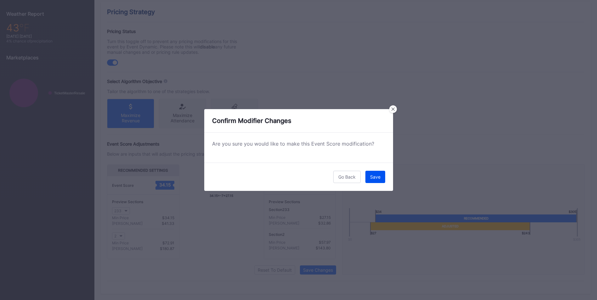
click at [375, 180] on button "Save" at bounding box center [375, 177] width 20 height 12
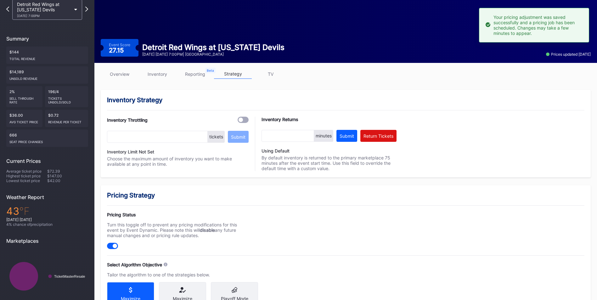
scroll to position [0, 0]
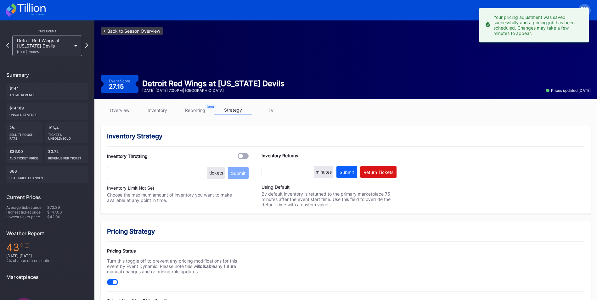
click at [156, 29] on link "<- Back to Season Overview" at bounding box center [132, 31] width 62 height 8
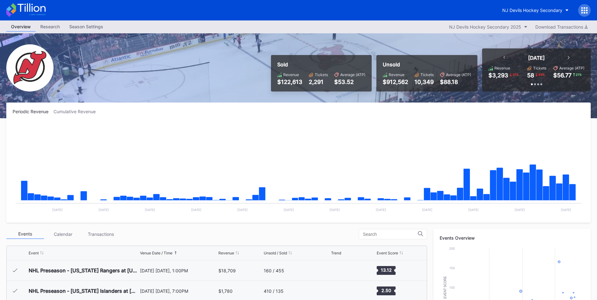
scroll to position [61, 0]
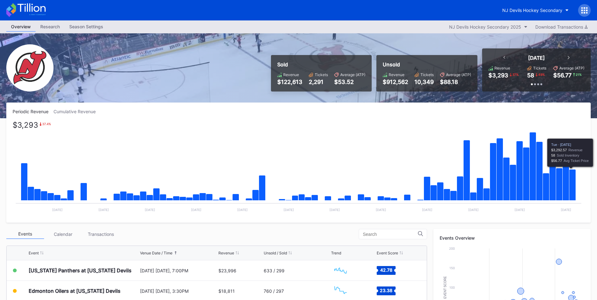
click at [574, 182] on icon "Chart title" at bounding box center [572, 185] width 7 height 31
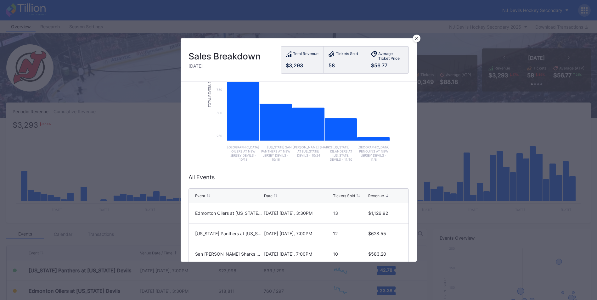
scroll to position [143, 0]
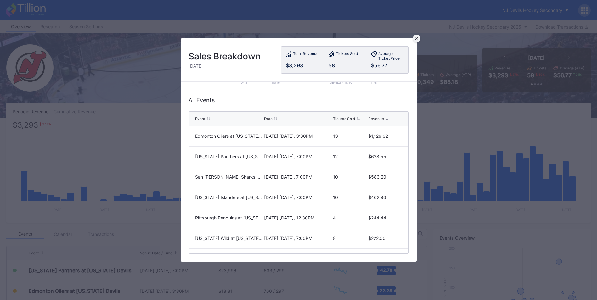
click at [416, 40] on div at bounding box center [417, 39] width 8 height 8
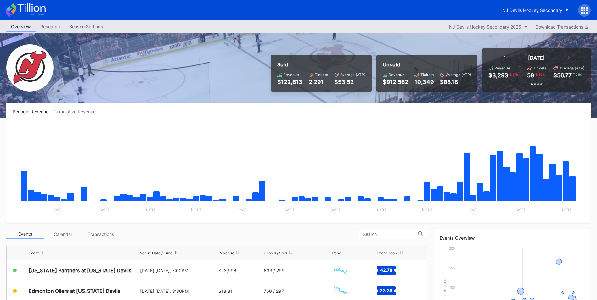
click at [109, 232] on div "Transactions" at bounding box center [101, 234] width 38 height 10
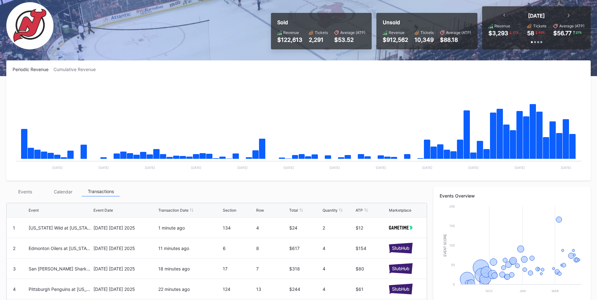
scroll to position [94, 0]
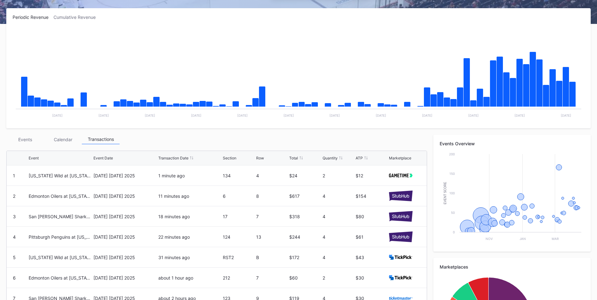
click at [35, 140] on div "Events" at bounding box center [25, 140] width 38 height 10
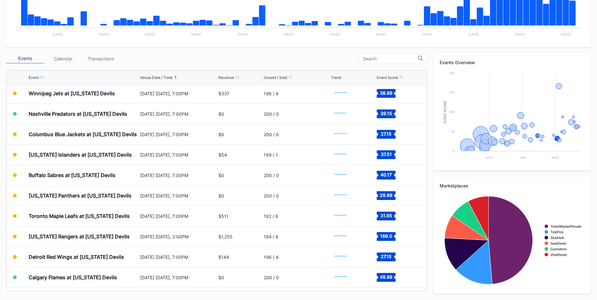
scroll to position [659, 0]
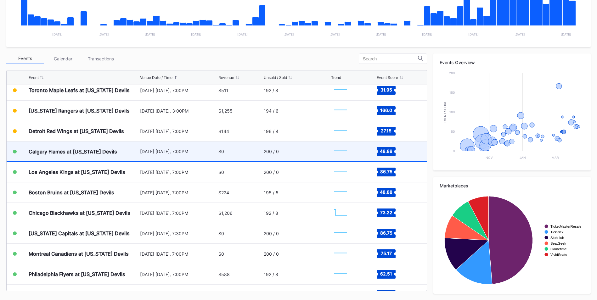
click at [124, 160] on div "Calgary Flames at [US_STATE] Devils" at bounding box center [84, 152] width 110 height 20
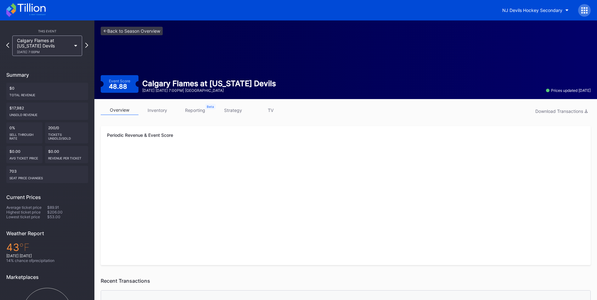
click at [157, 113] on link "inventory" at bounding box center [157, 110] width 38 height 10
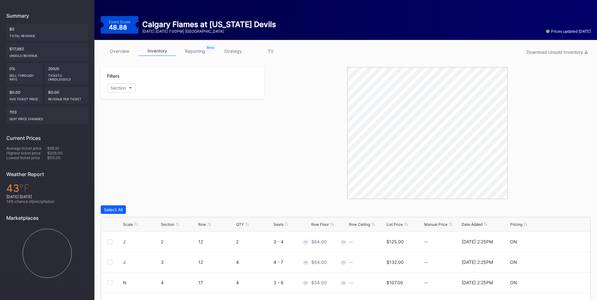
scroll to position [63, 0]
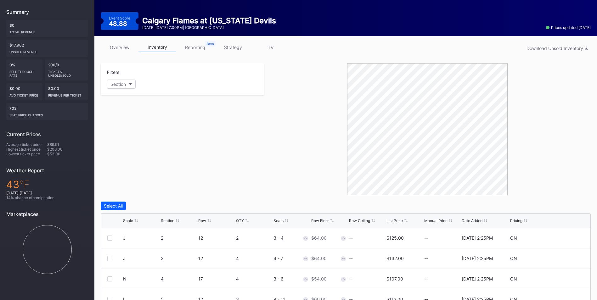
click at [391, 221] on div "List Price" at bounding box center [394, 220] width 16 height 5
click at [226, 50] on link "strategy" at bounding box center [233, 47] width 38 height 10
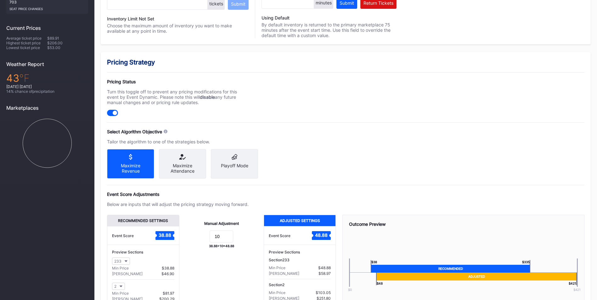
scroll to position [194, 0]
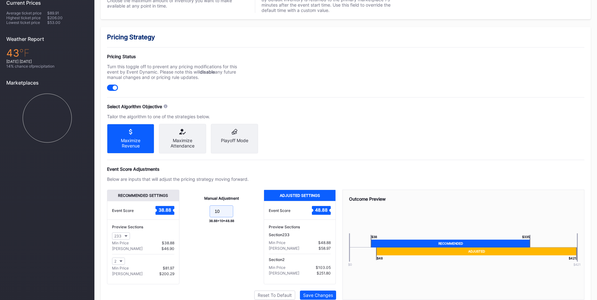
drag, startPoint x: 223, startPoint y: 215, endPoint x: 98, endPoint y: 175, distance: 131.5
click at [98, 175] on div "overview inventory reporting strategy TV Inventory Strategy Inventory Throttlin…" at bounding box center [345, 115] width 502 height 421
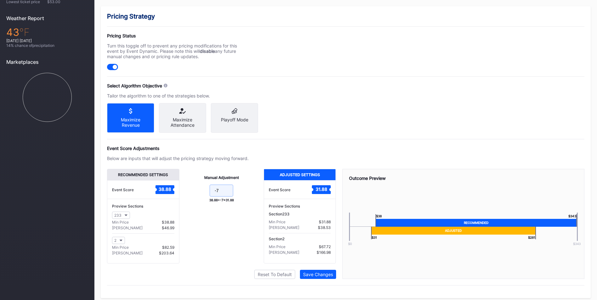
scroll to position [225, 0]
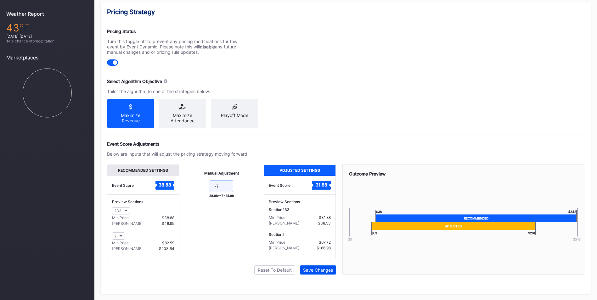
type input "-7"
click at [323, 272] on div "Save Changes" at bounding box center [318, 269] width 30 height 5
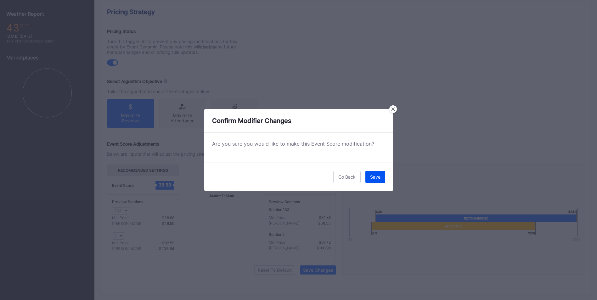
click at [375, 176] on div "Save" at bounding box center [375, 176] width 10 height 5
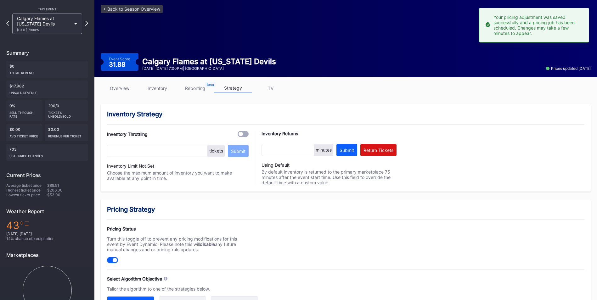
scroll to position [0, 0]
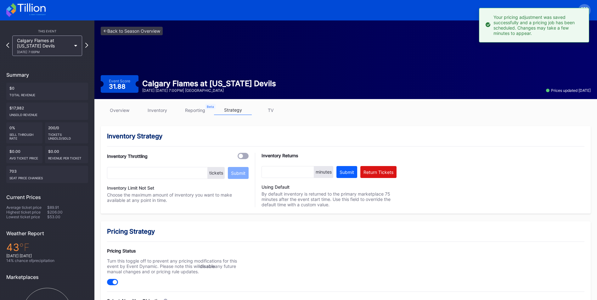
click at [140, 22] on div "<- Back to Season Overview Event Score 31.88 Calgary Flames at [US_STATE] Devil…" at bounding box center [345, 59] width 502 height 79
click at [141, 27] on link "<- Back to Season Overview" at bounding box center [132, 31] width 62 height 8
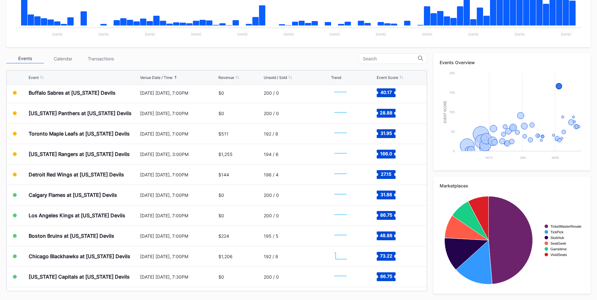
scroll to position [691, 0]
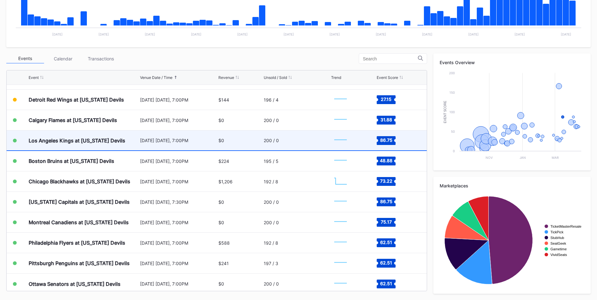
click at [184, 146] on div "[DATE] [DATE], 7:00PM" at bounding box center [178, 141] width 77 height 20
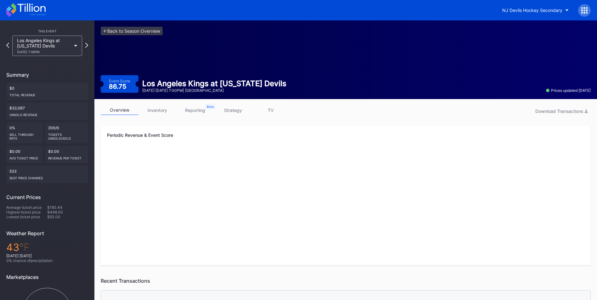
drag, startPoint x: 146, startPoint y: 111, endPoint x: 151, endPoint y: 105, distance: 7.8
click at [146, 111] on link "inventory" at bounding box center [157, 110] width 38 height 10
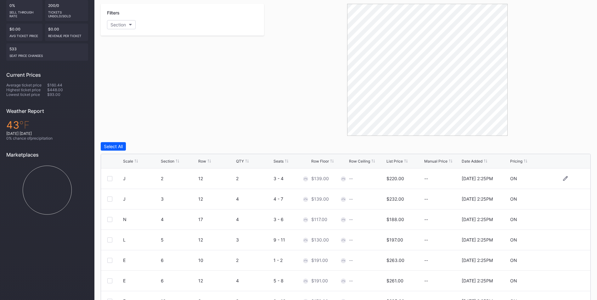
scroll to position [126, 0]
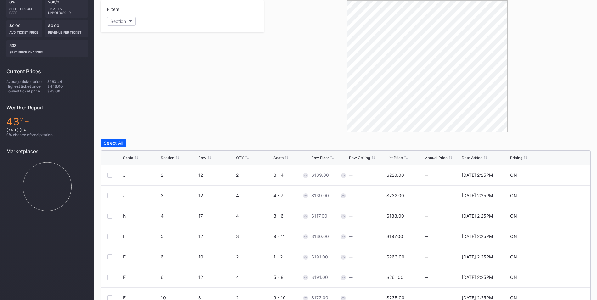
click at [391, 159] on div "List Price" at bounding box center [394, 157] width 16 height 5
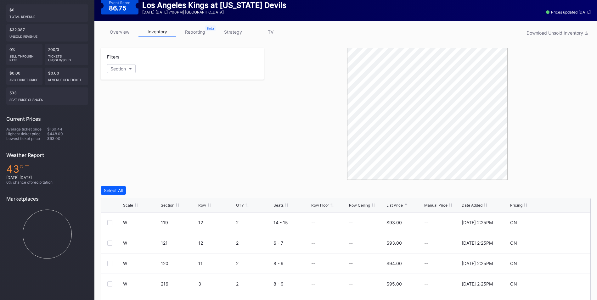
scroll to position [0, 0]
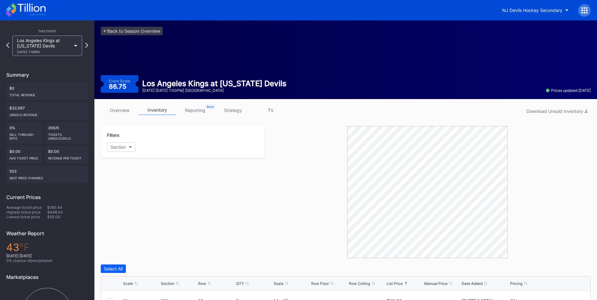
click at [243, 115] on link "strategy" at bounding box center [233, 110] width 38 height 10
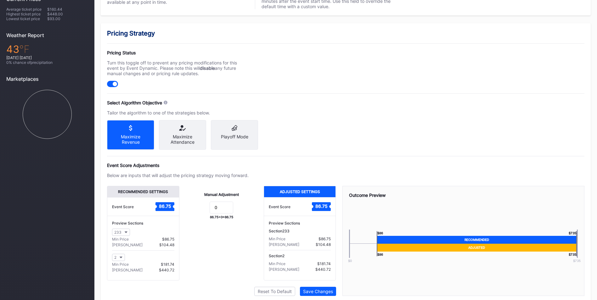
scroll to position [225, 0]
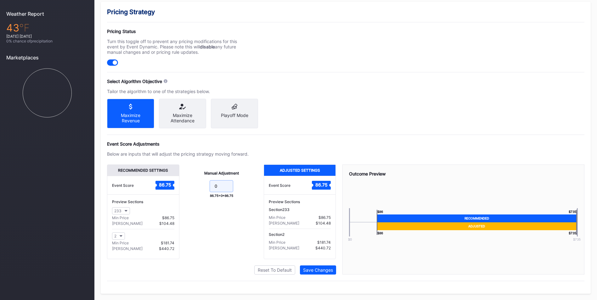
click at [221, 182] on input "0" at bounding box center [222, 186] width 24 height 12
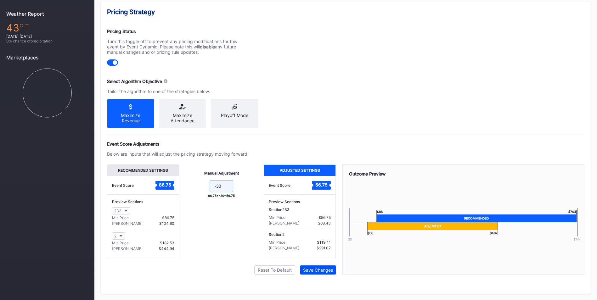
type input "-30"
click at [315, 273] on button "Save Changes" at bounding box center [318, 270] width 36 height 9
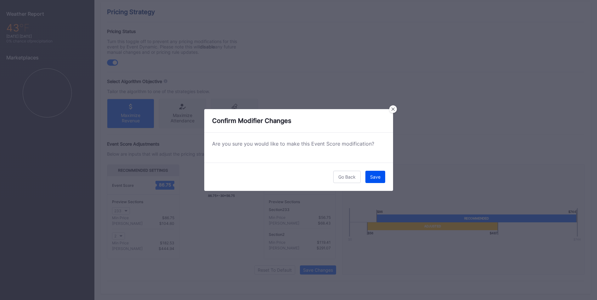
click at [378, 177] on div "Save" at bounding box center [375, 176] width 10 height 5
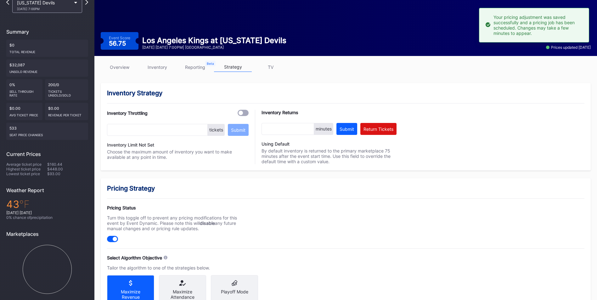
scroll to position [0, 0]
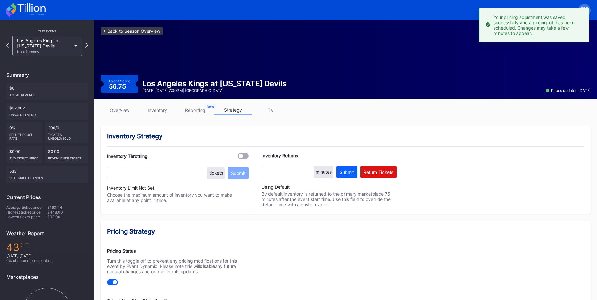
click at [154, 27] on link "<- Back to Season Overview" at bounding box center [132, 31] width 62 height 8
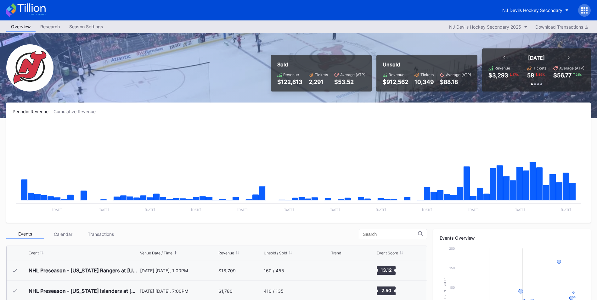
scroll to position [61, 0]
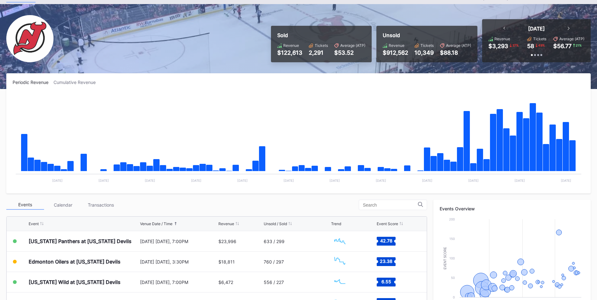
scroll to position [63, 0]
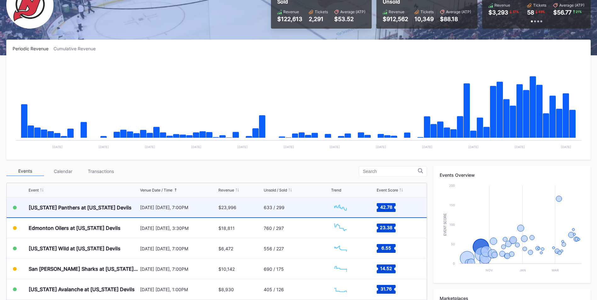
click at [198, 208] on div "[DATE] [DATE], 7:00PM" at bounding box center [178, 207] width 77 height 5
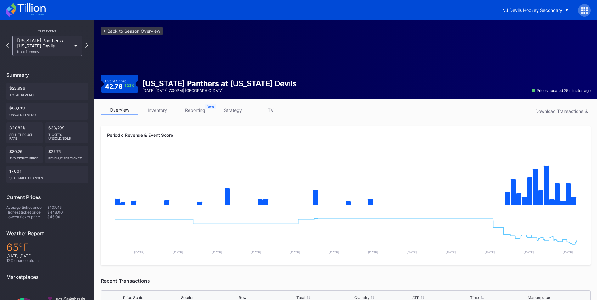
click at [160, 110] on link "inventory" at bounding box center [157, 110] width 38 height 10
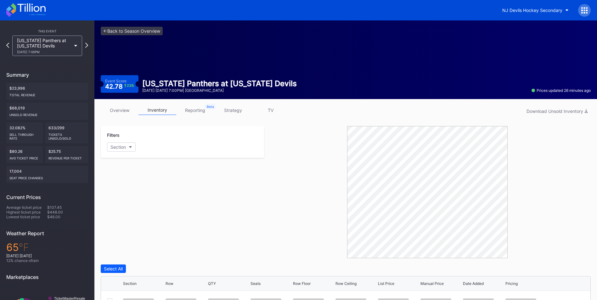
scroll to position [141, 0]
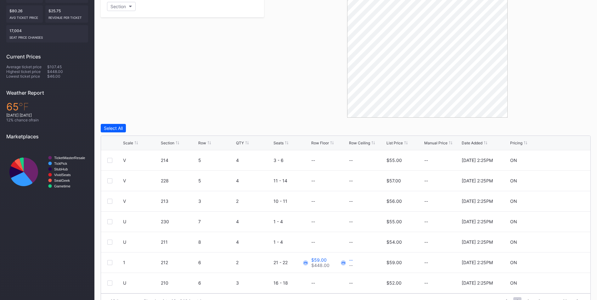
click at [401, 143] on div "List Price" at bounding box center [394, 143] width 16 height 5
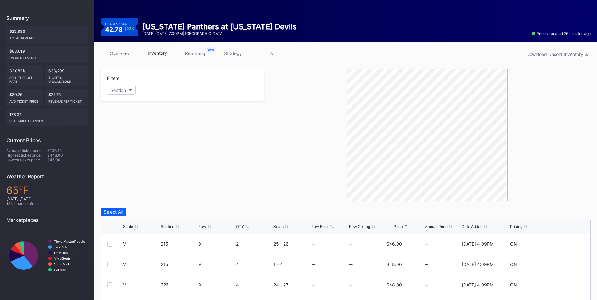
scroll to position [0, 0]
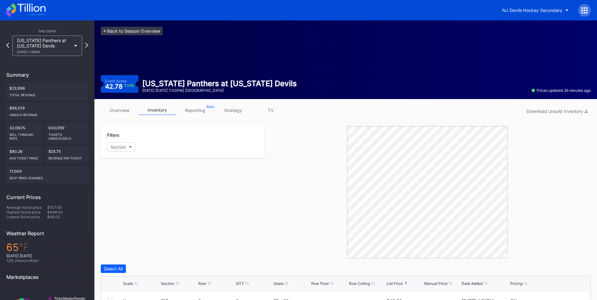
click at [131, 32] on link "<- Back to Season Overview" at bounding box center [132, 31] width 62 height 8
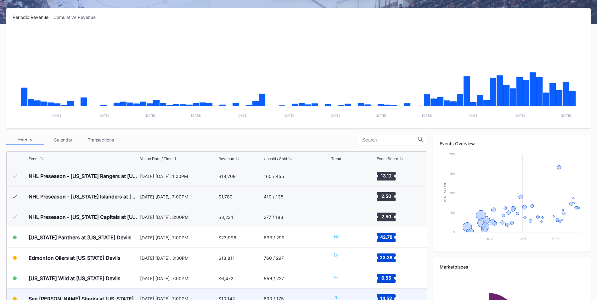
scroll to position [61, 0]
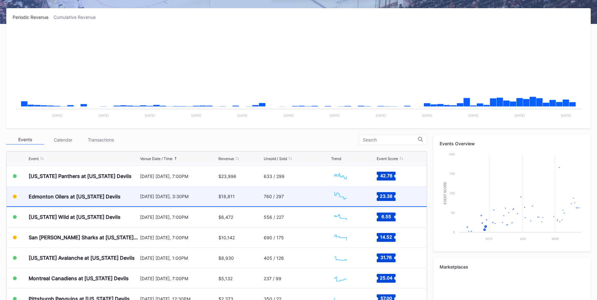
click at [157, 188] on div "[DATE] [DATE], 3:30PM" at bounding box center [178, 197] width 77 height 20
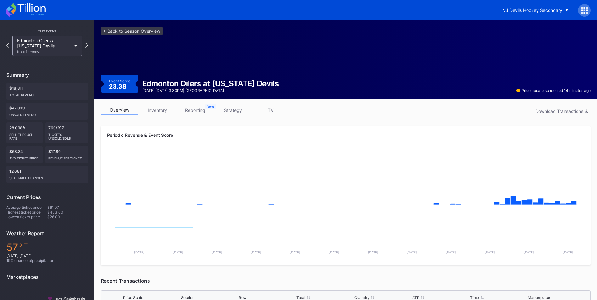
click at [152, 109] on link "inventory" at bounding box center [157, 110] width 38 height 10
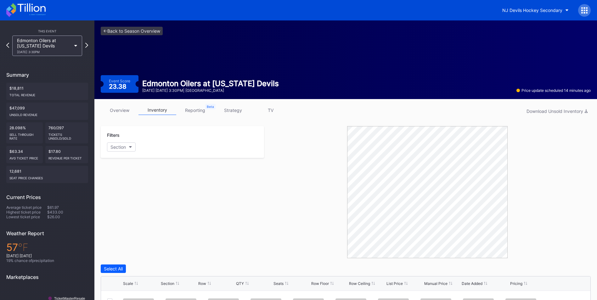
scroll to position [126, 0]
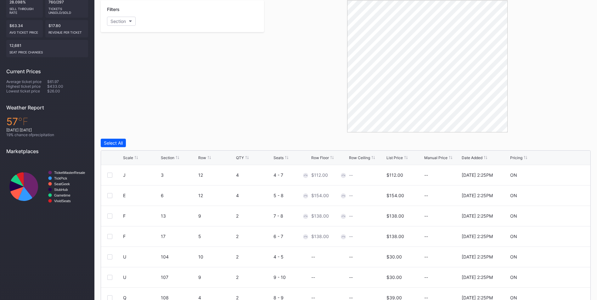
click at [394, 160] on div "Scale Section Row QTY Seats Row Floor Row Ceiling List Price Manual Price Date …" at bounding box center [345, 158] width 489 height 14
click at [395, 155] on div "Scale Section Row QTY Seats Row Floor Row Ceiling List Price Manual Price Date …" at bounding box center [345, 158] width 489 height 14
click at [395, 158] on div "List Price" at bounding box center [394, 157] width 16 height 5
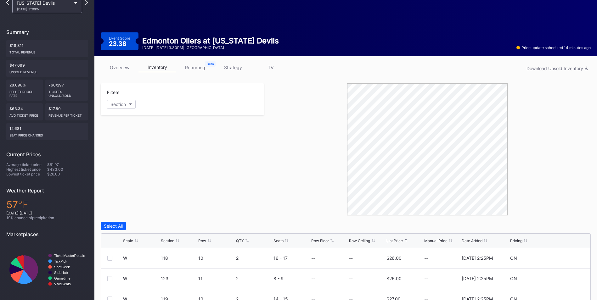
scroll to position [0, 0]
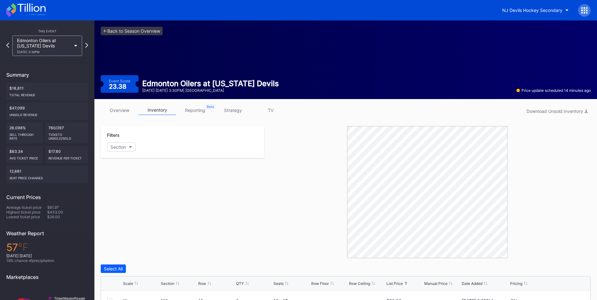
click at [230, 111] on link "strategy" at bounding box center [233, 110] width 38 height 10
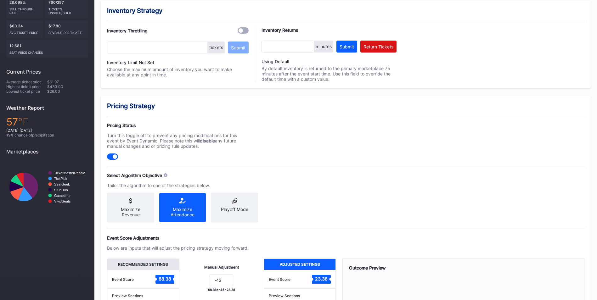
scroll to position [194, 0]
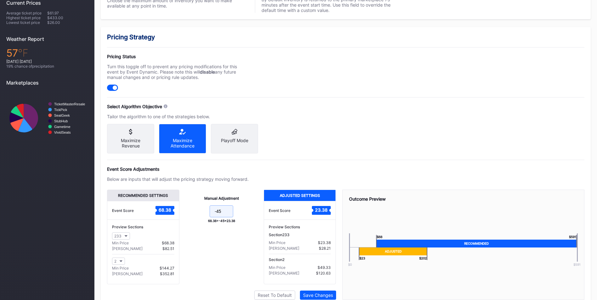
click at [225, 217] on input "-45" at bounding box center [222, 211] width 24 height 12
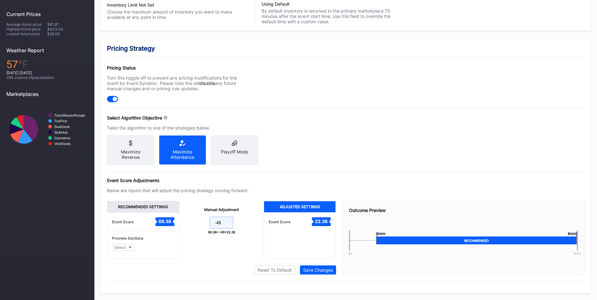
type input "-46"
click at [343, 138] on div "Pricing Strategy Pricing Status Turn this toggle off to prevent any pricing mod…" at bounding box center [346, 165] width 490 height 255
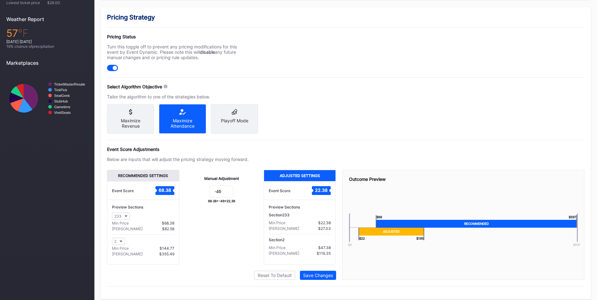
scroll to position [225, 0]
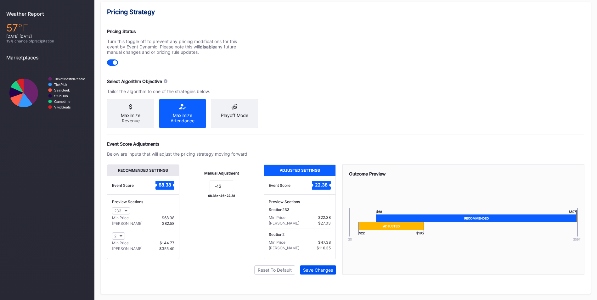
click at [326, 271] on div "Save Changes" at bounding box center [318, 269] width 30 height 5
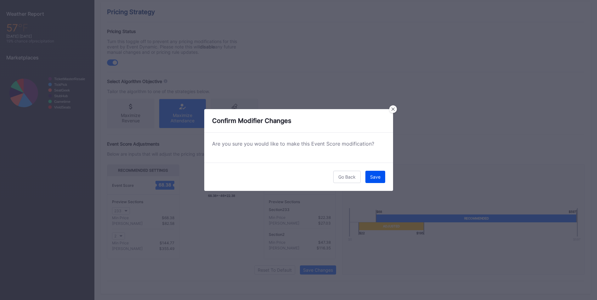
click at [384, 173] on button "Save" at bounding box center [375, 177] width 20 height 12
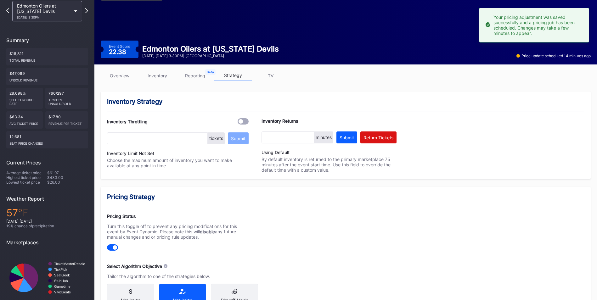
scroll to position [0, 0]
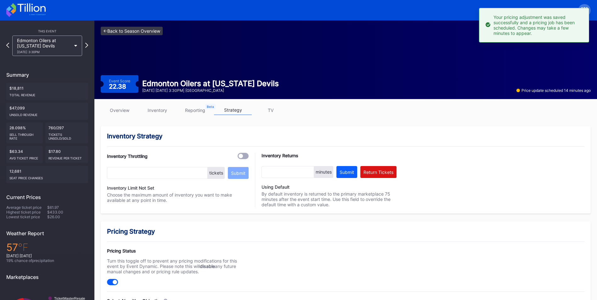
click at [154, 33] on link "<- Back to Season Overview" at bounding box center [132, 31] width 62 height 8
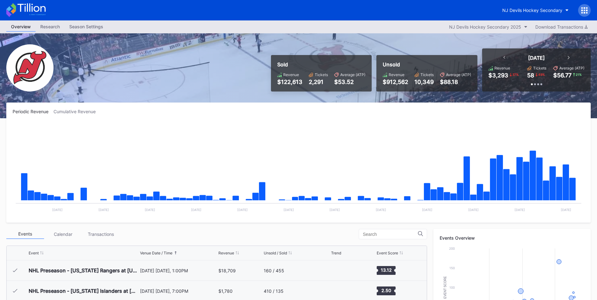
scroll to position [61, 0]
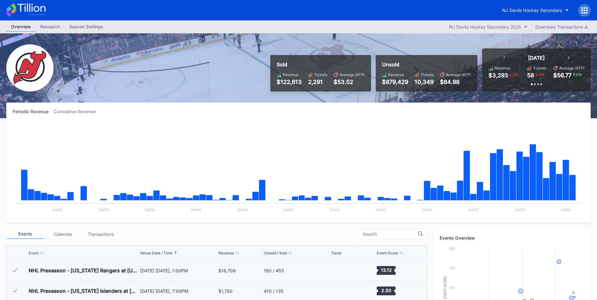
scroll to position [61, 0]
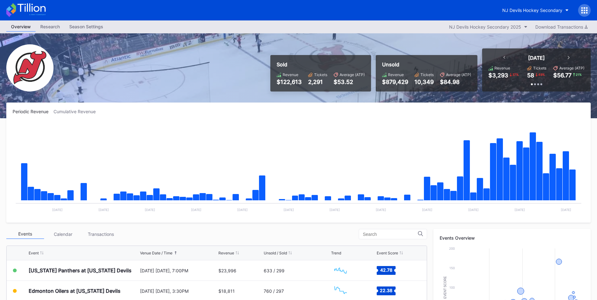
drag, startPoint x: 95, startPoint y: 234, endPoint x: 102, endPoint y: 238, distance: 8.0
click at [95, 234] on div "Transactions" at bounding box center [101, 234] width 38 height 10
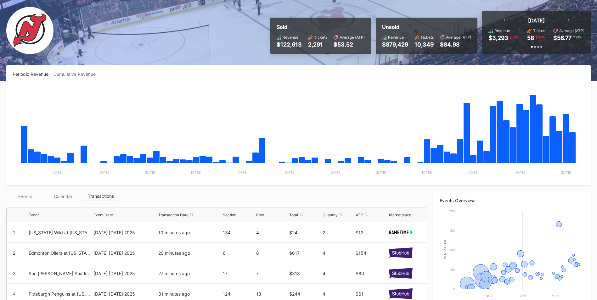
scroll to position [94, 0]
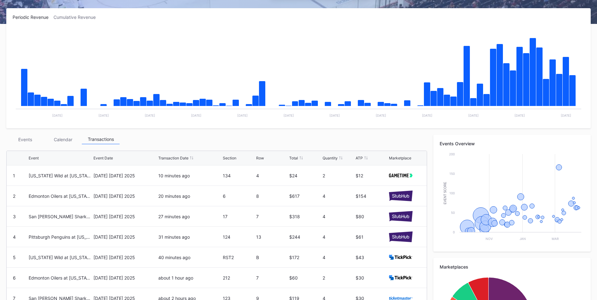
click at [29, 137] on div "Events" at bounding box center [25, 140] width 38 height 10
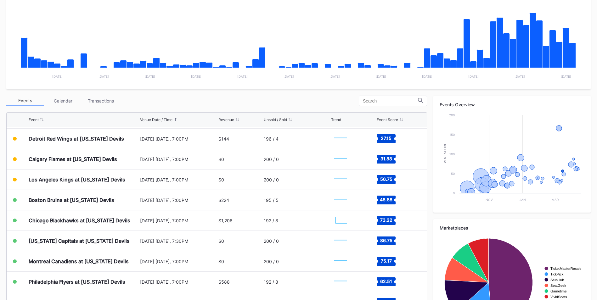
scroll to position [176, 0]
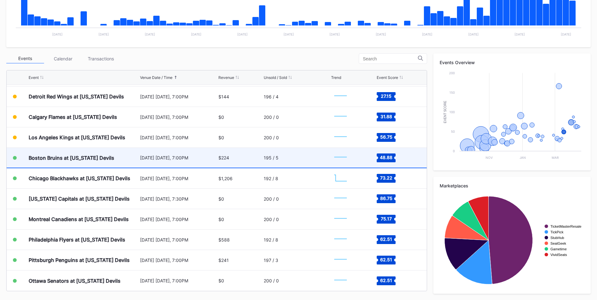
click at [291, 162] on div "195 / 5" at bounding box center [297, 158] width 66 height 20
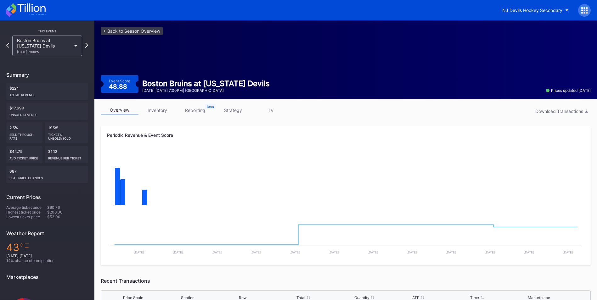
click at [158, 109] on link "inventory" at bounding box center [157, 110] width 38 height 10
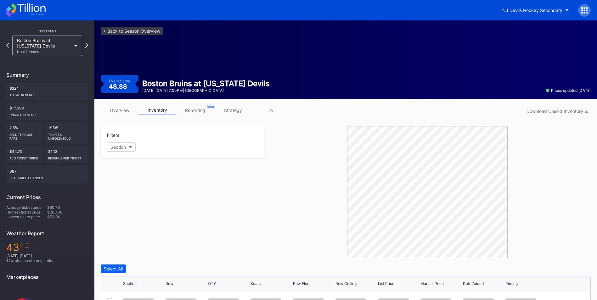
scroll to position [87, 0]
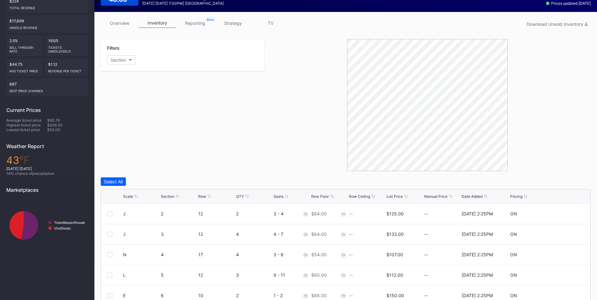
click at [400, 194] on div "List Price" at bounding box center [394, 196] width 16 height 5
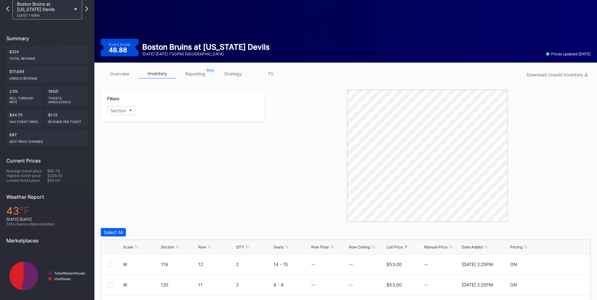
scroll to position [0, 0]
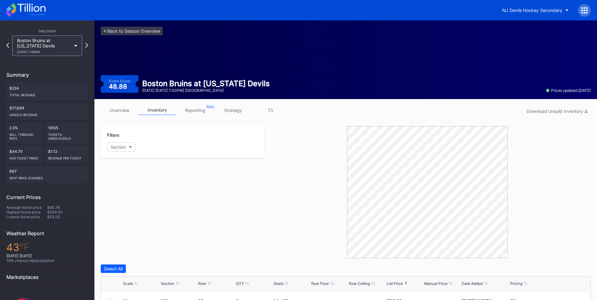
click at [235, 113] on link "strategy" at bounding box center [233, 110] width 38 height 10
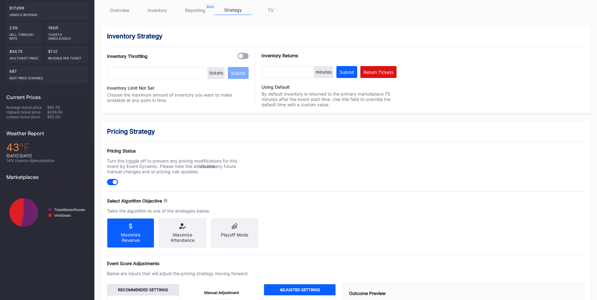
scroll to position [157, 0]
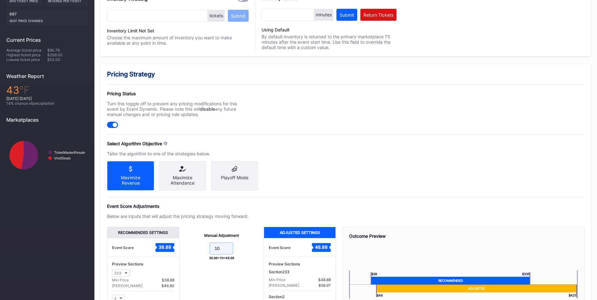
drag, startPoint x: 222, startPoint y: 251, endPoint x: 149, endPoint y: 237, distance: 74.2
click at [153, 243] on div "Recommended Settings Event Score 38.88 Preview Sections 233 Min Price $38.88 Ma…" at bounding box center [221, 274] width 229 height 95
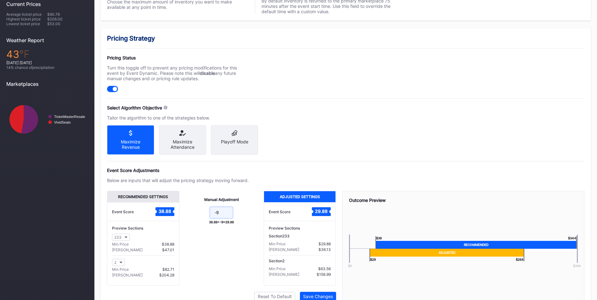
scroll to position [225, 0]
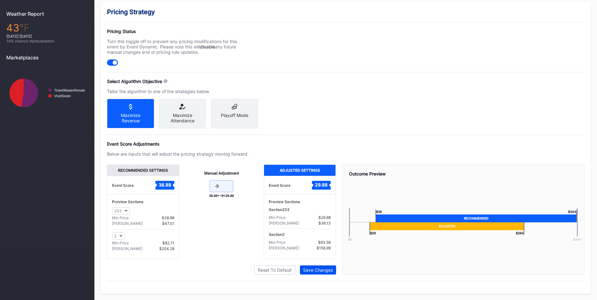
type input "-9"
click at [330, 270] on div "Save Changes" at bounding box center [318, 269] width 30 height 5
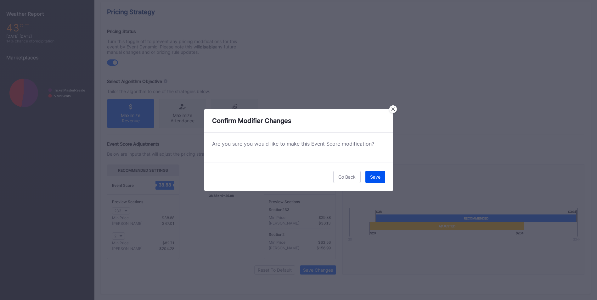
click at [378, 171] on button "Save" at bounding box center [375, 177] width 20 height 12
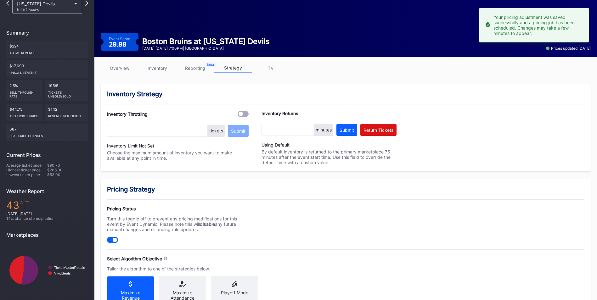
scroll to position [0, 0]
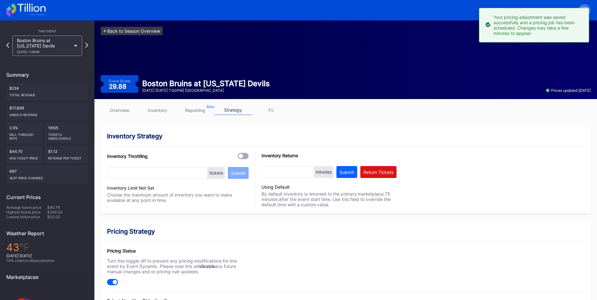
click at [113, 32] on link "<- Back to Season Overview" at bounding box center [132, 31] width 62 height 8
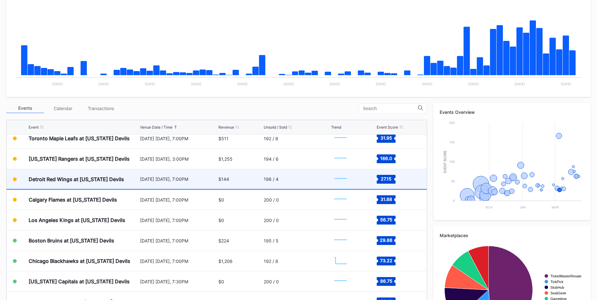
scroll to position [691, 0]
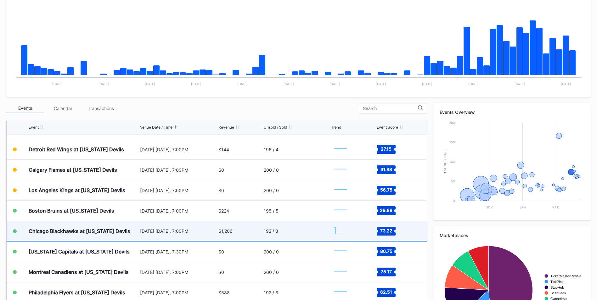
click at [128, 232] on div "Chicago Blackhawks at [US_STATE] Devils" at bounding box center [80, 231] width 102 height 6
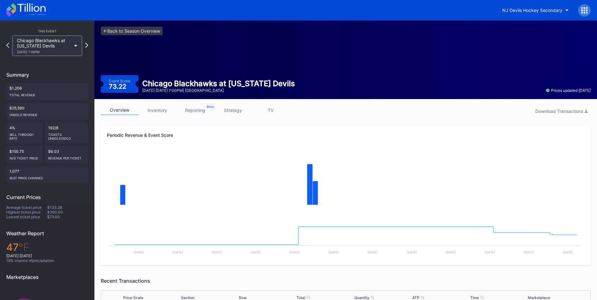
click at [153, 112] on link "inventory" at bounding box center [157, 110] width 38 height 10
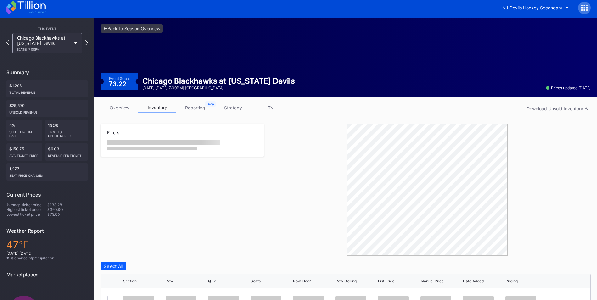
scroll to position [141, 0]
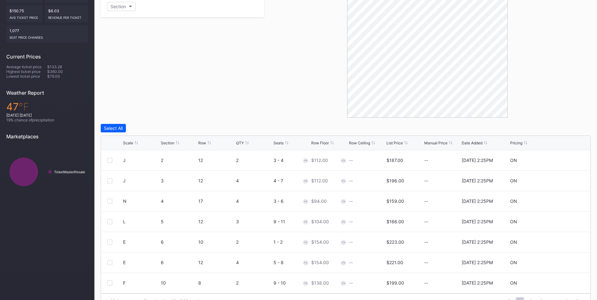
click at [397, 144] on div "List Price" at bounding box center [394, 143] width 16 height 5
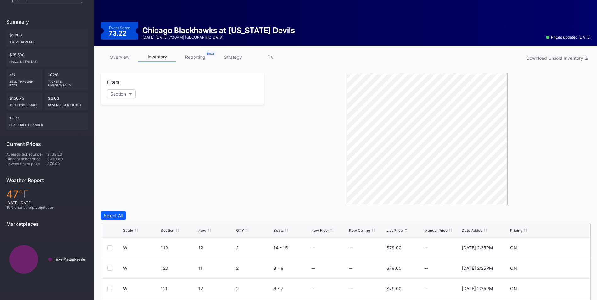
scroll to position [0, 0]
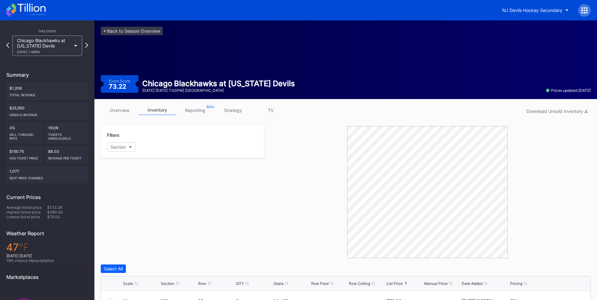
click at [241, 113] on link "strategy" at bounding box center [233, 110] width 38 height 10
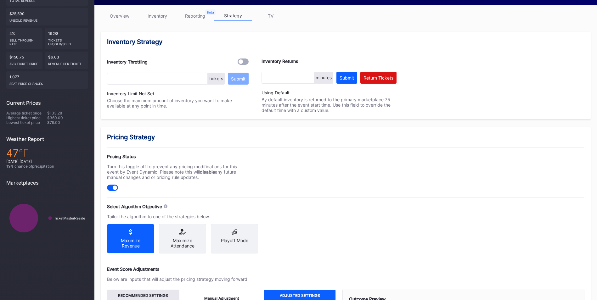
scroll to position [220, 0]
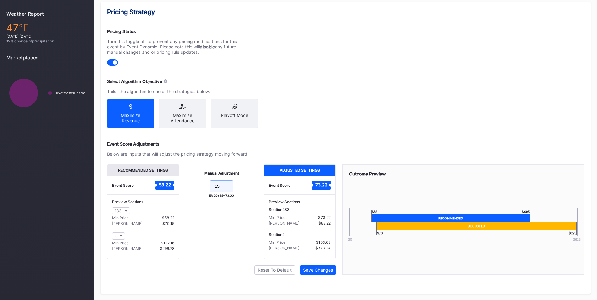
click at [229, 188] on input "15" at bounding box center [222, 186] width 24 height 12
type input "1"
type input "2"
click at [328, 275] on button "Save Changes" at bounding box center [318, 270] width 36 height 9
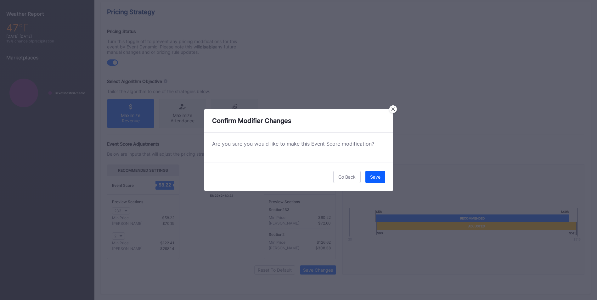
click at [382, 185] on div "Go Back Save" at bounding box center [298, 177] width 189 height 28
click at [380, 178] on div "Save" at bounding box center [375, 176] width 10 height 5
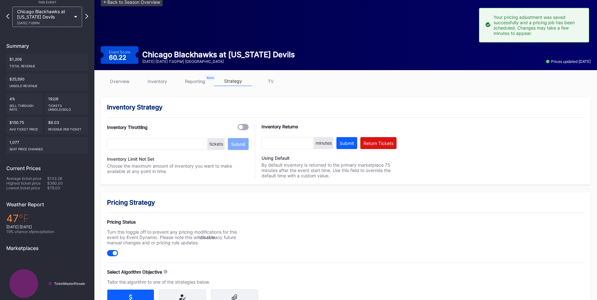
scroll to position [0, 0]
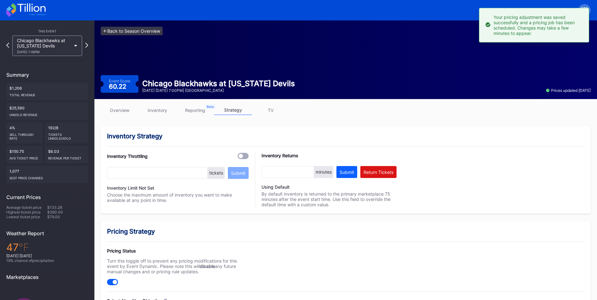
click at [120, 34] on link "<- Back to Season Overview" at bounding box center [132, 31] width 62 height 8
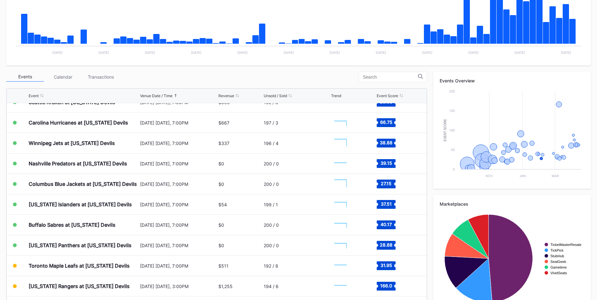
scroll to position [628, 0]
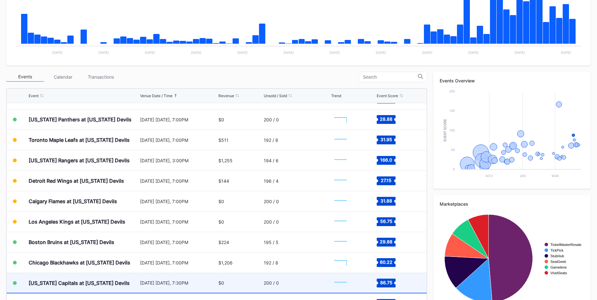
click at [128, 276] on div "[US_STATE] Capitals at [US_STATE] Devils" at bounding box center [84, 283] width 110 height 20
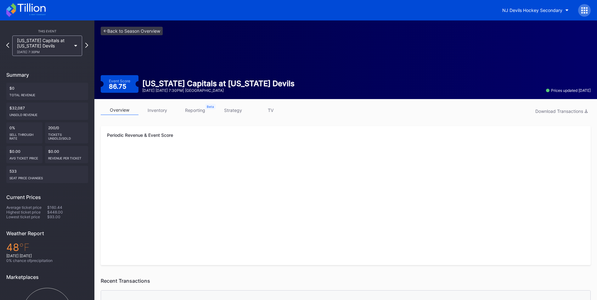
click at [233, 112] on link "strategy" at bounding box center [233, 110] width 38 height 10
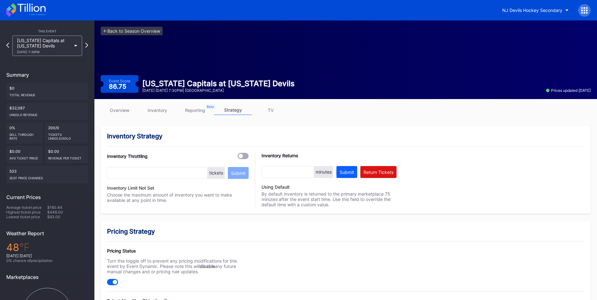
click at [161, 111] on link "inventory" at bounding box center [157, 110] width 38 height 10
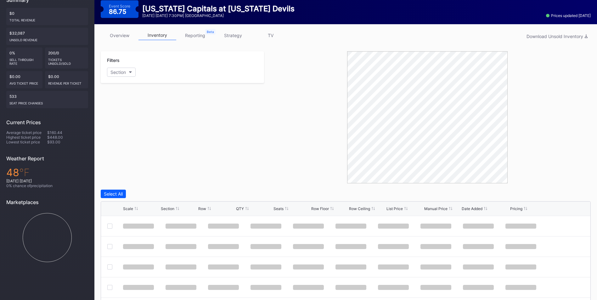
scroll to position [94, 0]
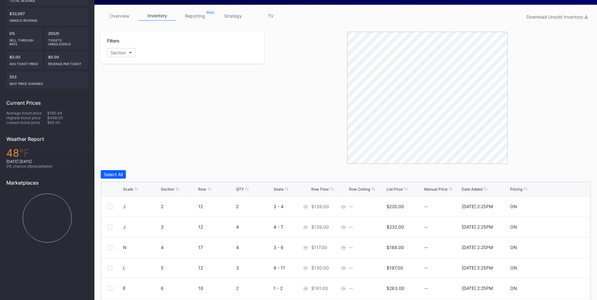
click at [394, 182] on div "Scale Section Row QTY Seats Row Floor Row Ceiling List Price Manual Price Date …" at bounding box center [345, 189] width 489 height 14
click at [395, 185] on div "Scale Section Row QTY Seats Row Floor Row Ceiling List Price Manual Price Date …" at bounding box center [345, 189] width 489 height 14
click at [397, 186] on div "Scale Section Row QTY Seats Row Floor Row Ceiling List Price Manual Price Date …" at bounding box center [345, 189] width 489 height 14
click at [398, 188] on div "List Price" at bounding box center [394, 189] width 16 height 5
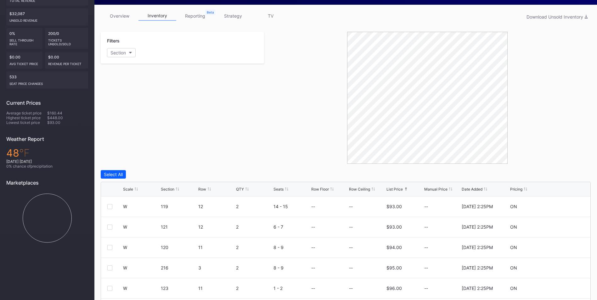
click at [238, 19] on link "strategy" at bounding box center [233, 16] width 38 height 10
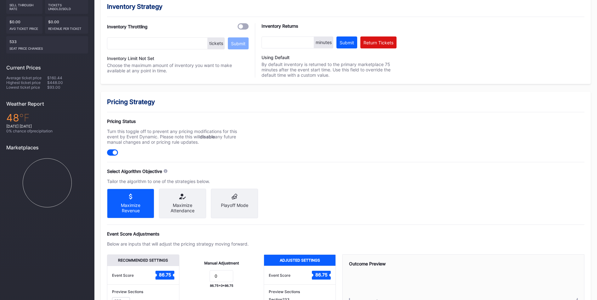
scroll to position [157, 0]
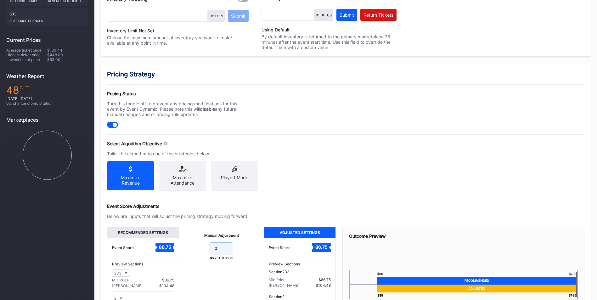
click at [228, 250] on input "0" at bounding box center [222, 249] width 24 height 12
type input "-10"
click at [445, 194] on div "Pricing Strategy Pricing Status Turn this toggle off to prevent any pricing mod…" at bounding box center [346, 210] width 490 height 292
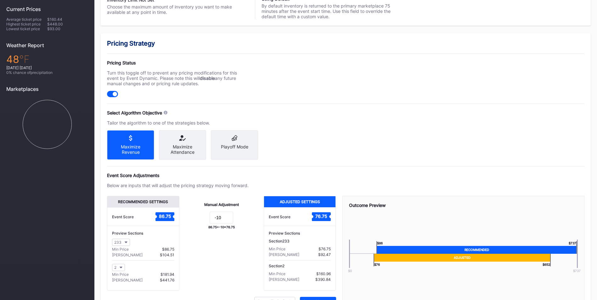
scroll to position [225, 0]
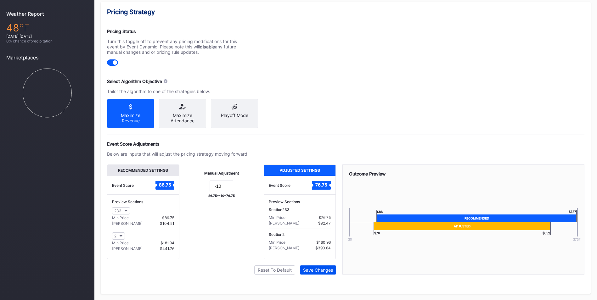
click at [325, 268] on div "Save Changes" at bounding box center [318, 269] width 30 height 5
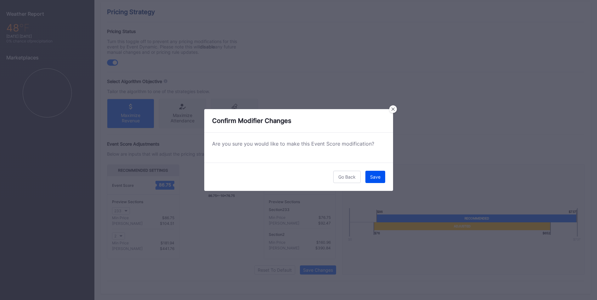
click at [374, 178] on div "Save" at bounding box center [375, 176] width 10 height 5
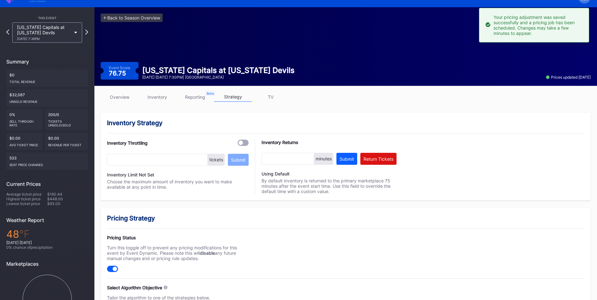
scroll to position [0, 0]
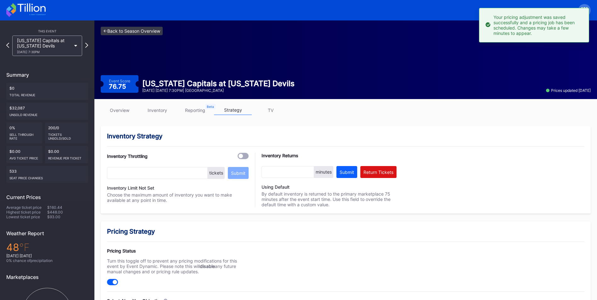
click at [150, 28] on link "<- Back to Season Overview" at bounding box center [132, 31] width 62 height 8
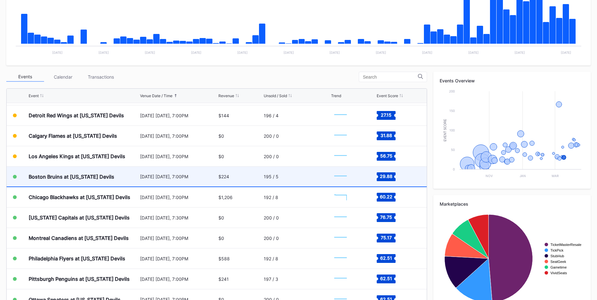
scroll to position [694, 0]
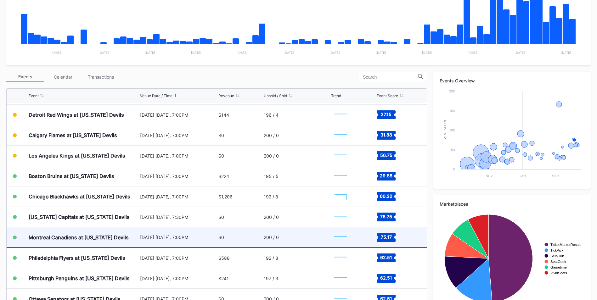
click at [73, 238] on div "Montreal Canadiens at [US_STATE] Devils" at bounding box center [79, 237] width 100 height 6
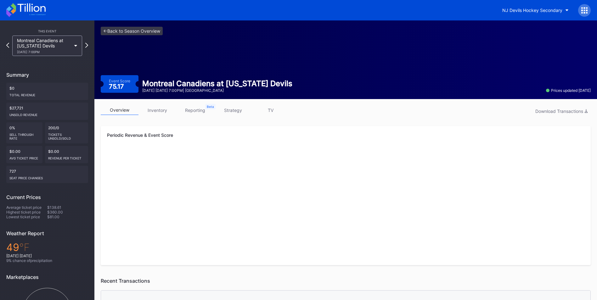
click at [154, 111] on link "inventory" at bounding box center [157, 110] width 38 height 10
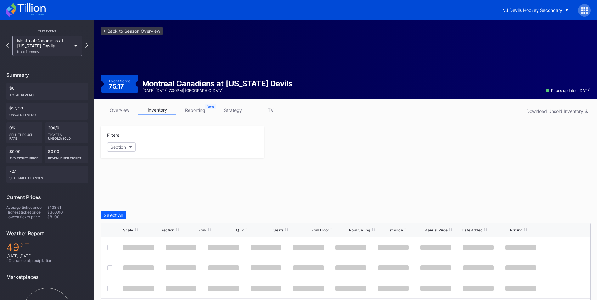
scroll to position [94, 0]
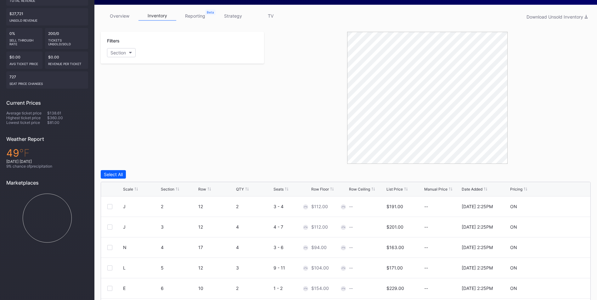
click at [398, 192] on div "Scale Section Row QTY Seats Row Floor Row Ceiling List Price Manual Price Date …" at bounding box center [345, 189] width 489 height 14
click at [397, 188] on div "List Price" at bounding box center [394, 189] width 16 height 5
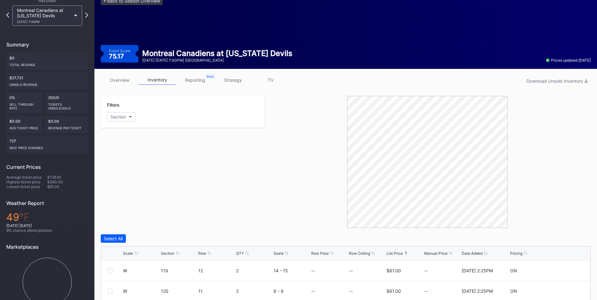
scroll to position [0, 0]
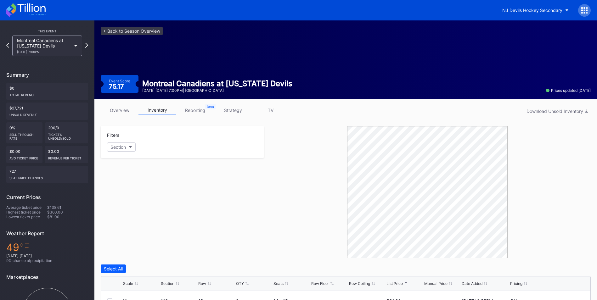
click at [239, 107] on link "strategy" at bounding box center [233, 110] width 38 height 10
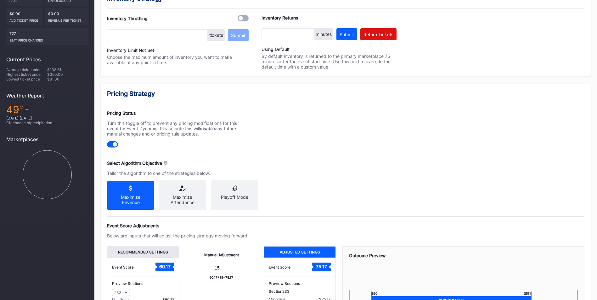
scroll to position [189, 0]
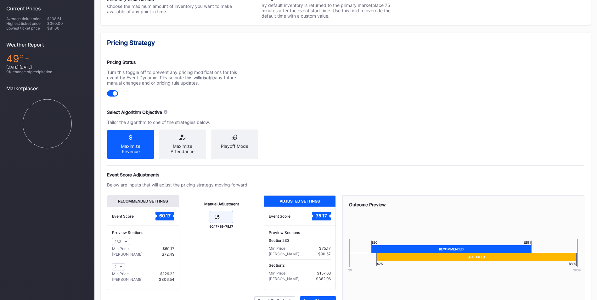
drag, startPoint x: 222, startPoint y: 224, endPoint x: 140, endPoint y: 212, distance: 82.9
click at [140, 212] on div "Recommended Settings Event Score 60.17 Preview Sections 233 Min Price $60.17 Ma…" at bounding box center [221, 242] width 229 height 95
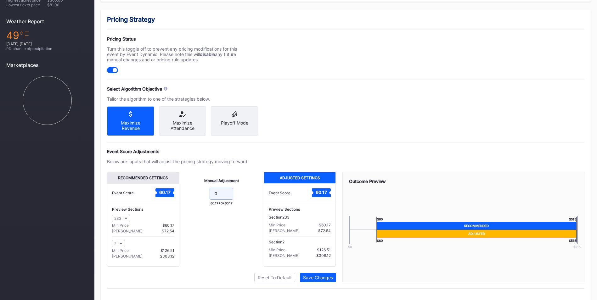
scroll to position [225, 0]
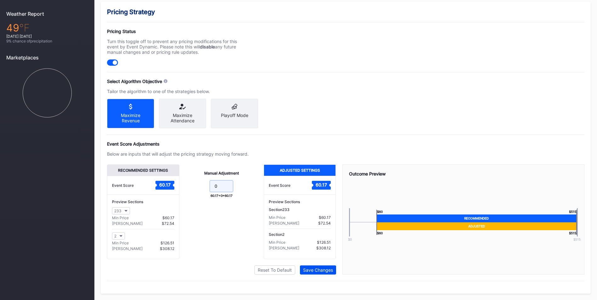
type input "0"
click at [323, 271] on div "Save Changes" at bounding box center [318, 269] width 30 height 5
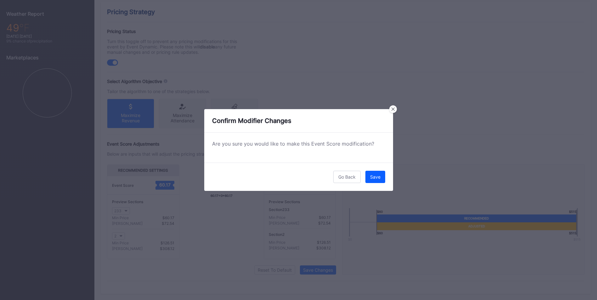
click at [385, 180] on div "Go Back Save" at bounding box center [298, 177] width 189 height 28
click at [382, 178] on button "Save" at bounding box center [375, 177] width 20 height 12
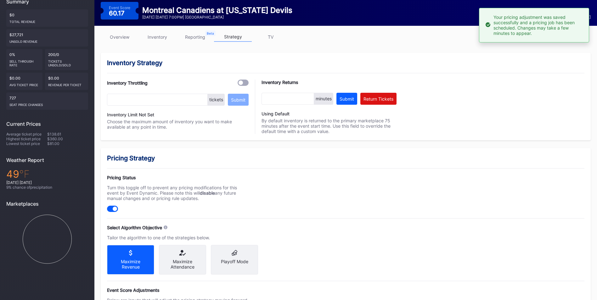
scroll to position [5, 0]
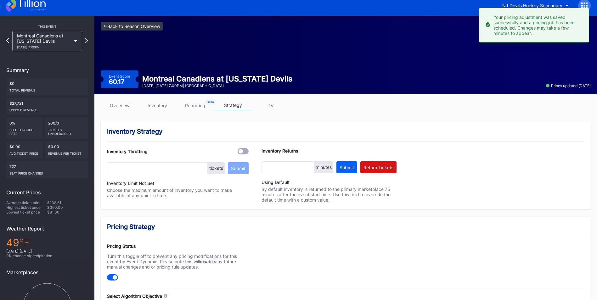
click at [132, 25] on link "<- Back to Season Overview" at bounding box center [132, 26] width 62 height 8
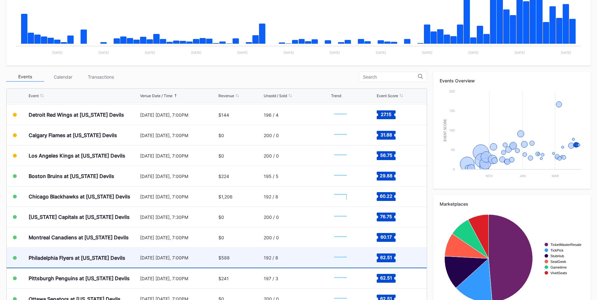
scroll to position [176, 0]
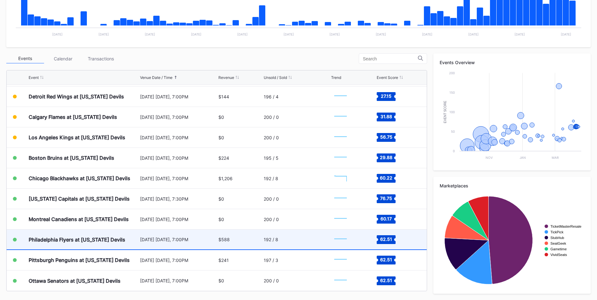
click at [204, 238] on div "[DATE] [DATE], 7:00PM" at bounding box center [178, 240] width 77 height 20
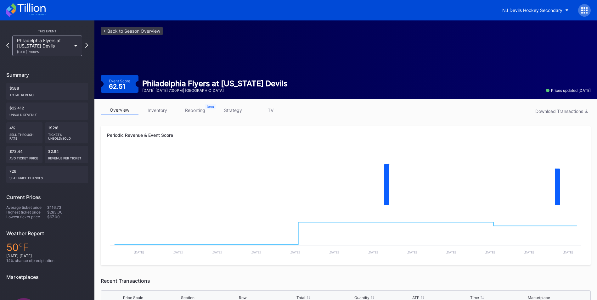
click at [227, 107] on link "strategy" at bounding box center [233, 110] width 38 height 10
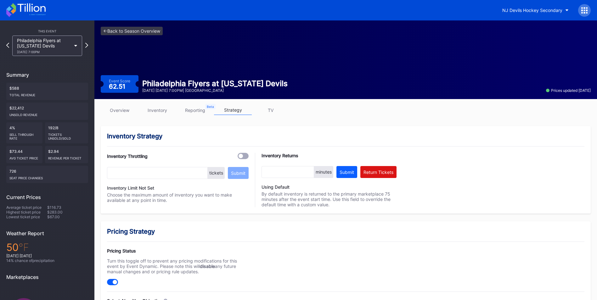
click at [156, 112] on link "inventory" at bounding box center [157, 110] width 38 height 10
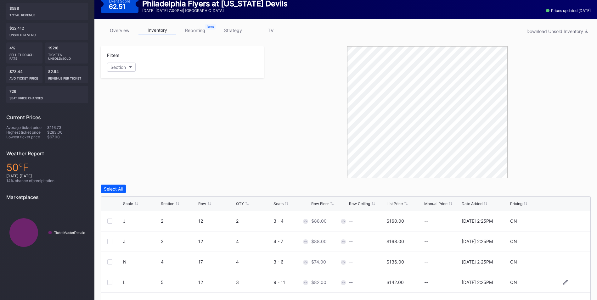
scroll to position [126, 0]
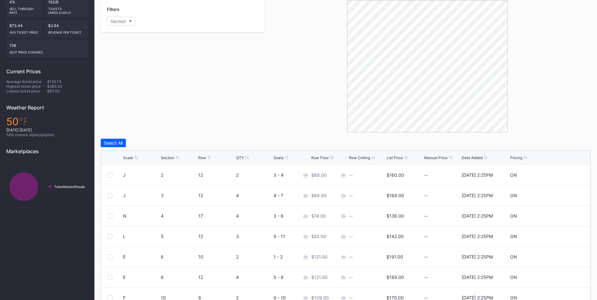
click at [399, 156] on div "List Price" at bounding box center [394, 157] width 16 height 5
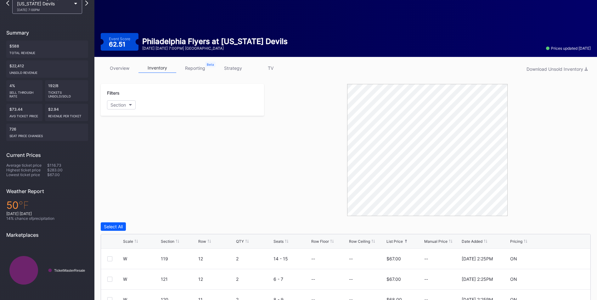
scroll to position [0, 0]
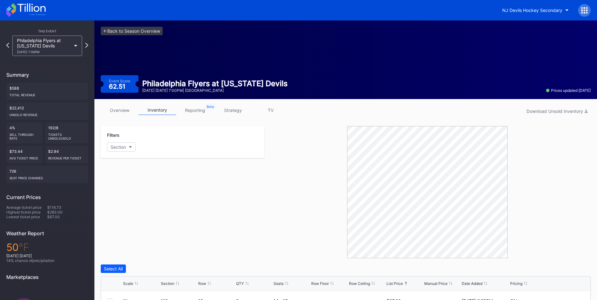
click at [233, 108] on link "strategy" at bounding box center [233, 110] width 38 height 10
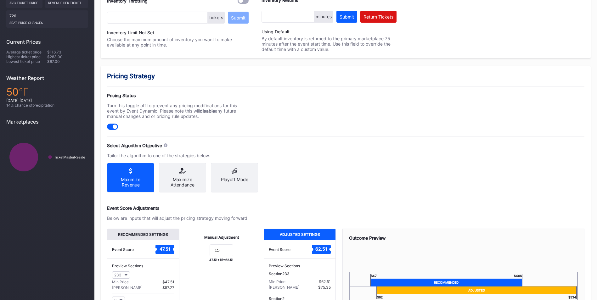
scroll to position [220, 0]
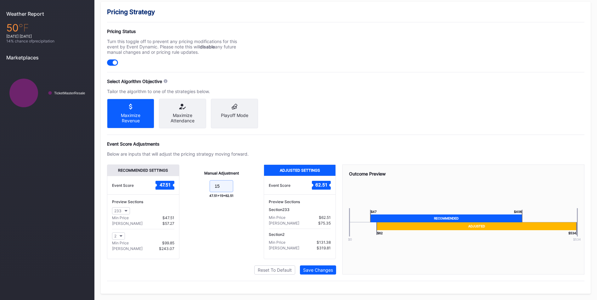
drag, startPoint x: 226, startPoint y: 193, endPoint x: -112, endPoint y: 150, distance: 340.3
type input "0"
click at [310, 279] on div "Pricing Strategy Pricing Status Turn this toggle off to prevent any pricing mod…" at bounding box center [346, 148] width 490 height 292
click at [316, 273] on div "Save Changes" at bounding box center [318, 269] width 30 height 5
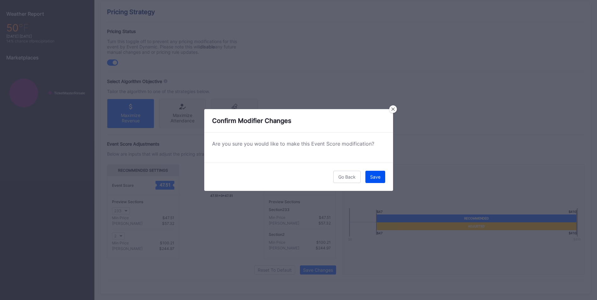
click at [375, 178] on div "Save" at bounding box center [375, 176] width 10 height 5
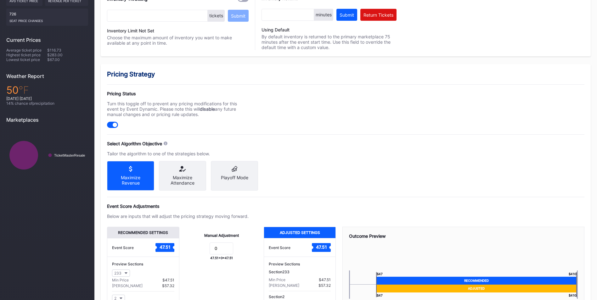
scroll to position [0, 0]
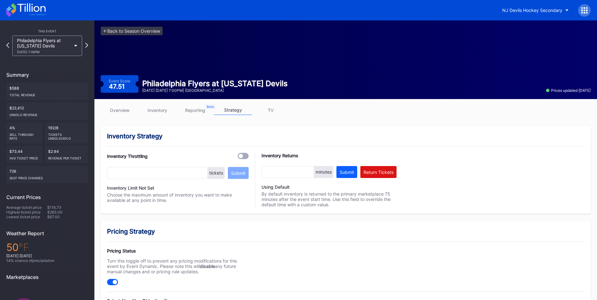
click at [154, 113] on link "inventory" at bounding box center [157, 110] width 38 height 10
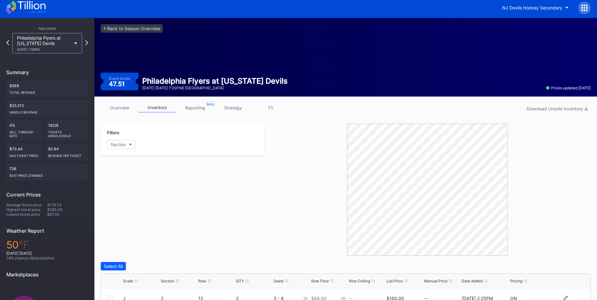
scroll to position [126, 0]
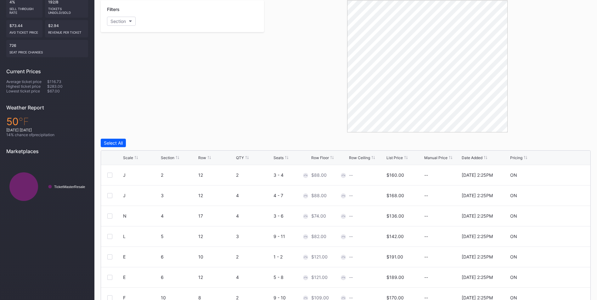
click at [393, 161] on div "Scale Section Row QTY Seats Row Floor Row Ceiling List Price Manual Price Date …" at bounding box center [345, 158] width 489 height 14
click at [393, 156] on div "List Price" at bounding box center [394, 157] width 16 height 5
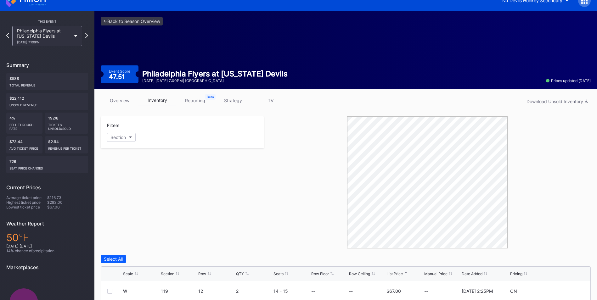
scroll to position [0, 0]
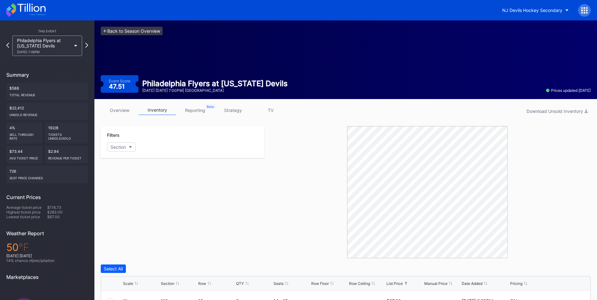
click at [125, 30] on link "<- Back to Season Overview" at bounding box center [132, 31] width 62 height 8
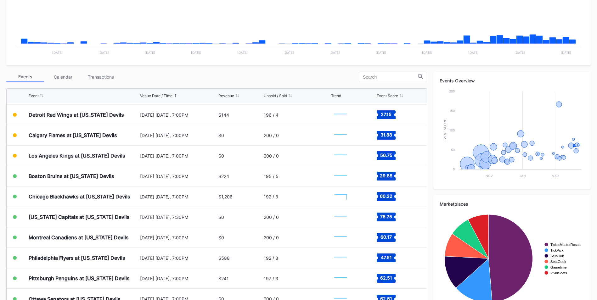
scroll to position [176, 0]
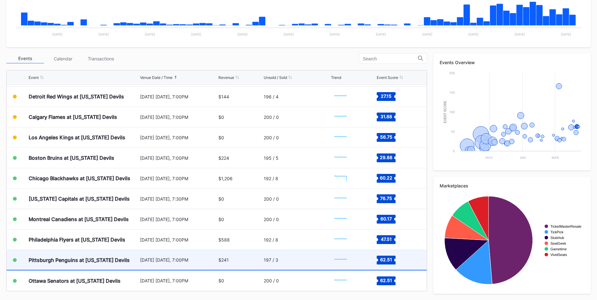
click at [258, 262] on div "$241" at bounding box center [240, 260] width 44 height 20
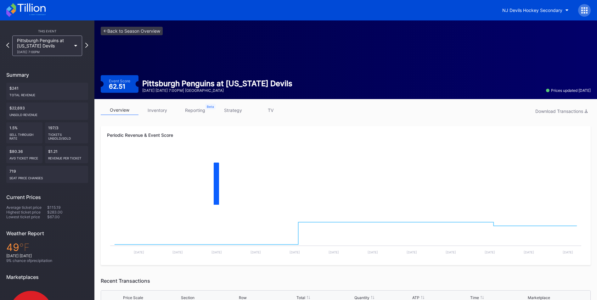
click at [161, 114] on link "inventory" at bounding box center [157, 110] width 38 height 10
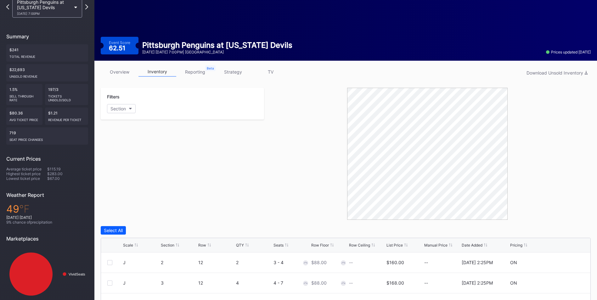
scroll to position [94, 0]
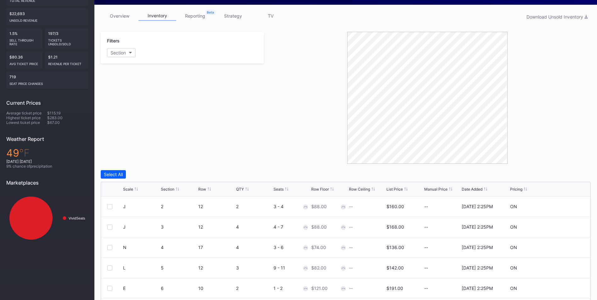
click at [395, 187] on div "List Price" at bounding box center [394, 189] width 16 height 5
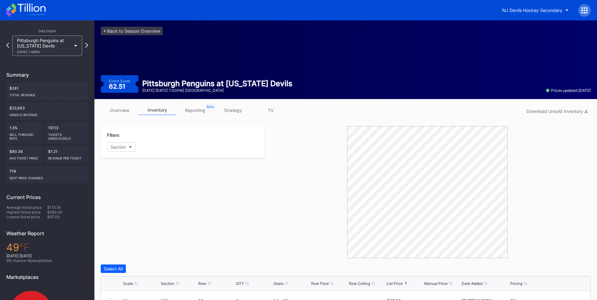
click at [235, 110] on link "strategy" at bounding box center [233, 110] width 38 height 10
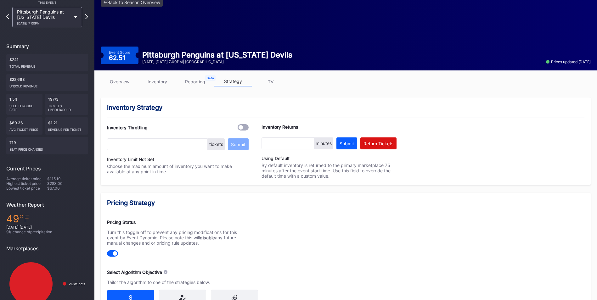
scroll to position [63, 0]
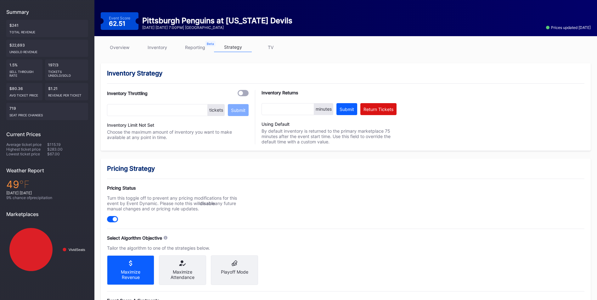
click at [160, 43] on link "inventory" at bounding box center [157, 47] width 38 height 10
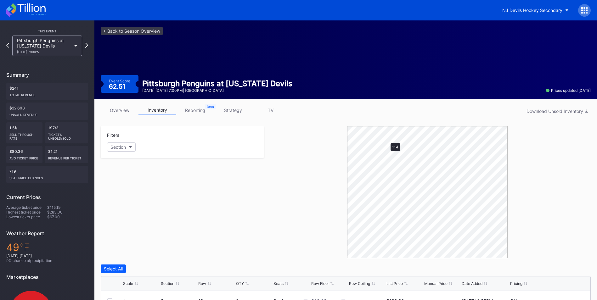
scroll to position [126, 0]
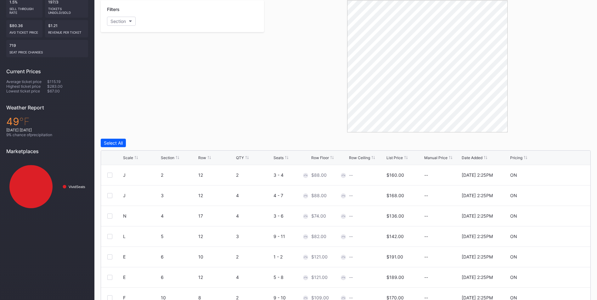
click at [393, 155] on div "Scale Section Row QTY Seats Row Floor Row Ceiling List Price Manual Price Date …" at bounding box center [345, 158] width 489 height 14
click at [394, 158] on div "List Price" at bounding box center [394, 157] width 16 height 5
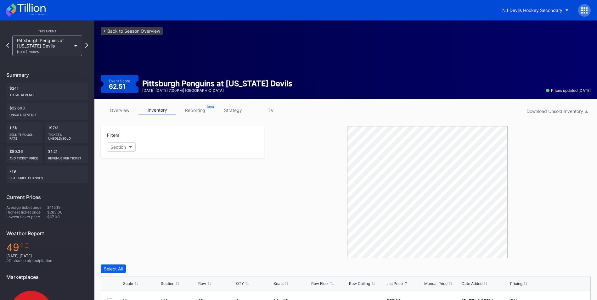
click at [241, 113] on link "strategy" at bounding box center [233, 110] width 38 height 10
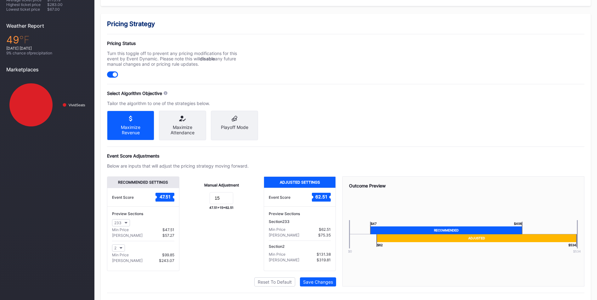
scroll to position [225, 0]
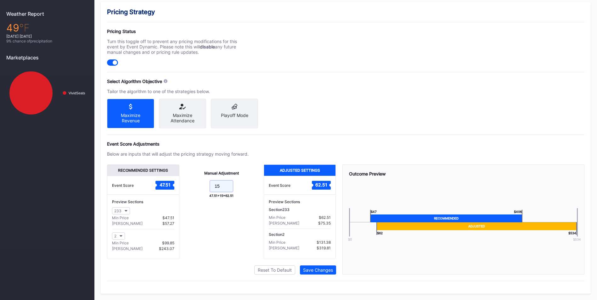
click at [223, 186] on input "15" at bounding box center [222, 186] width 24 height 12
type input "1"
type input "2"
click at [312, 269] on div "Save Changes" at bounding box center [318, 269] width 30 height 5
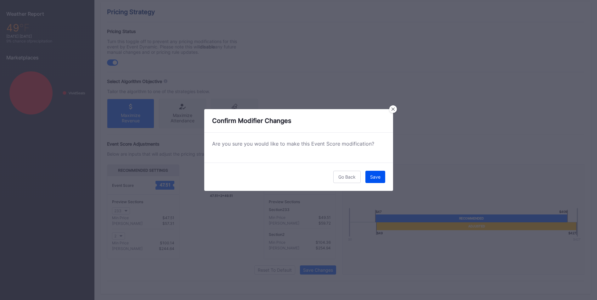
click at [372, 177] on div "Save" at bounding box center [375, 176] width 10 height 5
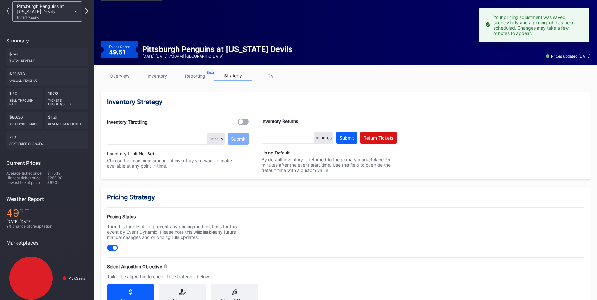
scroll to position [0, 0]
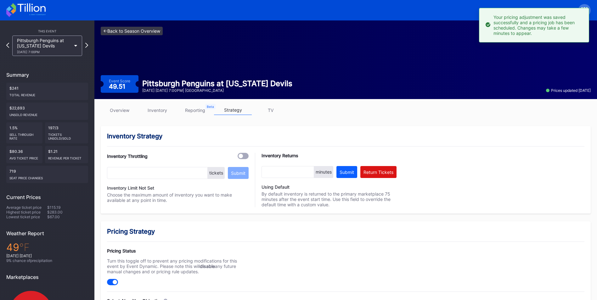
click at [150, 33] on link "<- Back to Season Overview" at bounding box center [132, 31] width 62 height 8
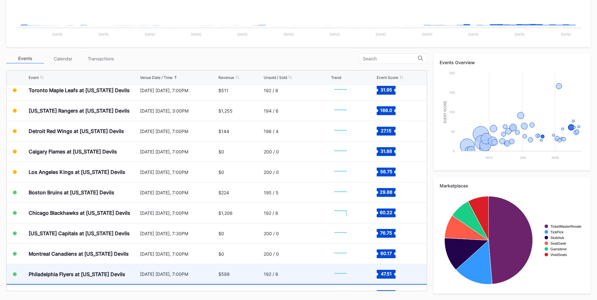
scroll to position [694, 0]
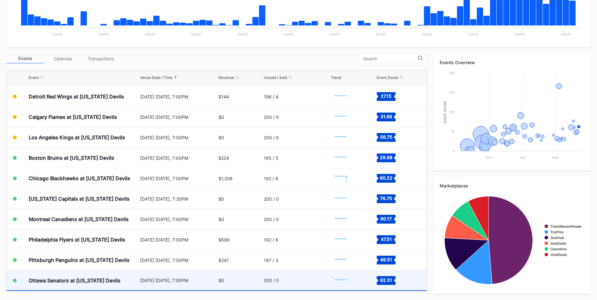
click at [246, 280] on div "$0" at bounding box center [240, 281] width 44 height 20
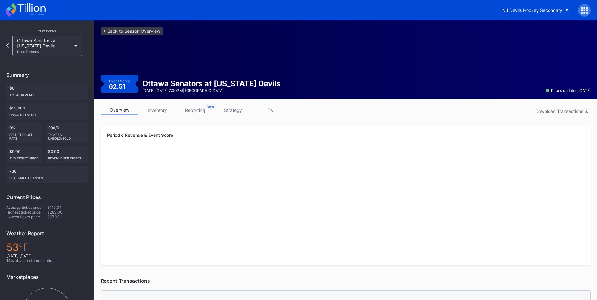
click at [237, 109] on link "strategy" at bounding box center [233, 110] width 38 height 10
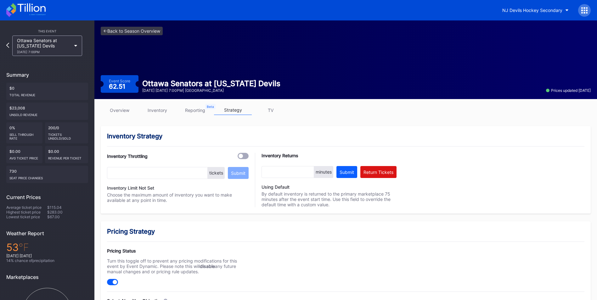
click at [164, 106] on link "inventory" at bounding box center [157, 110] width 38 height 10
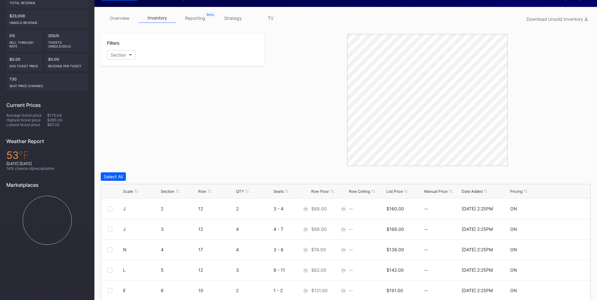
scroll to position [94, 0]
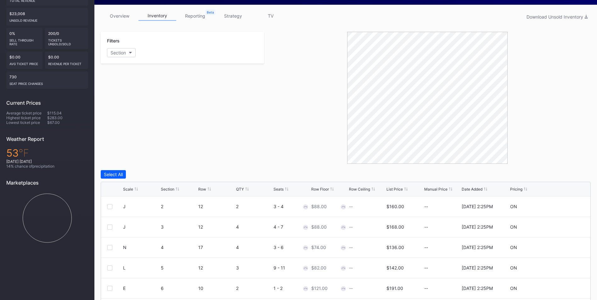
click at [397, 190] on div "List Price" at bounding box center [394, 189] width 16 height 5
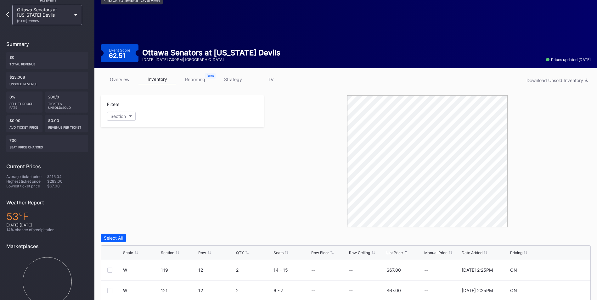
scroll to position [0, 0]
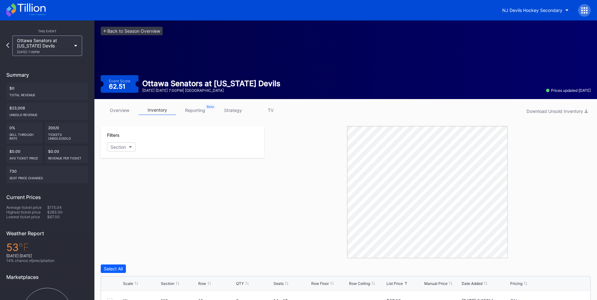
click at [234, 112] on link "strategy" at bounding box center [233, 110] width 38 height 10
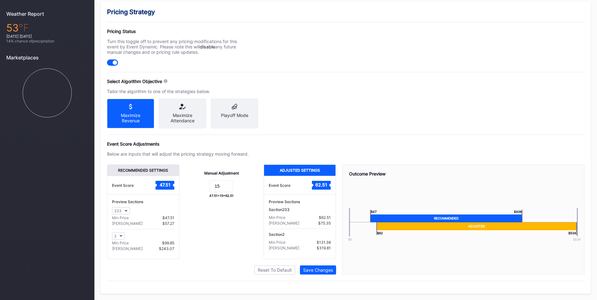
scroll to position [225, 0]
drag, startPoint x: 222, startPoint y: 191, endPoint x: 115, endPoint y: 176, distance: 108.5
click at [115, 176] on div "Recommended Settings Event Score 47.51 Preview Sections 233 Min Price $47.51 Ma…" at bounding box center [221, 212] width 229 height 95
type input "0"
click at [306, 271] on div "Save Changes" at bounding box center [318, 269] width 30 height 5
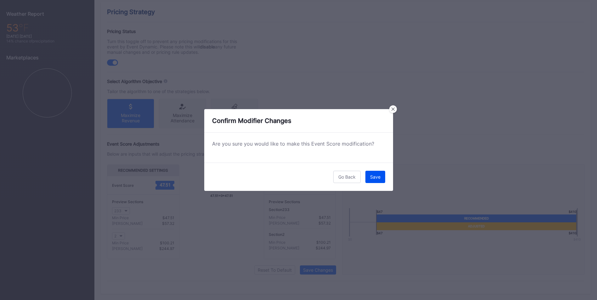
click at [385, 176] on button "Save" at bounding box center [375, 177] width 20 height 12
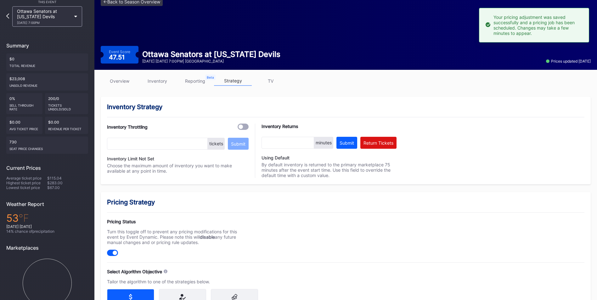
scroll to position [0, 0]
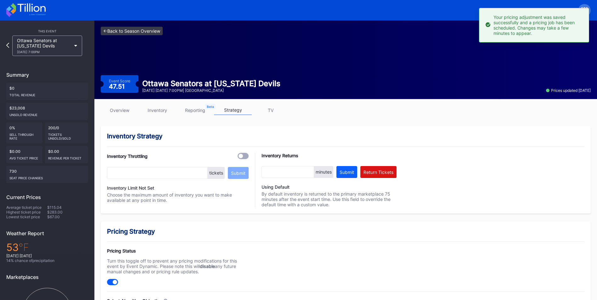
click at [143, 31] on link "<- Back to Season Overview" at bounding box center [132, 31] width 62 height 8
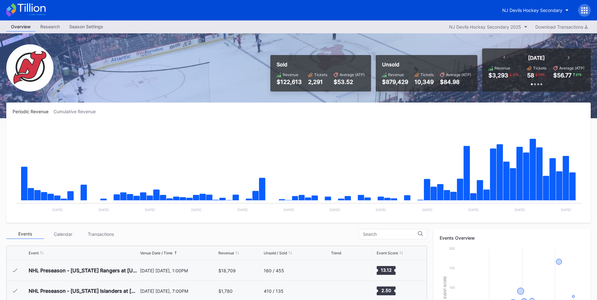
scroll to position [61, 0]
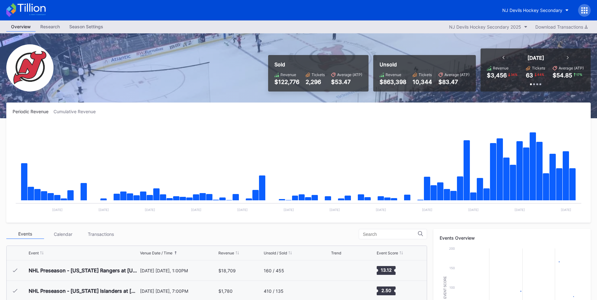
scroll to position [126, 0]
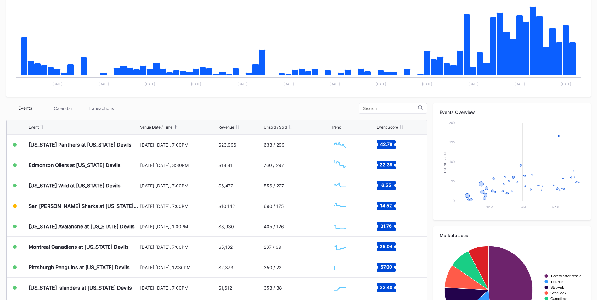
click at [94, 110] on div "Transactions" at bounding box center [101, 108] width 38 height 10
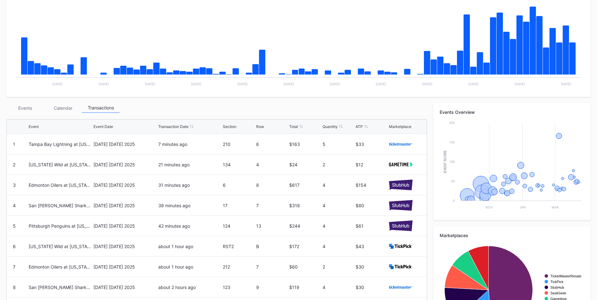
click at [28, 108] on div "Events" at bounding box center [25, 108] width 38 height 10
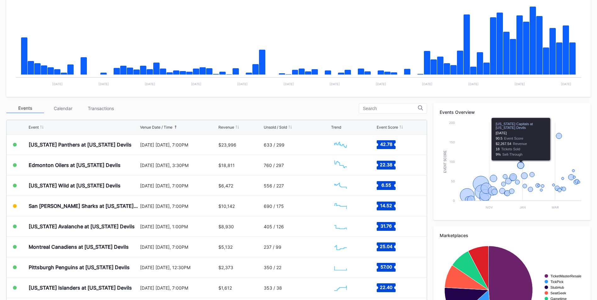
scroll to position [31, 0]
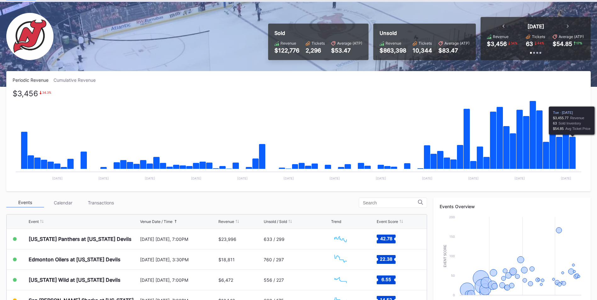
click at [572, 145] on icon "Chart title" at bounding box center [572, 153] width 7 height 32
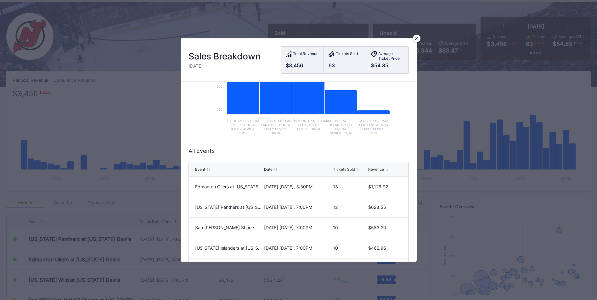
scroll to position [94, 0]
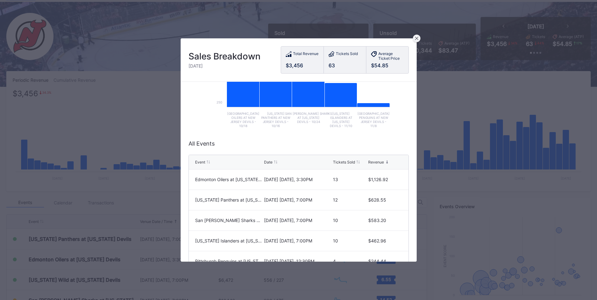
click at [415, 36] on div at bounding box center [417, 39] width 8 height 8
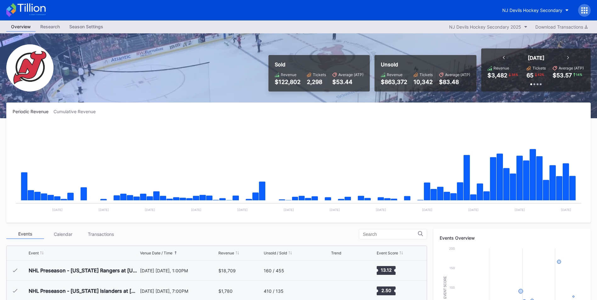
scroll to position [61, 0]
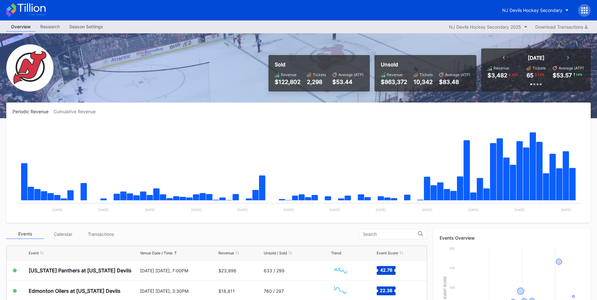
click at [99, 233] on div "Transactions" at bounding box center [101, 234] width 38 height 10
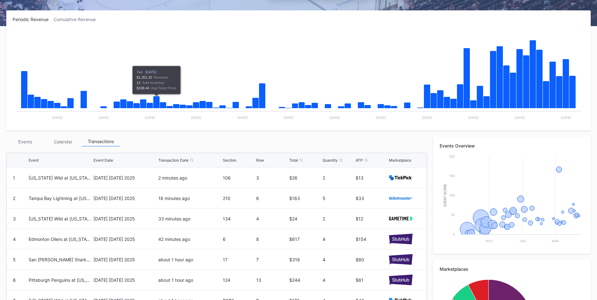
scroll to position [126, 0]
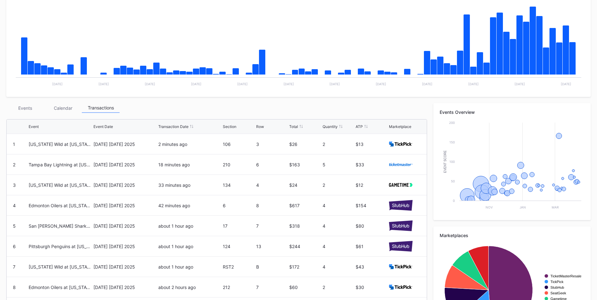
click at [26, 108] on div "Events" at bounding box center [25, 108] width 38 height 10
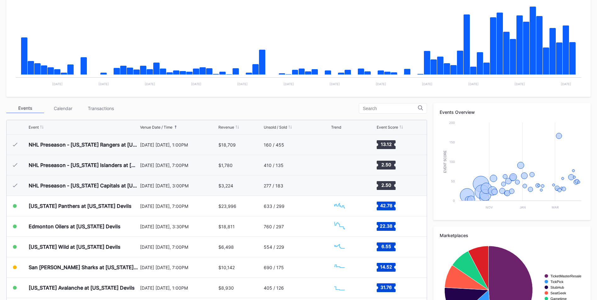
scroll to position [61, 0]
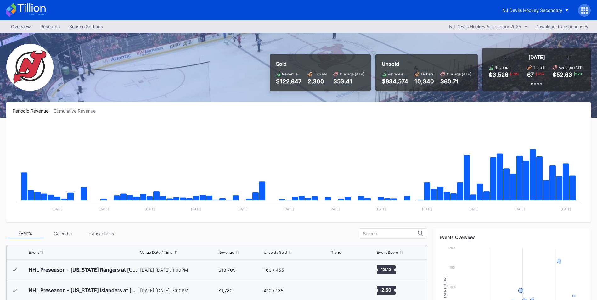
scroll to position [61, 0]
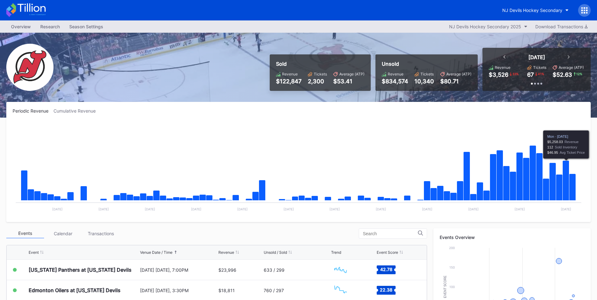
click at [98, 233] on div "Transactions" at bounding box center [101, 234] width 38 height 10
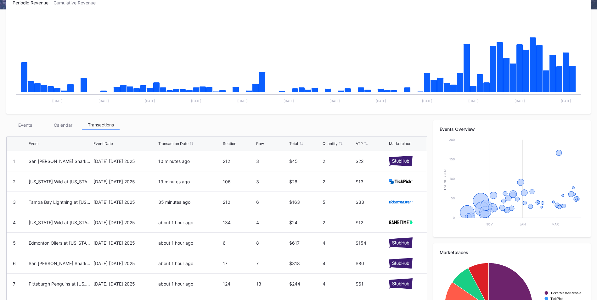
scroll to position [126, 0]
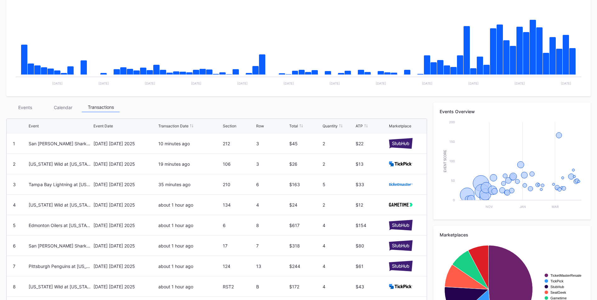
drag, startPoint x: 31, startPoint y: 109, endPoint x: 131, endPoint y: 25, distance: 130.6
click at [31, 109] on div "Events" at bounding box center [25, 108] width 38 height 10
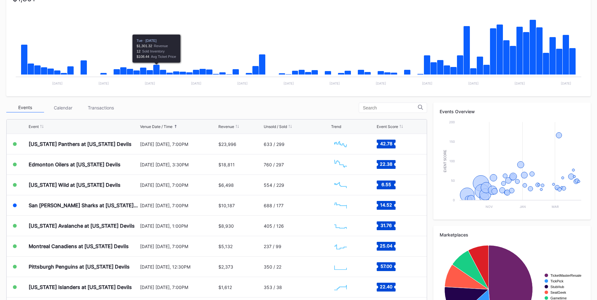
scroll to position [31, 0]
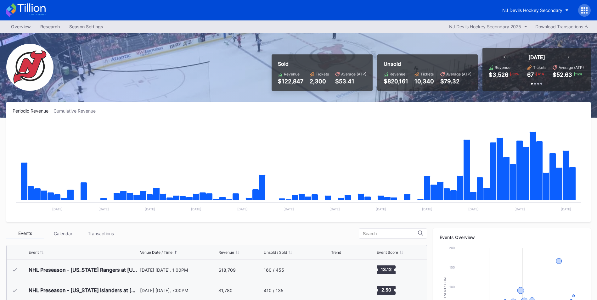
scroll to position [61, 0]
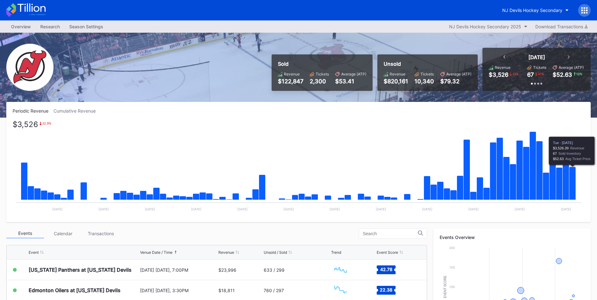
click at [572, 181] on icon "Chart title" at bounding box center [572, 183] width 7 height 33
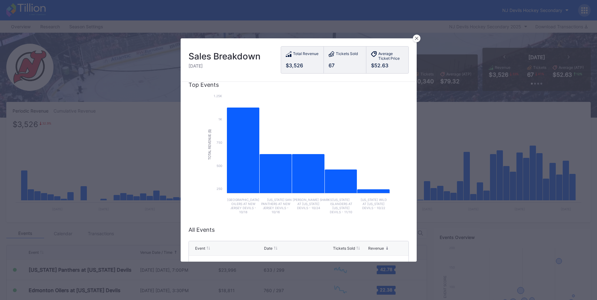
scroll to position [0, 0]
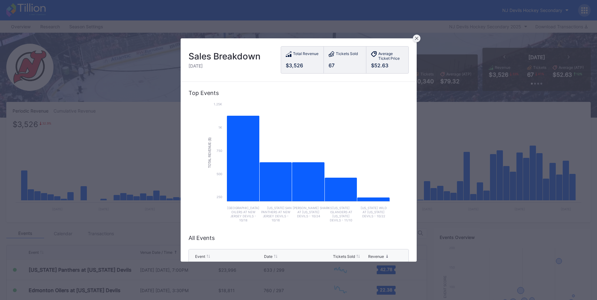
click at [418, 36] on div at bounding box center [417, 39] width 8 height 8
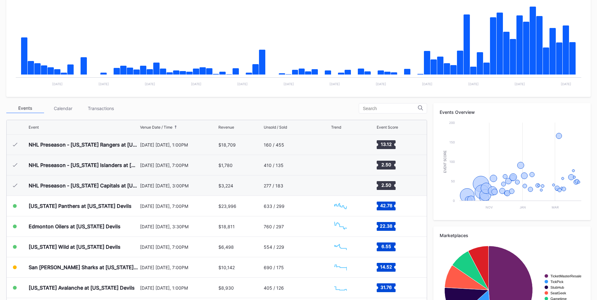
scroll to position [61, 0]
